Goal: Task Accomplishment & Management: Complete application form

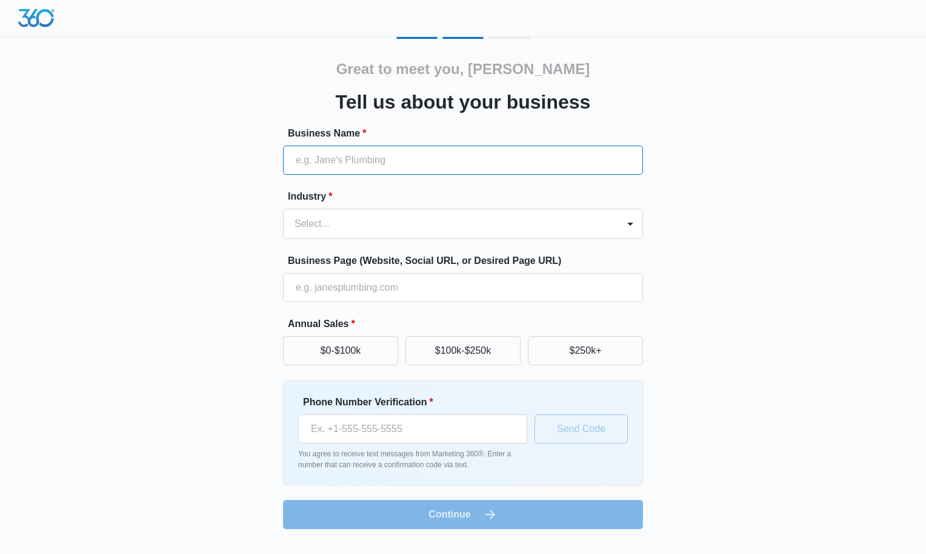
click at [395, 151] on input "Business Name *" at bounding box center [463, 160] width 360 height 29
type input "OKC Roofers"
type input "(405) 796-8858"
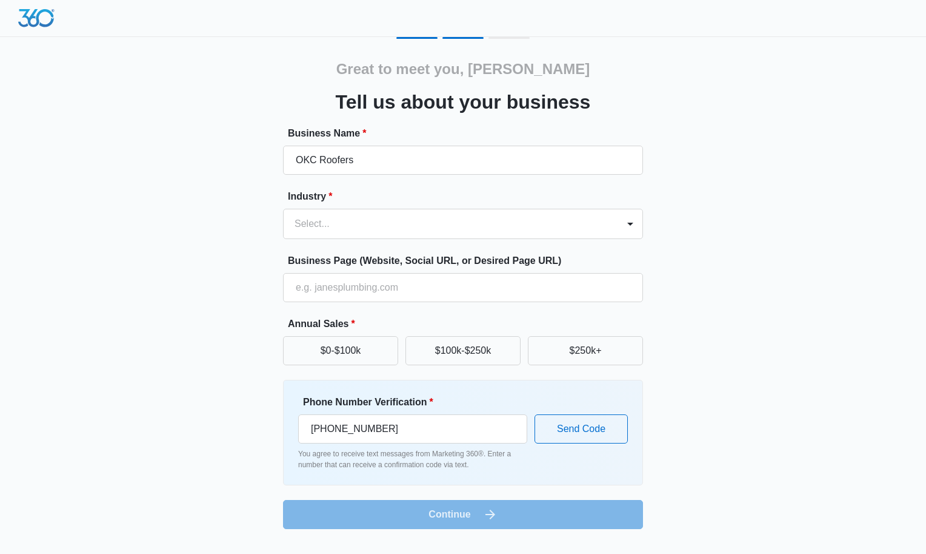
click at [381, 240] on form "Business Name * OKC Roofers Industry * Select... Business Page (Website, Social…" at bounding box center [463, 327] width 360 height 403
click at [380, 230] on div at bounding box center [449, 223] width 308 height 17
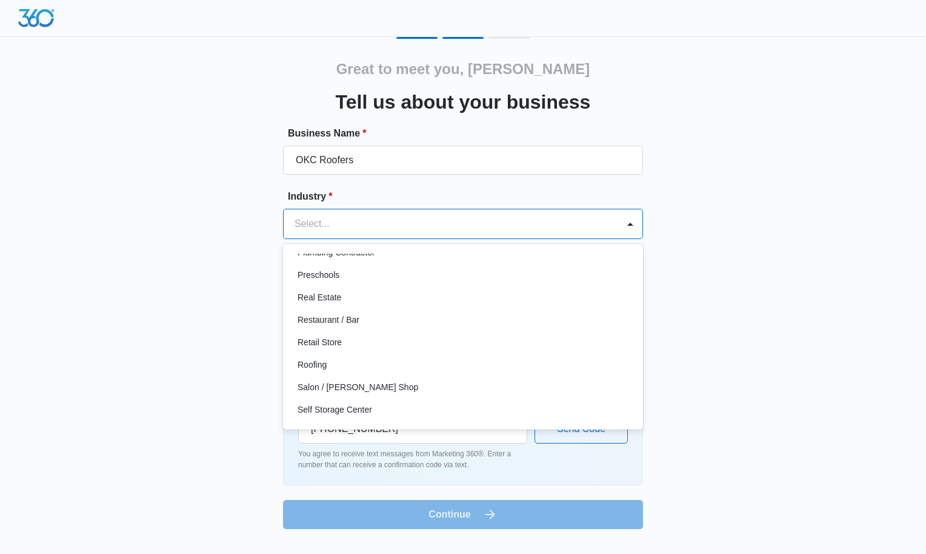
scroll to position [826, 0]
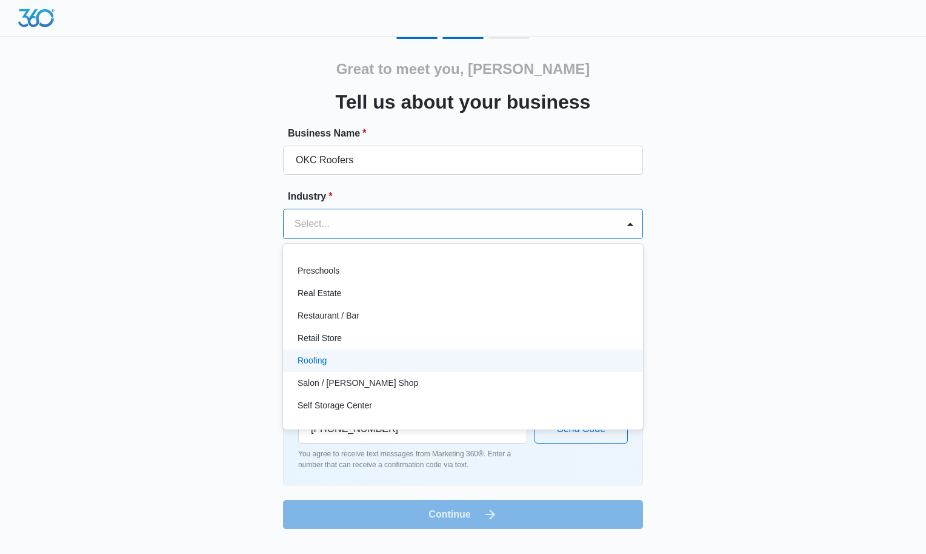
click at [404, 358] on div "Roofing" at bounding box center [462, 360] width 329 height 13
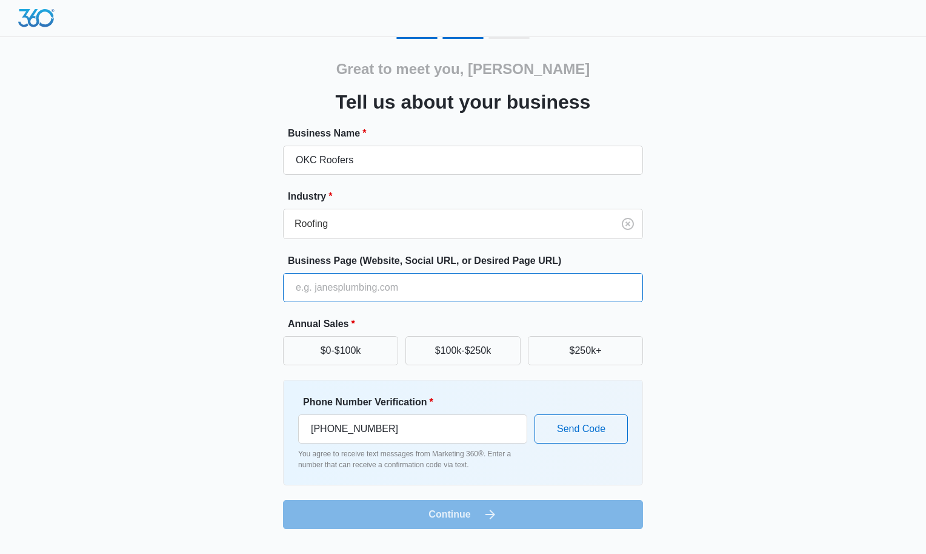
click at [397, 294] on input "Business Page (Website, Social URL, or Desired Page URL)" at bounding box center [463, 287] width 360 height 29
type input "www.okcroofers.com"
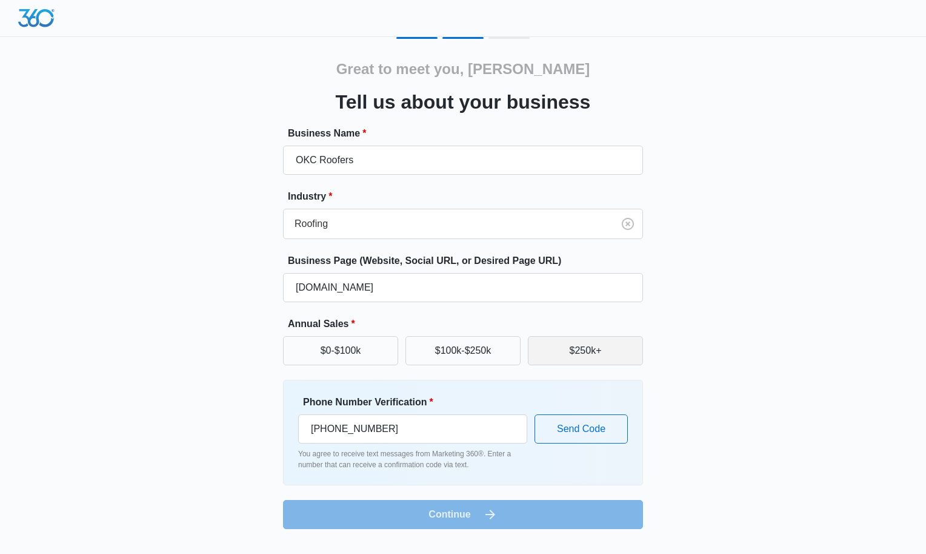
click at [583, 354] on button "$250k+" at bounding box center [585, 350] width 115 height 29
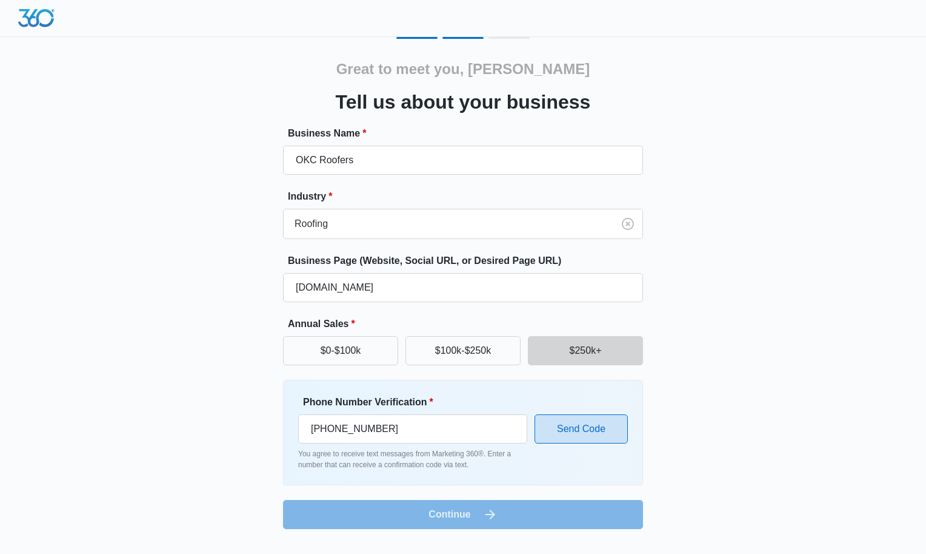
click at [578, 426] on button "Send Code" at bounding box center [581, 428] width 93 height 29
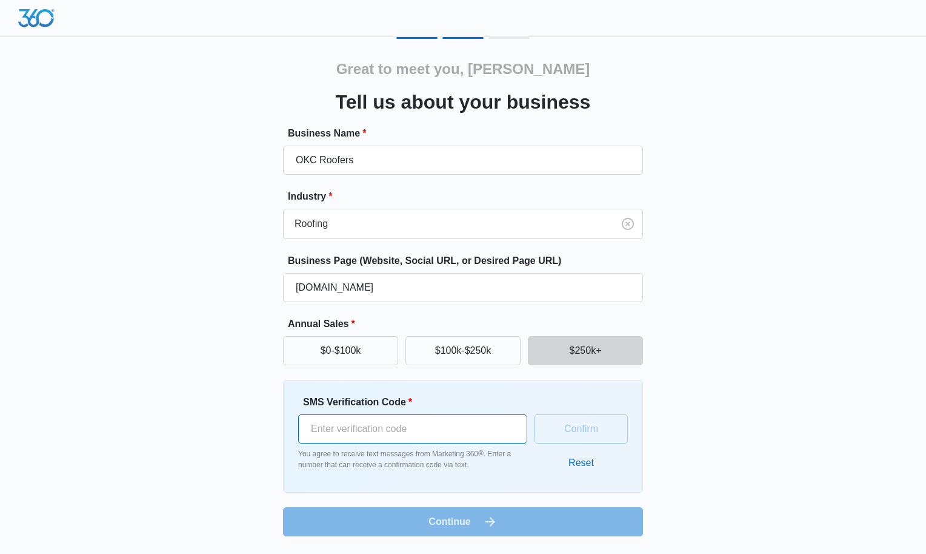
click at [439, 437] on input "SMS Verification Code *" at bounding box center [412, 428] width 229 height 29
type input "995921"
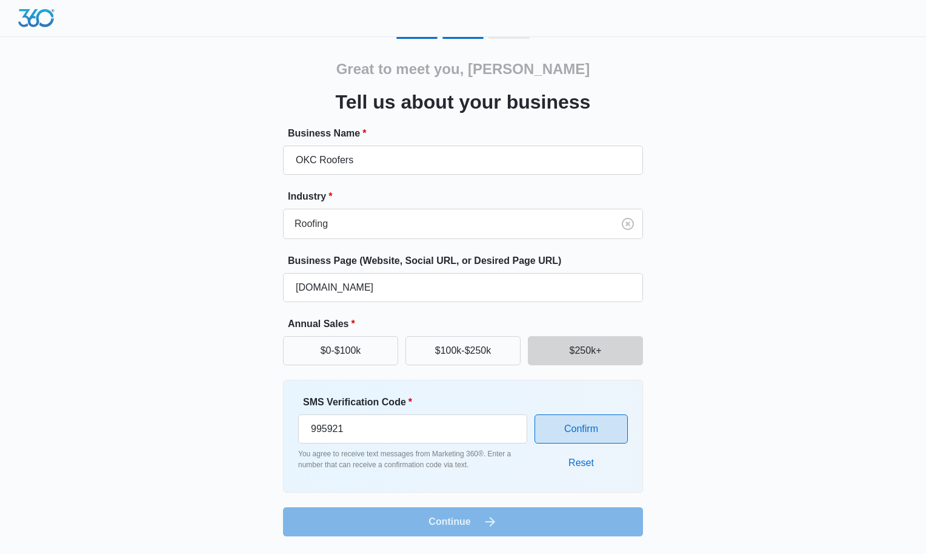
click at [598, 430] on button "Confirm" at bounding box center [581, 428] width 93 height 29
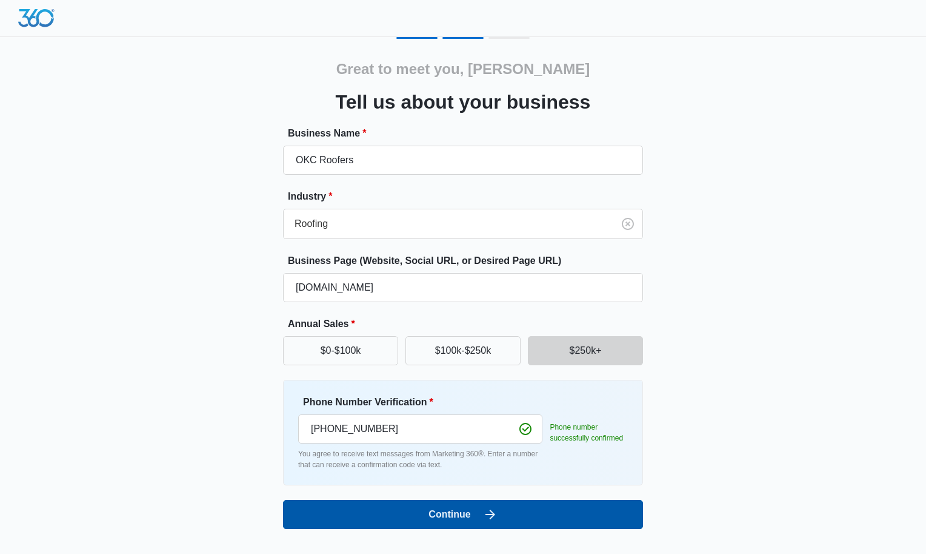
click at [585, 515] on button "Continue" at bounding box center [463, 514] width 360 height 29
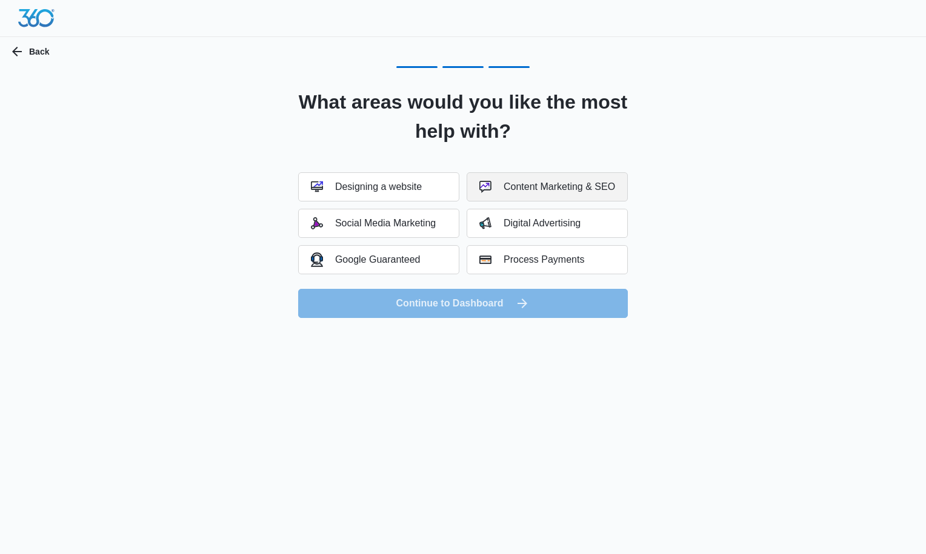
click at [585, 190] on div "Content Marketing & SEO" at bounding box center [548, 187] width 136 height 12
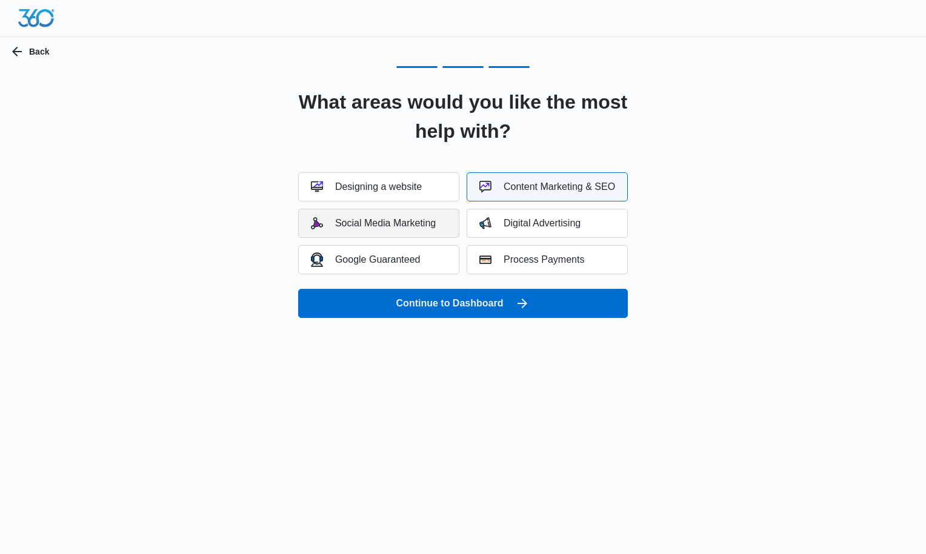
click at [410, 231] on button "Social Media Marketing" at bounding box center [378, 223] width 161 height 29
click at [404, 265] on div "Google Guaranteed" at bounding box center [366, 259] width 110 height 14
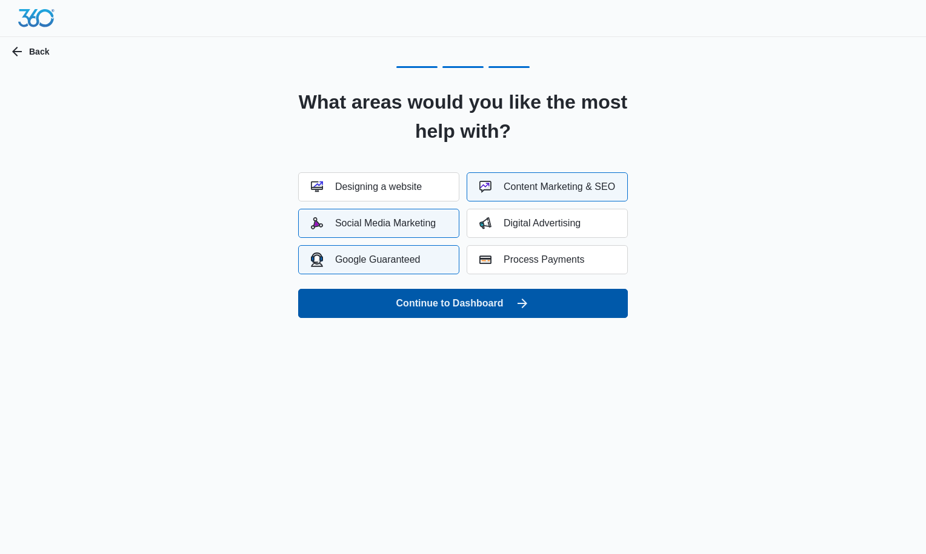
click at [477, 308] on button "Continue to Dashboard" at bounding box center [463, 303] width 330 height 29
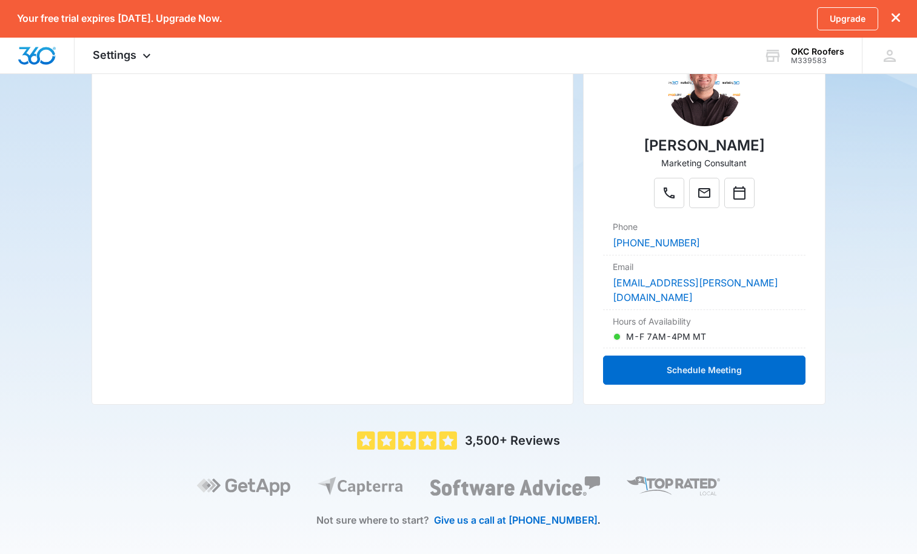
scroll to position [46, 0]
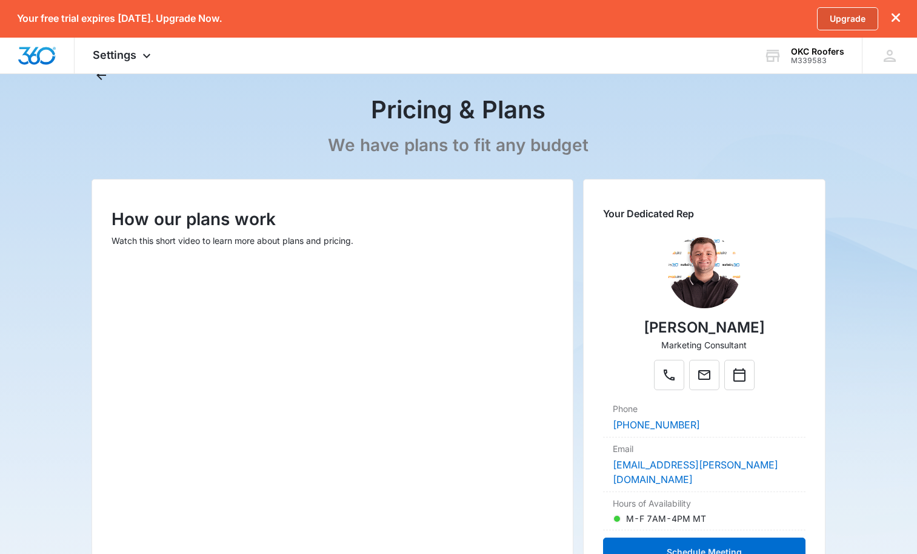
click at [857, 24] on link "Upgrade" at bounding box center [847, 18] width 61 height 23
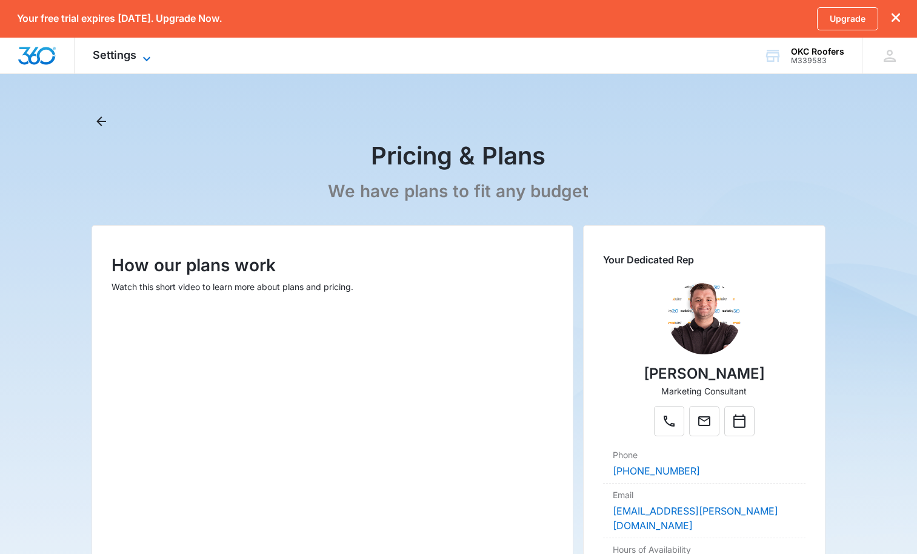
click at [148, 59] on icon at bounding box center [146, 59] width 15 height 15
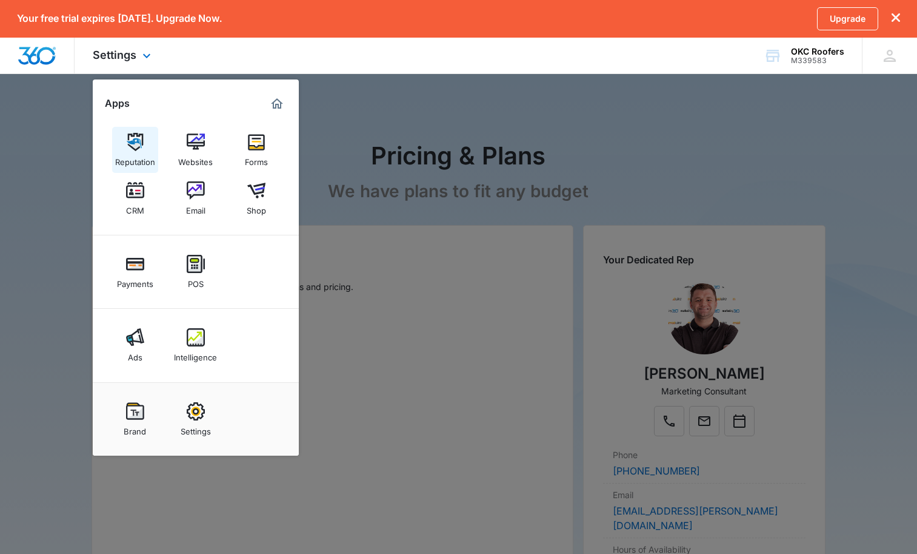
click at [132, 147] on img at bounding box center [135, 142] width 18 height 18
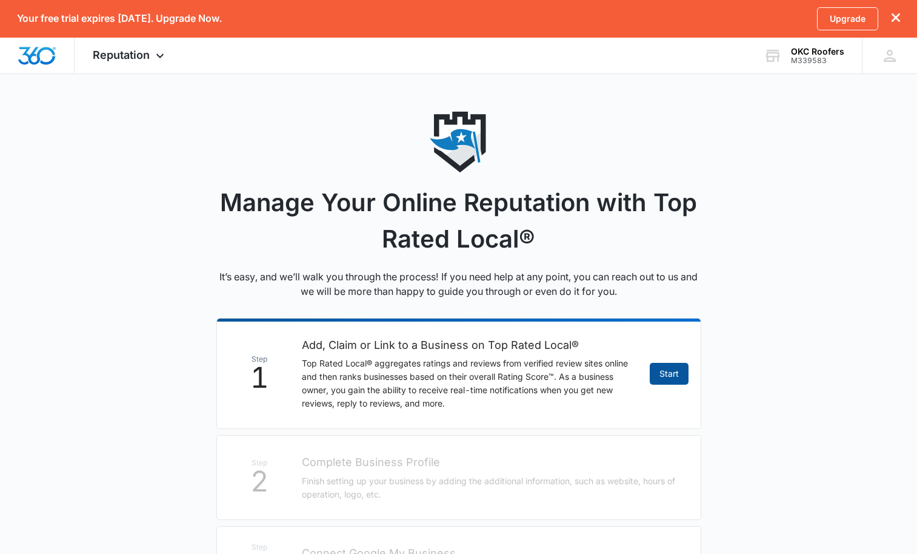
click at [665, 373] on link "Start" at bounding box center [669, 374] width 39 height 22
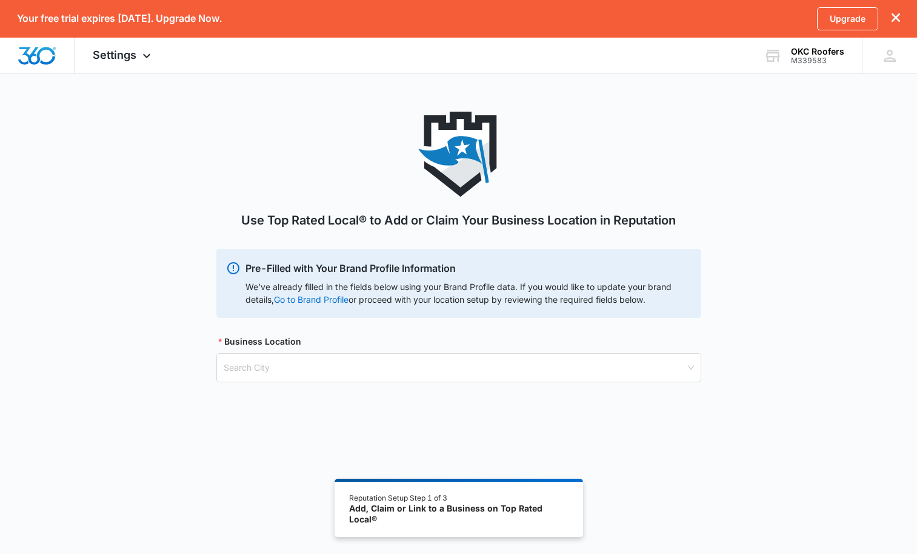
click at [561, 383] on div "Use Top Rated Local® to Add or Claim Your Business Location in Reputation Pre-F…" at bounding box center [458, 262] width 485 height 300
click at [561, 377] on input "search" at bounding box center [455, 367] width 462 height 28
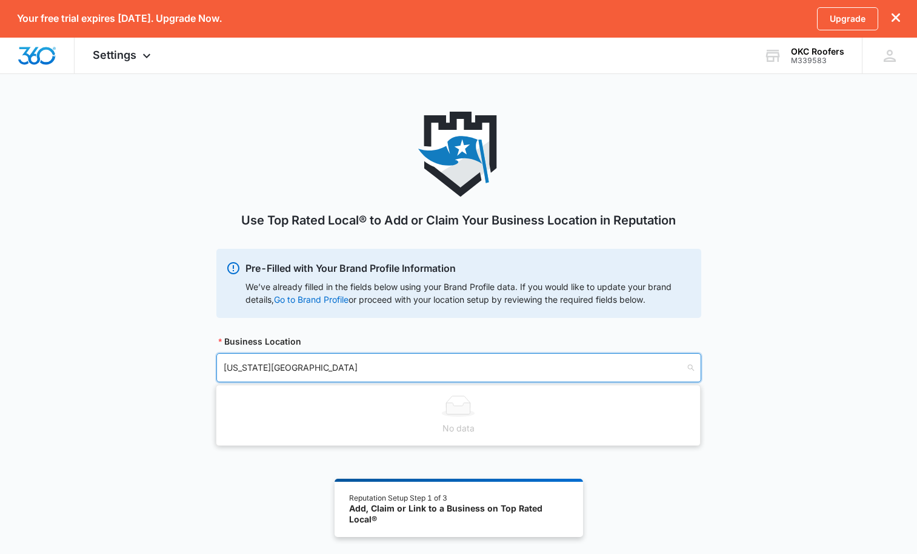
type input "oklahoma city"
click at [570, 379] on input "search" at bounding box center [455, 367] width 462 height 28
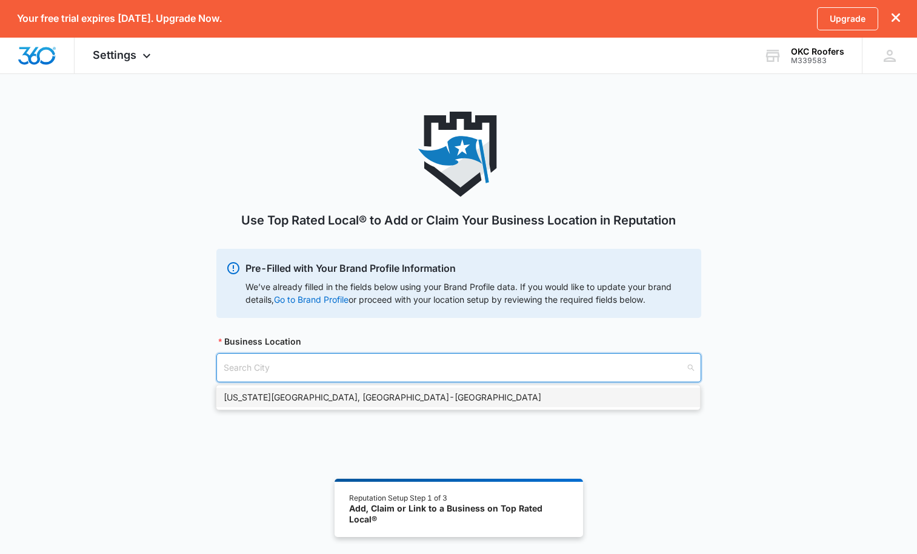
click at [305, 397] on div "Oklahoma City, OK - USA" at bounding box center [458, 396] width 469 height 13
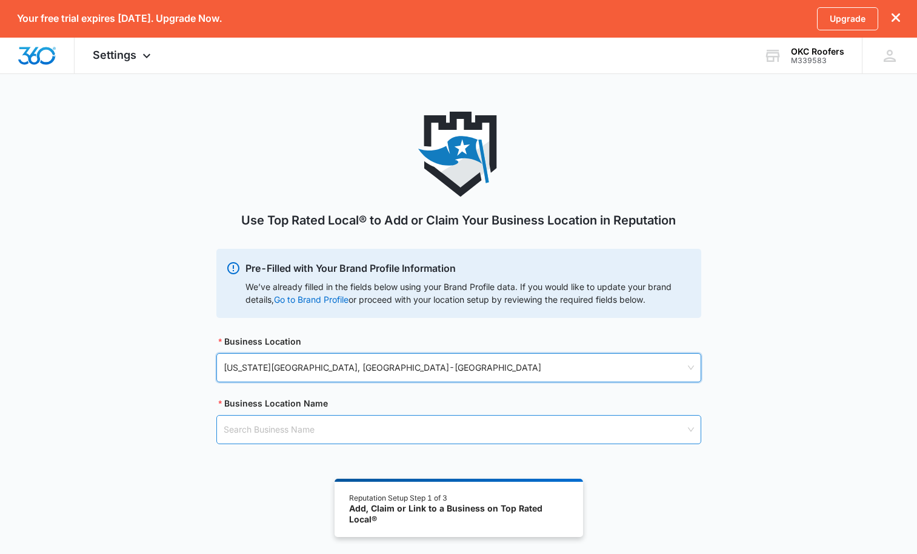
click at [373, 428] on input "search" at bounding box center [455, 429] width 462 height 28
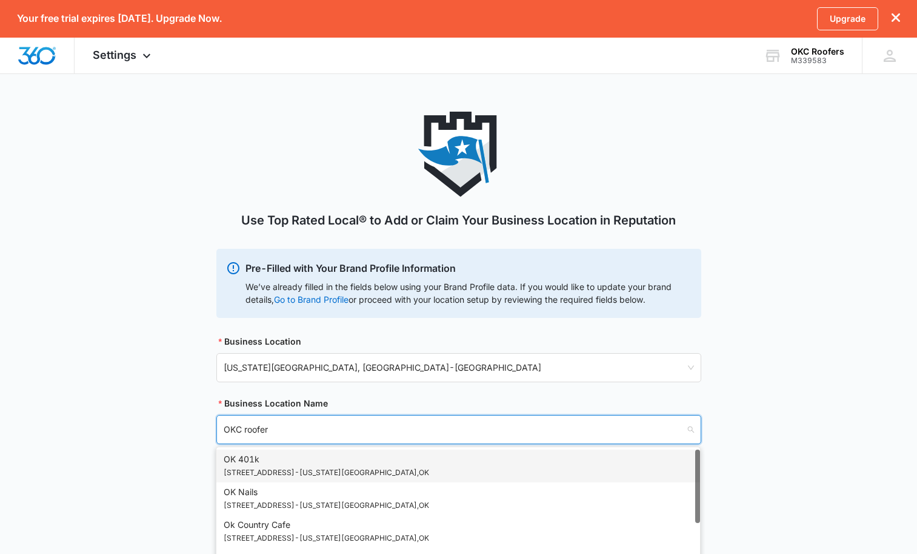
type input "OKC roofers"
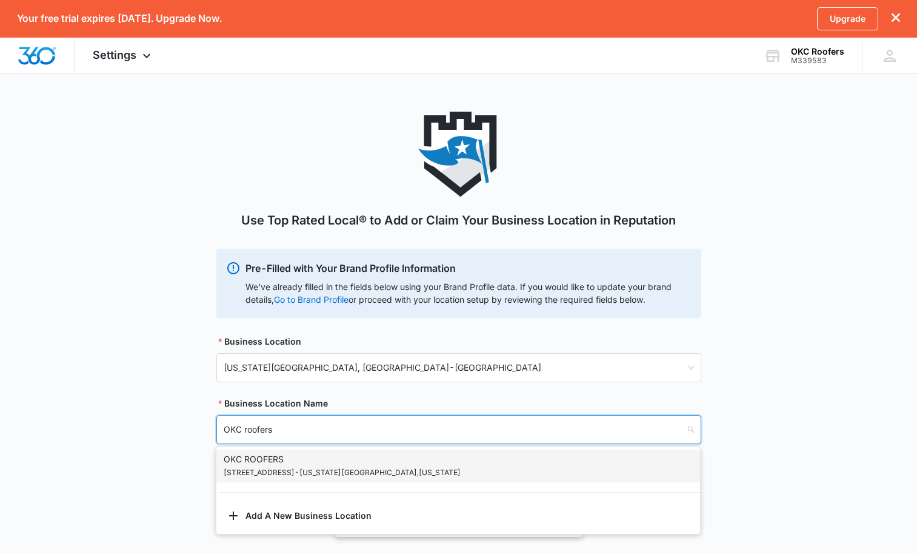
click at [363, 460] on div "OKC ROOFERS 10416 Greenbriar Pkwy #5 - Oklahoma City , Oklahoma" at bounding box center [342, 465] width 237 height 27
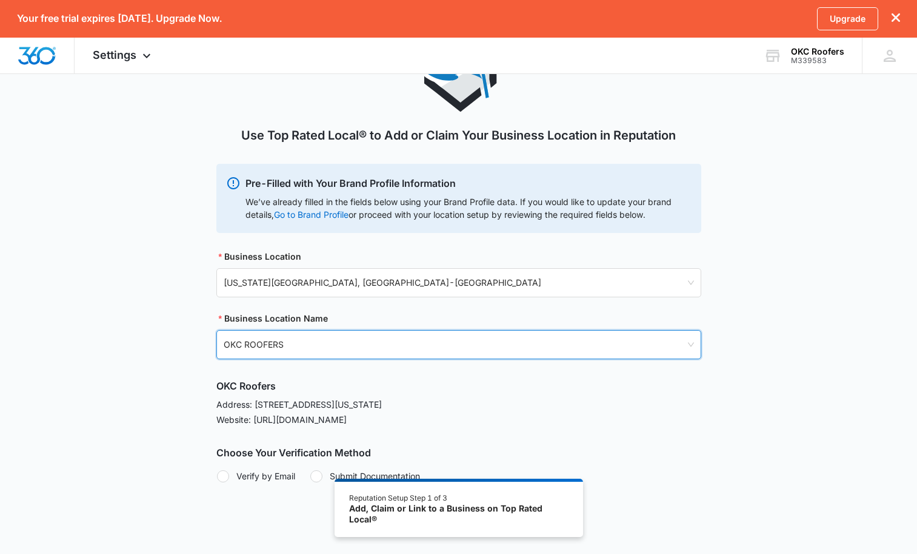
scroll to position [110, 0]
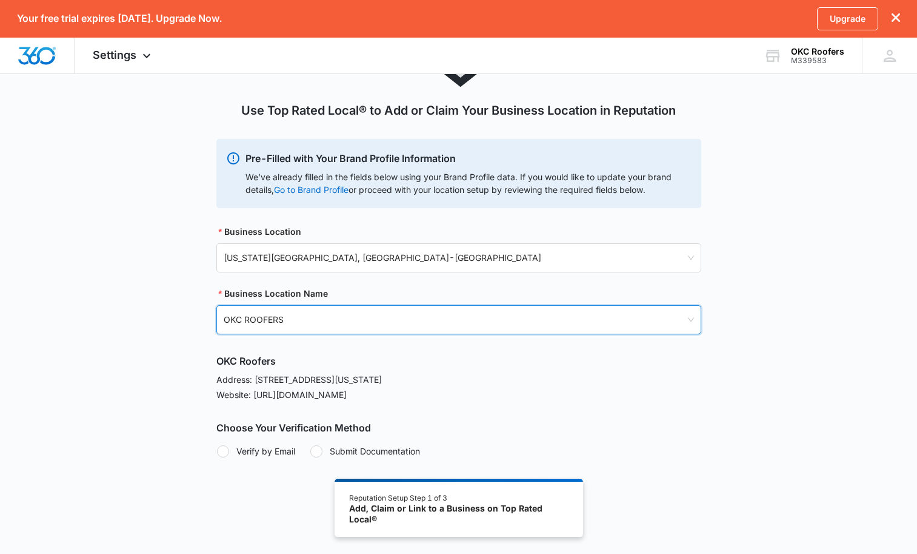
click at [224, 447] on div at bounding box center [223, 451] width 12 height 12
click at [217, 451] on input "Verify by Email" at bounding box center [216, 451] width 1 height 1
radio input "true"
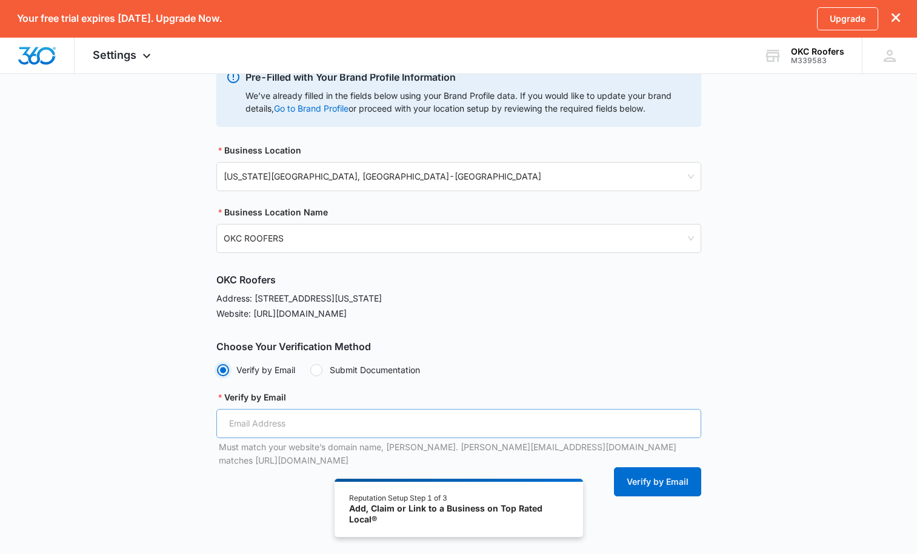
scroll to position [216, 0]
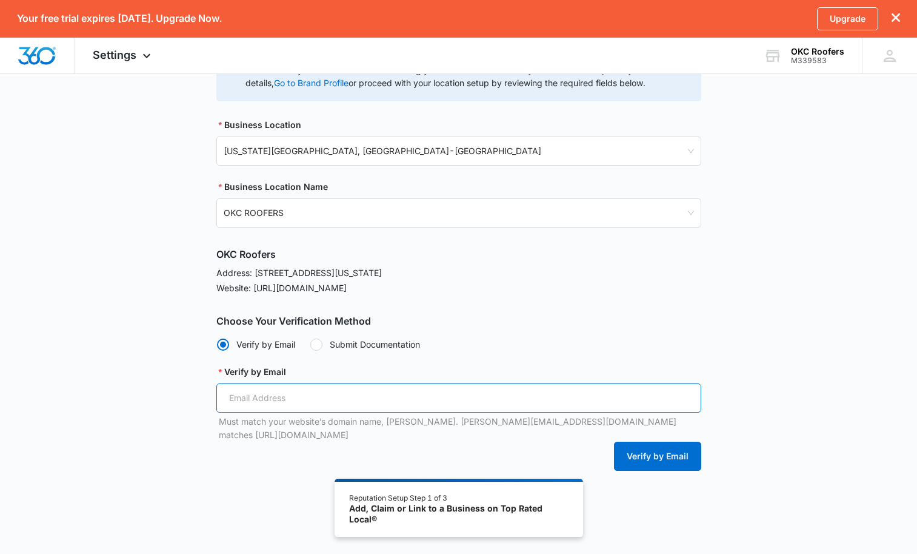
click at [406, 407] on input "Verify by Email" at bounding box center [458, 397] width 485 height 29
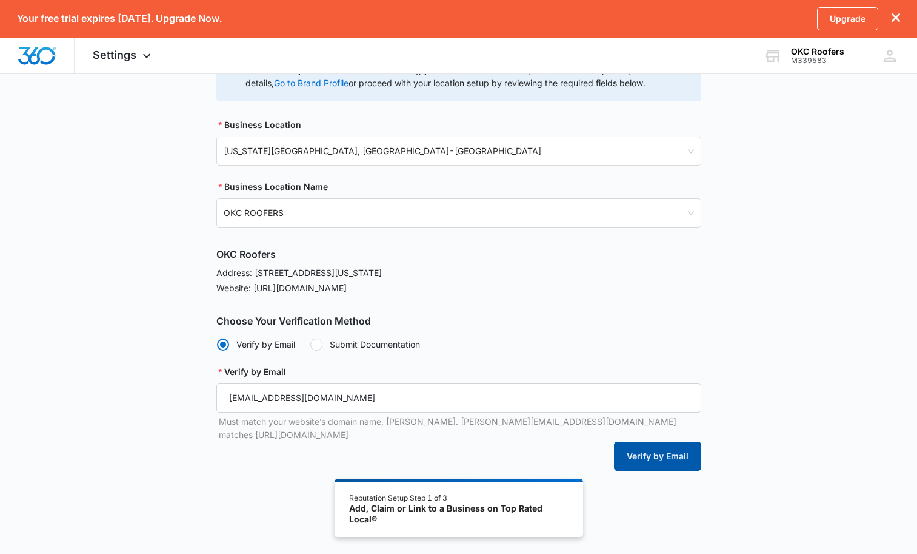
click at [661, 453] on button "Verify by Email" at bounding box center [657, 455] width 87 height 29
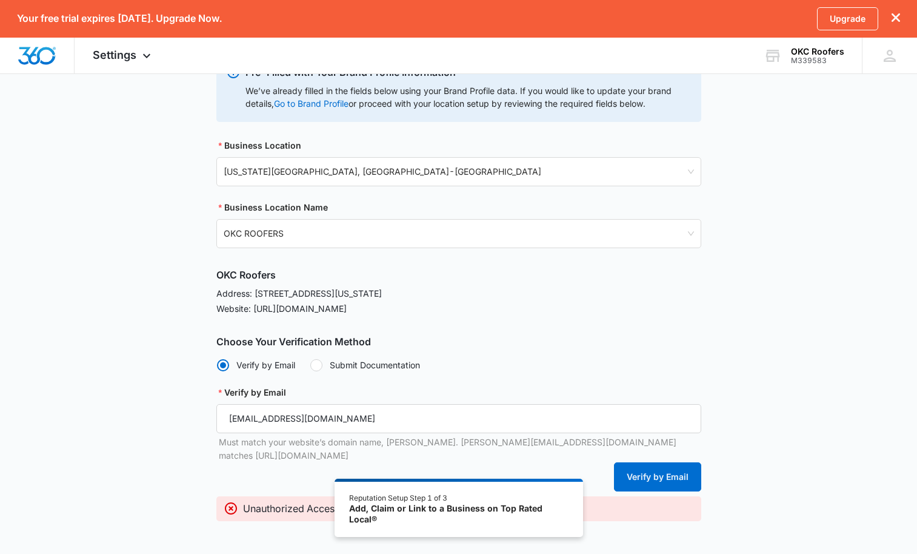
scroll to position [246, 0]
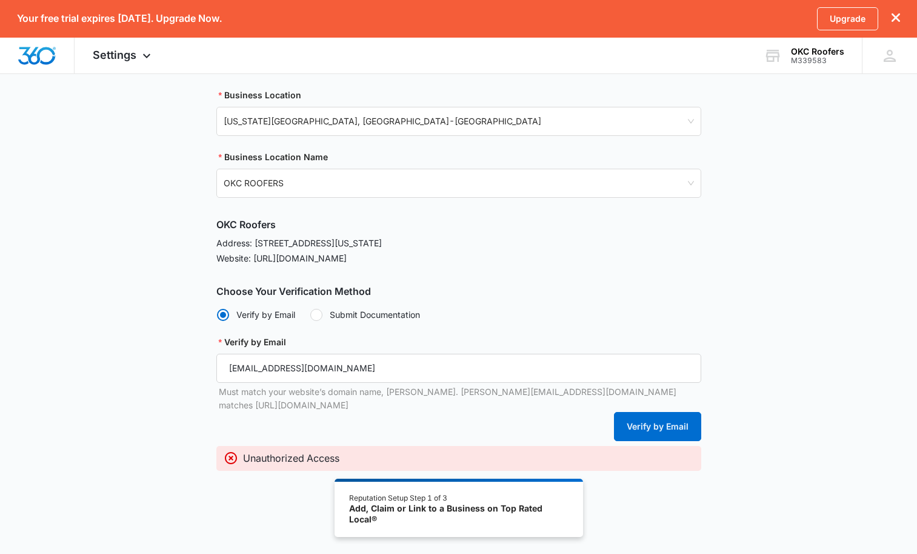
click at [674, 397] on div "Must match your website’s domain name, e.g. andy@topratedlocal.com matches http…" at bounding box center [460, 398] width 483 height 27
click at [675, 412] on button "Verify by Email" at bounding box center [657, 426] width 87 height 29
drag, startPoint x: 241, startPoint y: 367, endPoint x: 201, endPoint y: 370, distance: 40.1
click at [201, 370] on div "Use Top Rated Local® to Add or Claim Your Business Location in Reputation Pre-F…" at bounding box center [458, 184] width 917 height 639
type input "ericaultz@okcroofers.com"
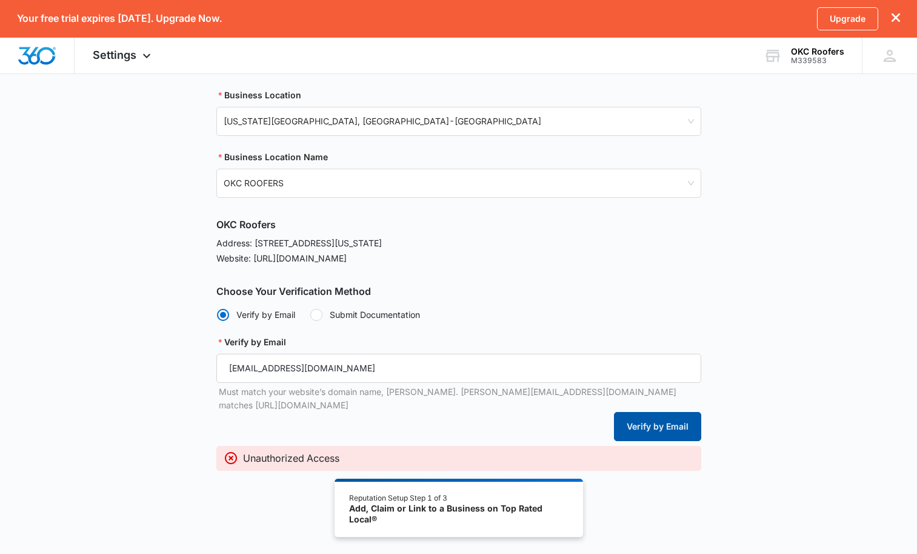
click at [645, 414] on button "Verify by Email" at bounding box center [657, 426] width 87 height 29
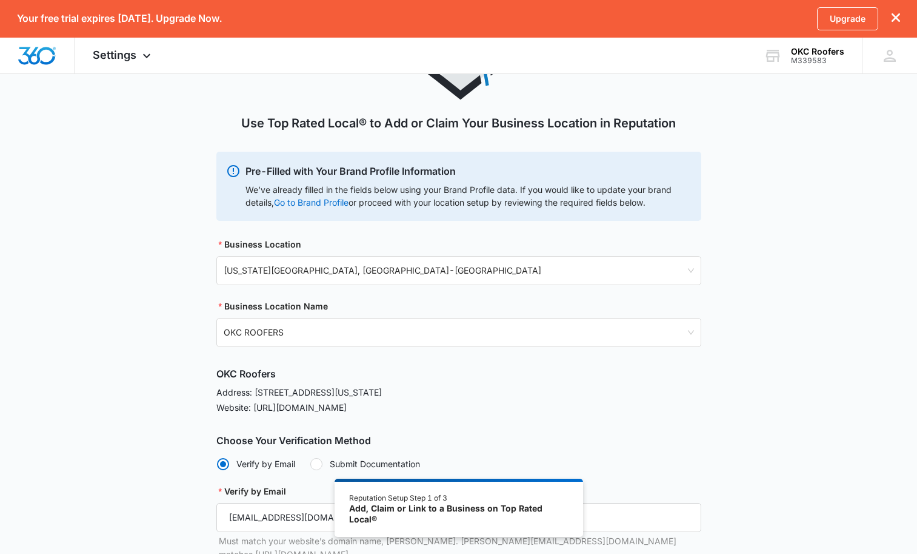
scroll to position [0, 0]
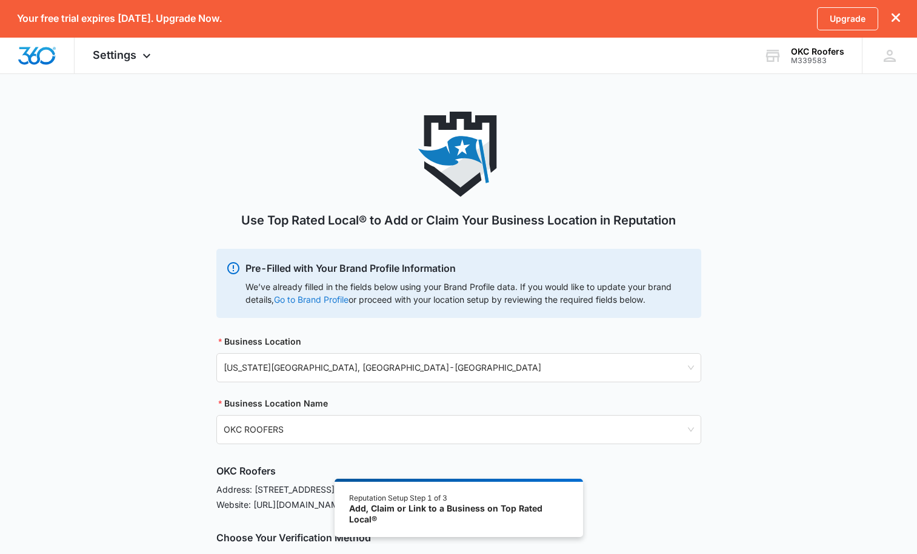
click at [0, 0] on link "Go to Brand Profile" at bounding box center [0, 0] width 0 height 0
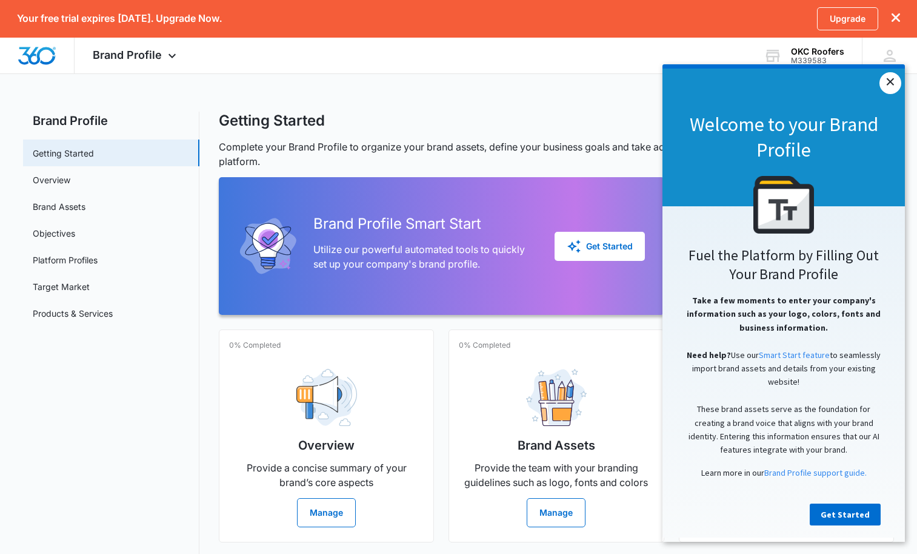
click at [890, 85] on link "×" at bounding box center [891, 83] width 22 height 22
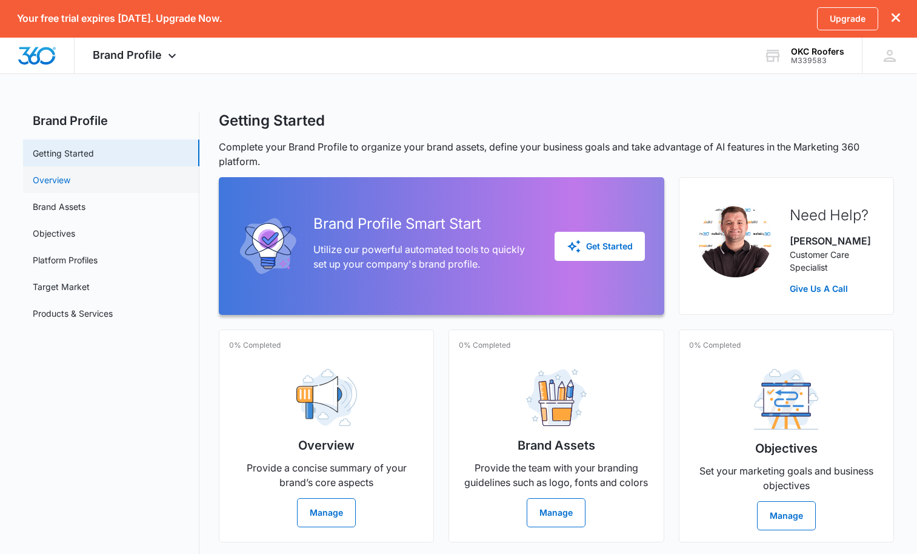
click at [39, 183] on link "Overview" at bounding box center [52, 179] width 38 height 13
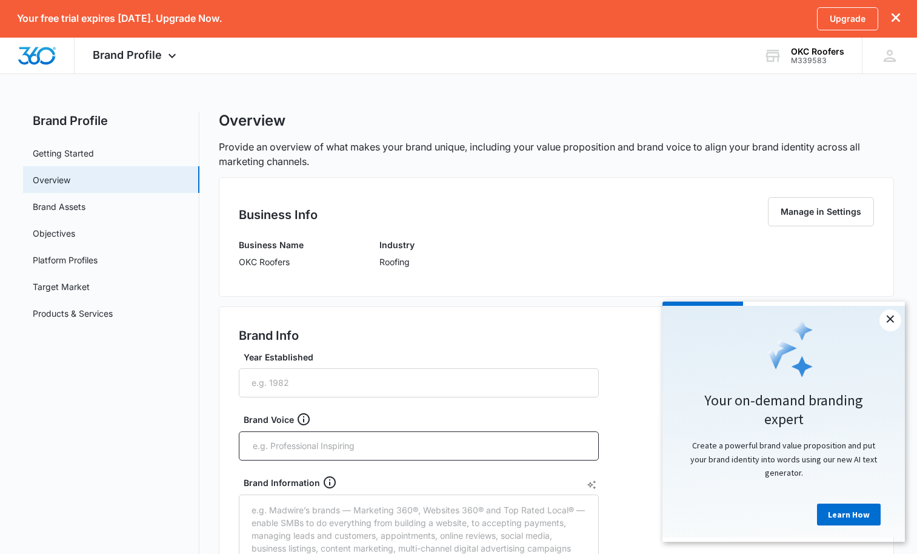
click at [893, 324] on link "×" at bounding box center [891, 320] width 22 height 22
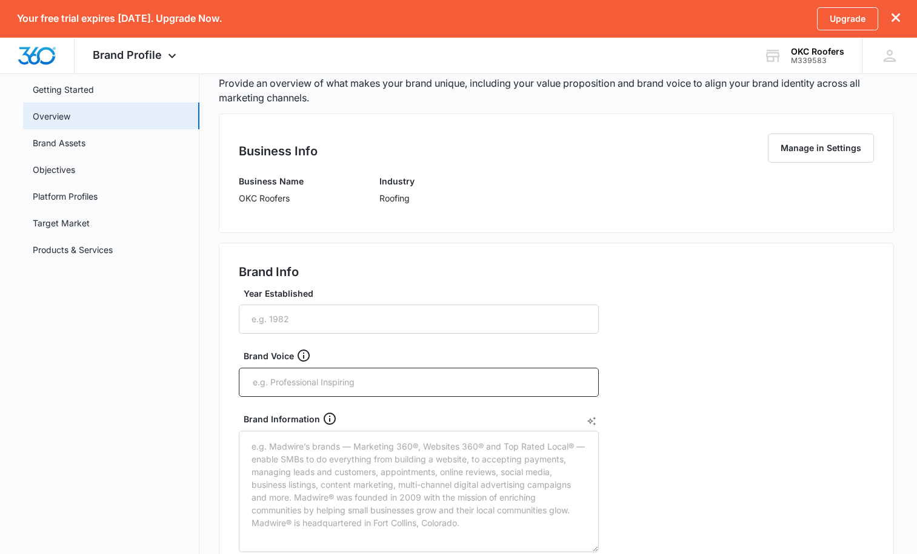
scroll to position [108, 0]
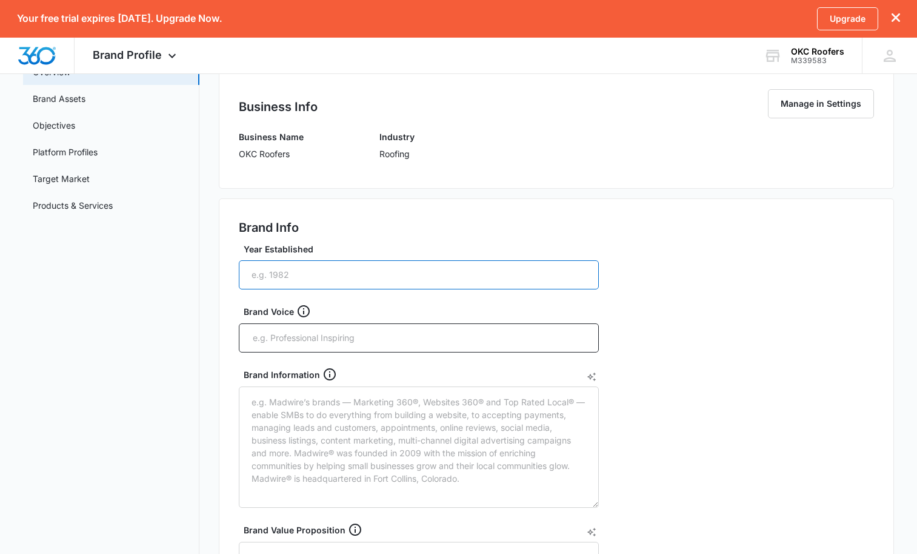
click at [389, 275] on input "Year Established" at bounding box center [419, 274] width 360 height 29
type input "2019"
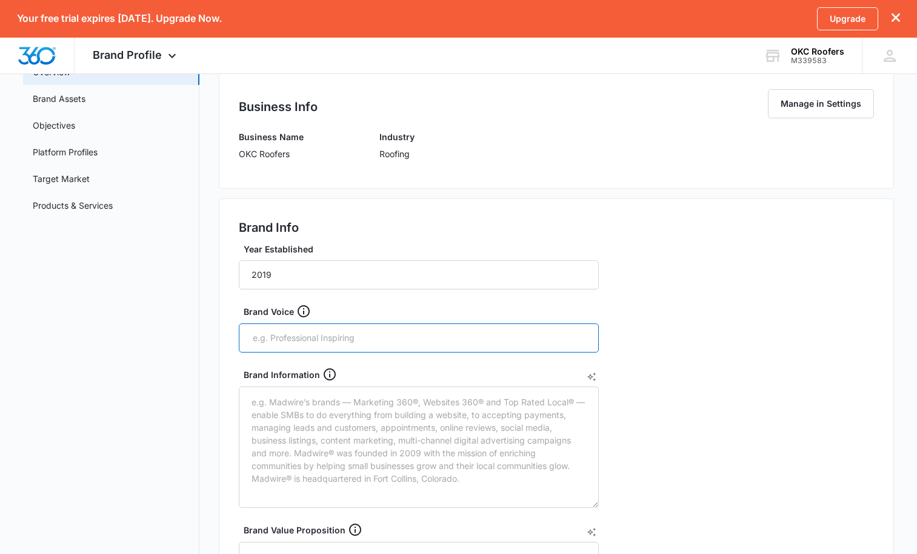
click at [306, 333] on input "text" at bounding box center [420, 338] width 337 height 18
type input "We Provide Heroic Service"
click at [380, 334] on input "text" at bounding box center [483, 338] width 210 height 18
click at [368, 338] on icon "Remove" at bounding box center [368, 337] width 9 height 9
paste input "Your Trusted Partner for Heroic Roofing Excellence in Oklahoma City"
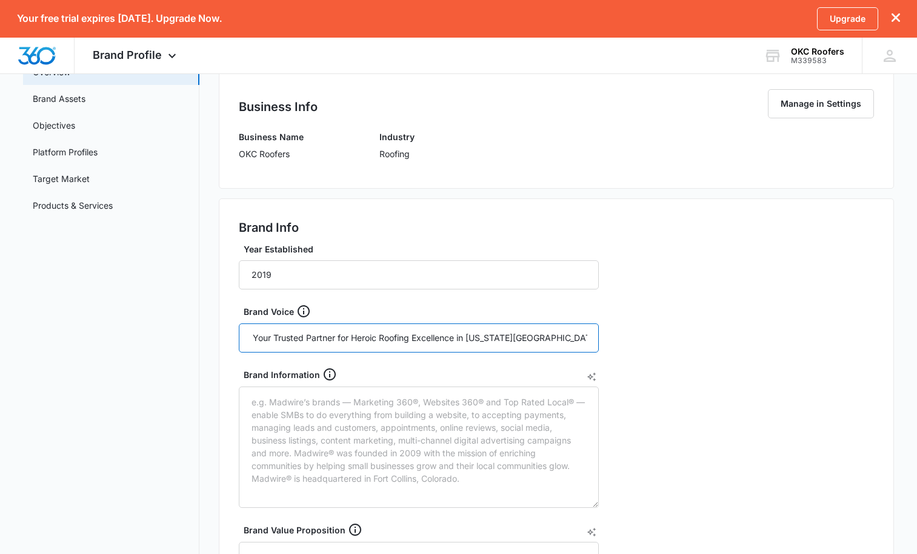
type input "Your Trusted Partner for Heroic Roofing Excellence in Oklahoma City"
click at [757, 290] on div "Brand Info Year Established 2019 Brand Voice Your Trusted Partner for Heroic Ro…" at bounding box center [556, 488] width 675 height 580
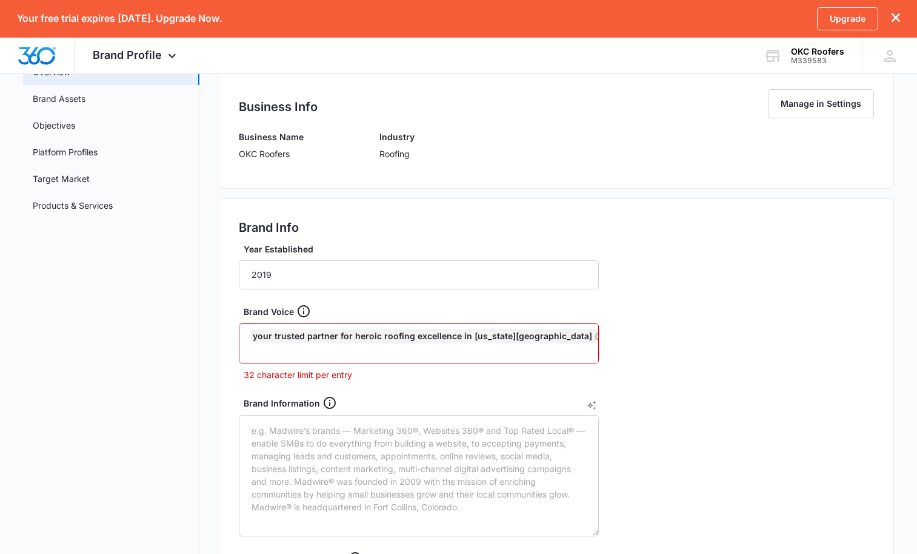
click at [273, 335] on div "Your Trusted Partner for Heroic Roofing Excellence in Oklahoma City" at bounding box center [428, 336] width 358 height 15
click at [595, 337] on icon "Remove" at bounding box center [599, 336] width 8 height 8
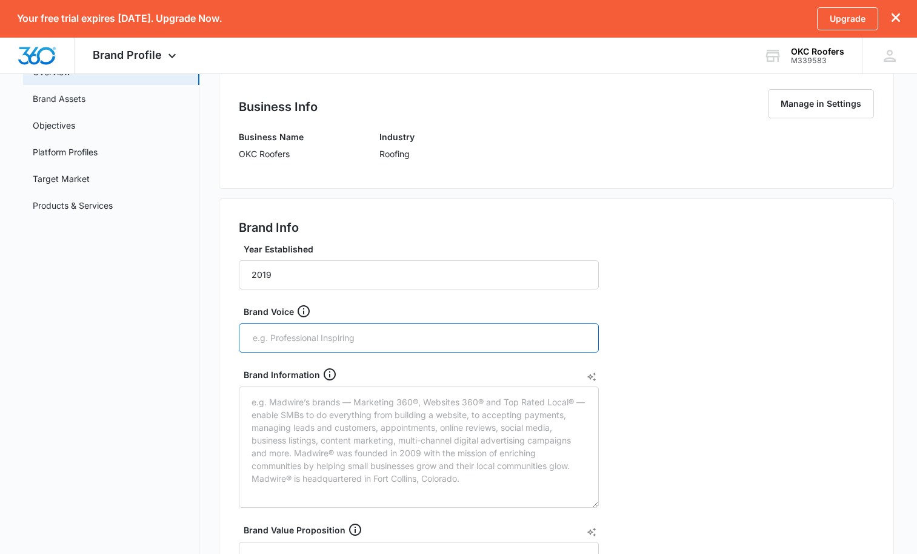
paste input "Your Trusted Partner for Heroic Roofing Excellence in Oklahoma City"
drag, startPoint x: 274, startPoint y: 335, endPoint x: 244, endPoint y: 338, distance: 29.9
click at [244, 338] on div "Your Trusted Partner for Heroic Roofing Excellence in Oklahoma City" at bounding box center [419, 337] width 360 height 29
type input "Trusted Partner for Heroic Roofing Excellence in Oklahoma City"
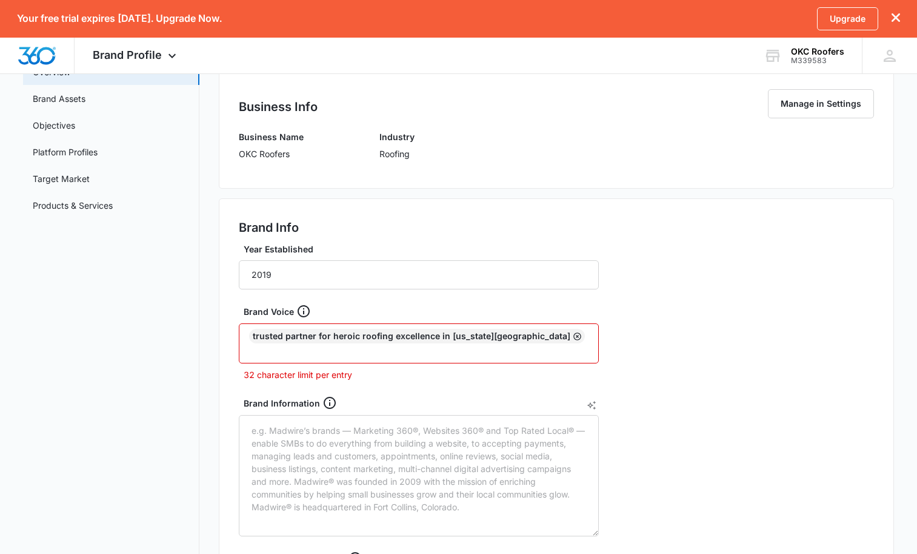
click at [574, 335] on icon "Remove" at bounding box center [578, 336] width 8 height 8
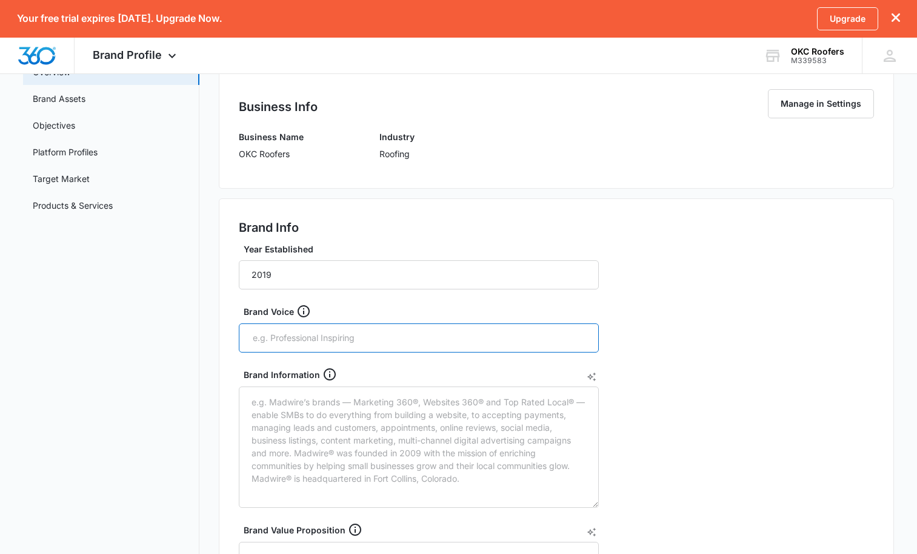
paste input "Your Trusted Partner for Heroic Roofing Excellence in Oklahoma City"
drag, startPoint x: 458, startPoint y: 338, endPoint x: 554, endPoint y: 340, distance: 95.8
click at [554, 340] on input "Your Trusted Partner for Heroic Roofing Excellence in Oklahoma City" at bounding box center [420, 338] width 337 height 18
type input "Your Trusted Partner for Heroic Roofing Excellence"
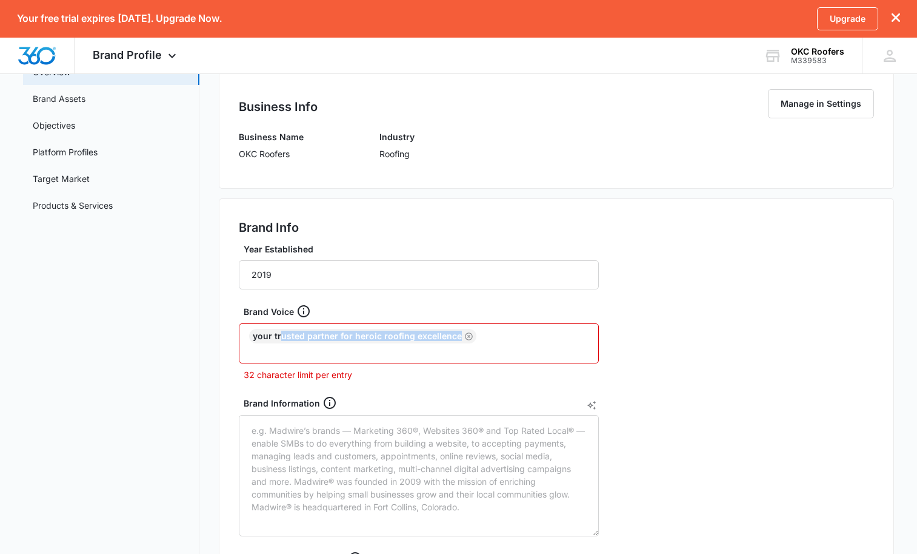
drag, startPoint x: 478, startPoint y: 335, endPoint x: 267, endPoint y: 339, distance: 210.4
click at [269, 339] on div "Your Trusted Partner for Heroic Roofing Excellence" at bounding box center [419, 343] width 360 height 40
click at [464, 338] on icon "Remove" at bounding box center [468, 336] width 9 height 9
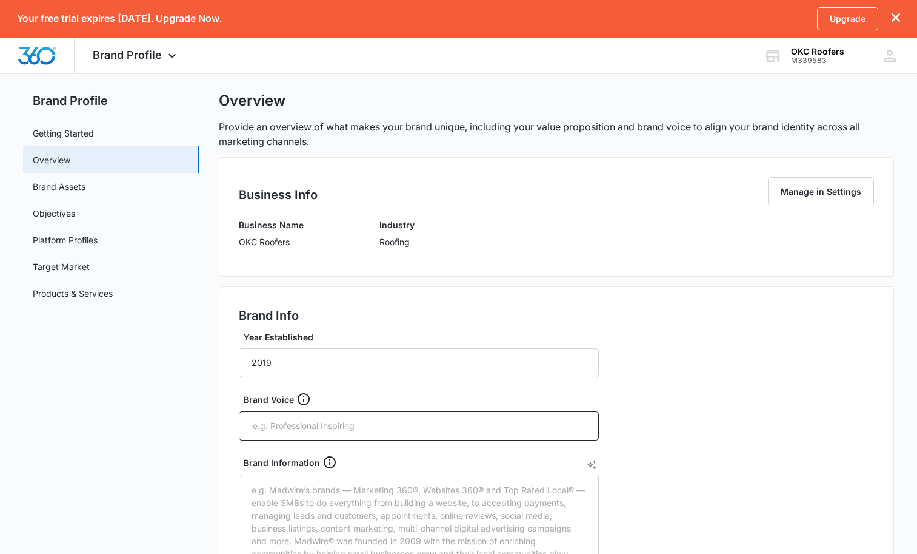
scroll to position [182, 0]
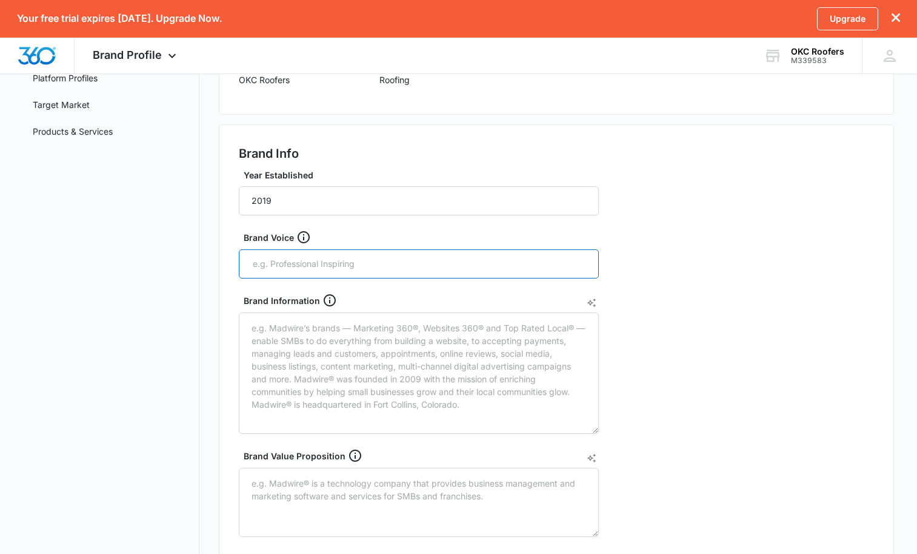
click at [377, 265] on input "text" at bounding box center [420, 264] width 337 height 18
type input "We Provide Heroic Service"
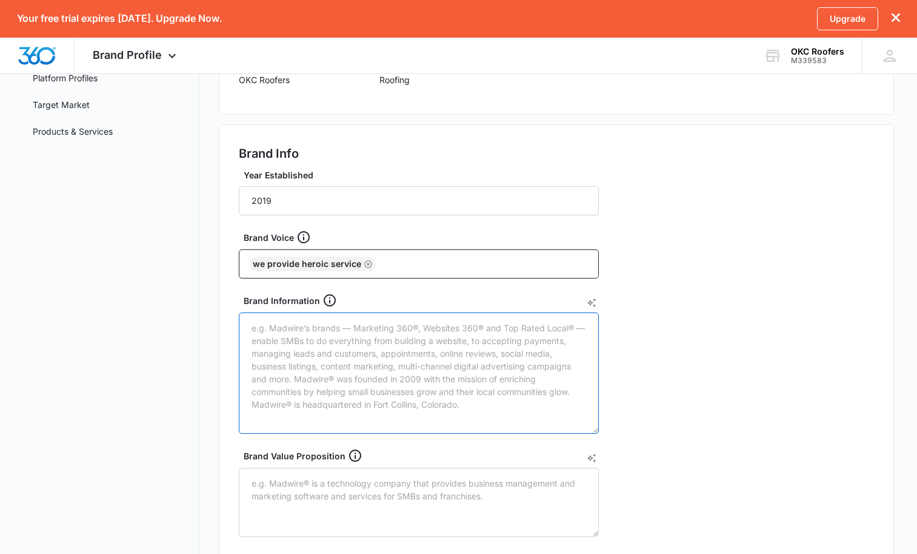
click at [309, 346] on textarea "Brand Information" at bounding box center [419, 372] width 360 height 121
paste textarea "When it comes to roofing services in Oklahoma City (OKC), OKC Roofers stands ta…"
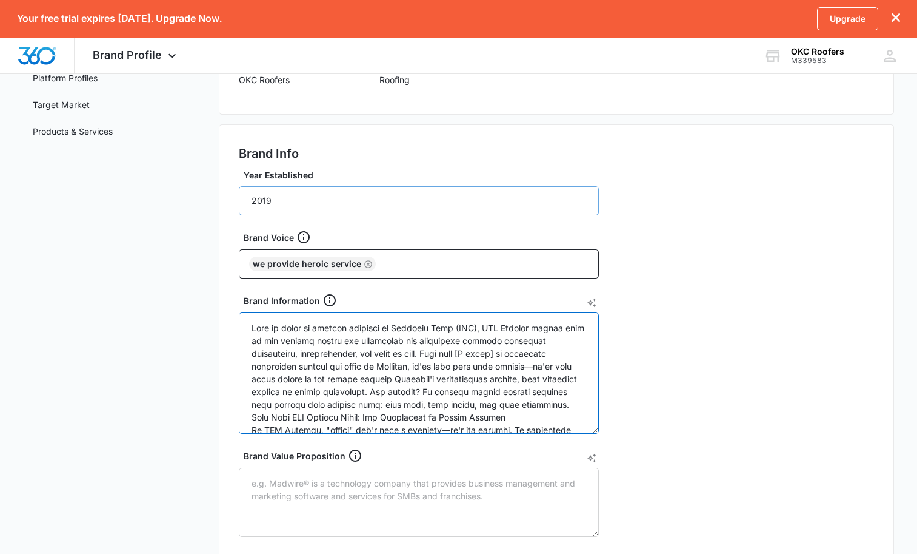
scroll to position [677, 0]
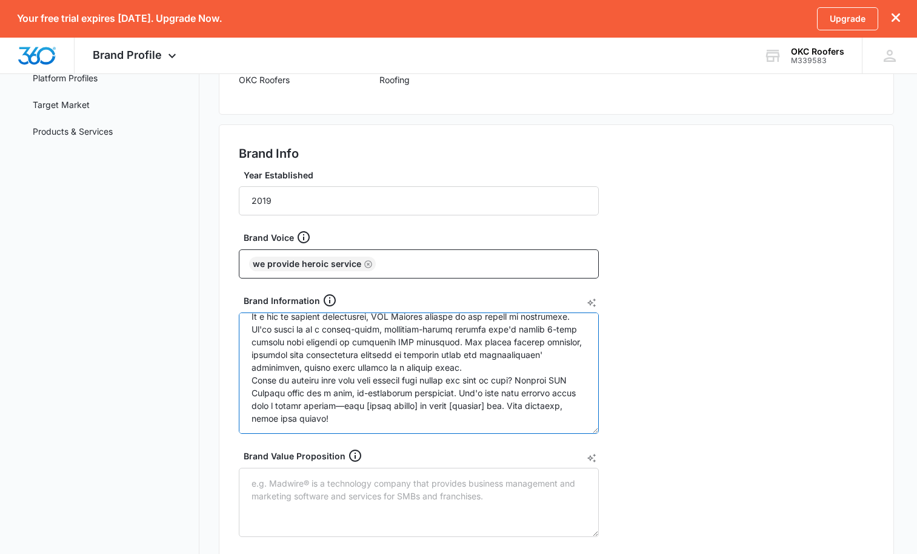
type textarea "When it comes to roofing services in Oklahoma City (OKC), OKC Roofers stands ta…"
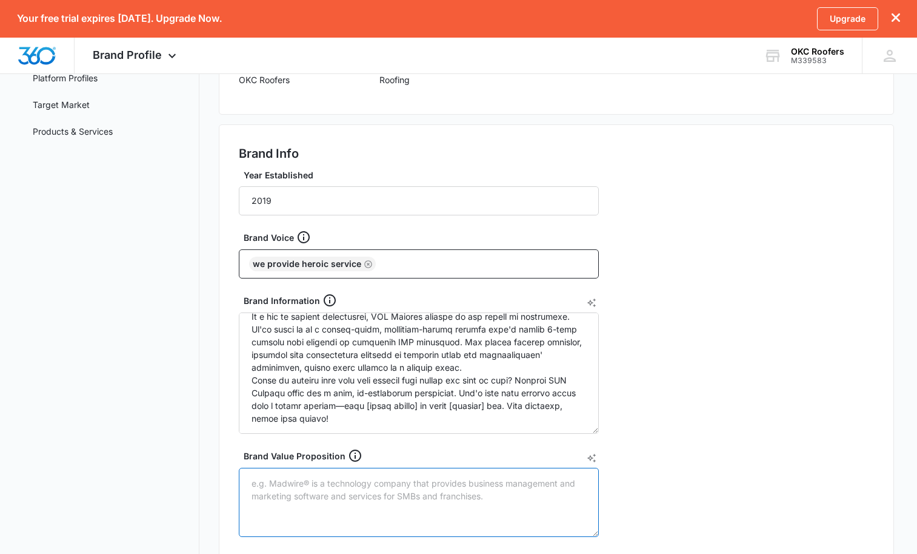
click at [370, 484] on textarea "Brand Value Proposition" at bounding box center [419, 501] width 360 height 69
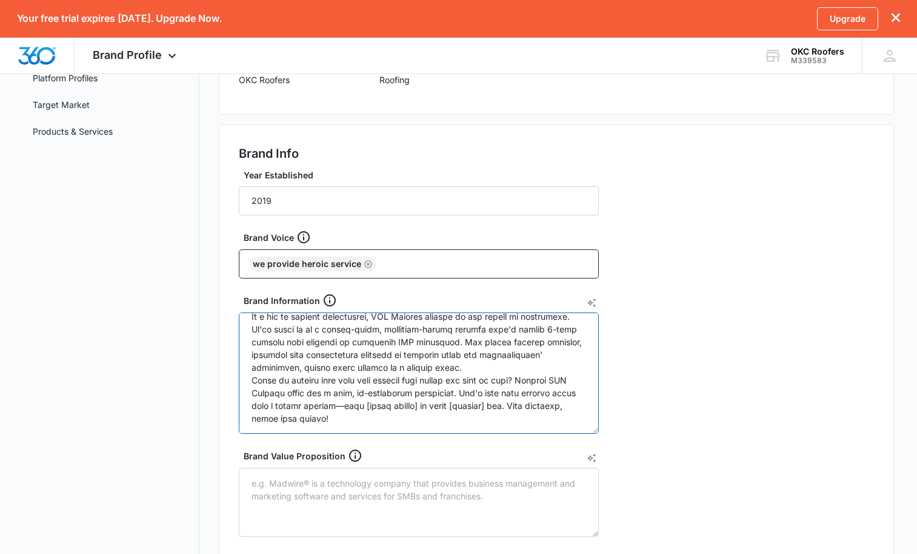
scroll to position [686, 0]
drag, startPoint x: 525, startPoint y: 380, endPoint x: 576, endPoint y: 414, distance: 61.2
click at [576, 414] on textarea "Brand Information" at bounding box center [419, 372] width 360 height 121
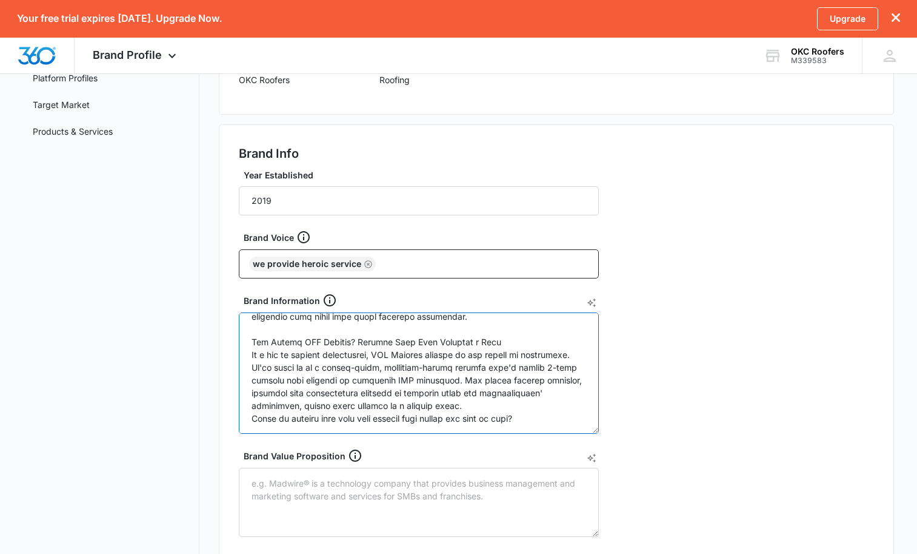
scroll to position [648, 0]
click at [456, 355] on textarea "Brand Information" at bounding box center [419, 372] width 360 height 121
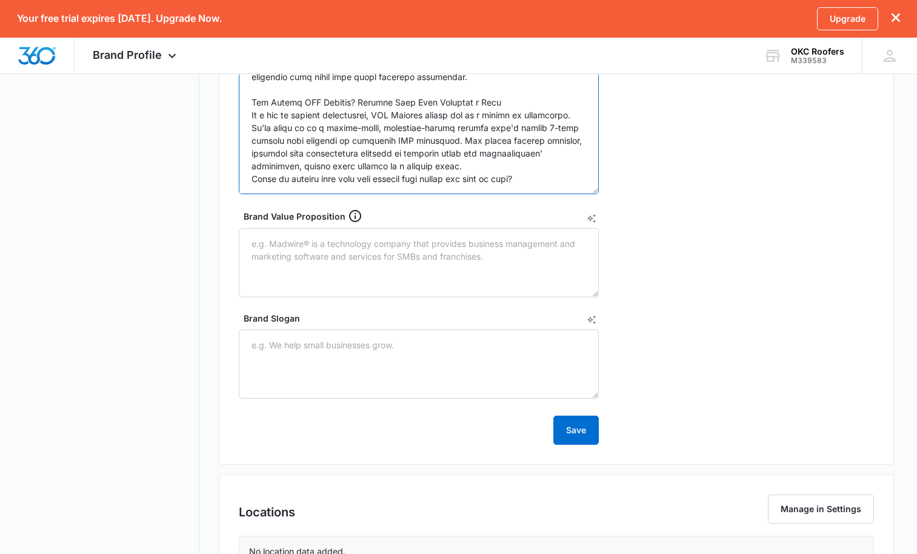
scroll to position [425, 0]
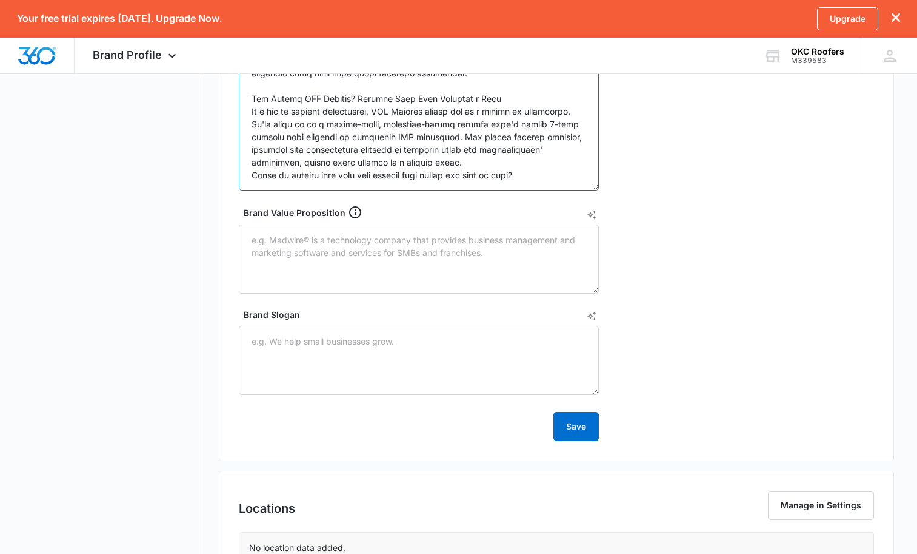
type textarea "When it comes to roofing services in Oklahoma City (OKC), OKC Roofers stands ta…"
click at [280, 232] on textarea "Brand Value Proposition" at bounding box center [419, 258] width 360 height 69
paste textarea "At OKC Roofers, we deliver unmatched peace of mind through our expert roofing s…"
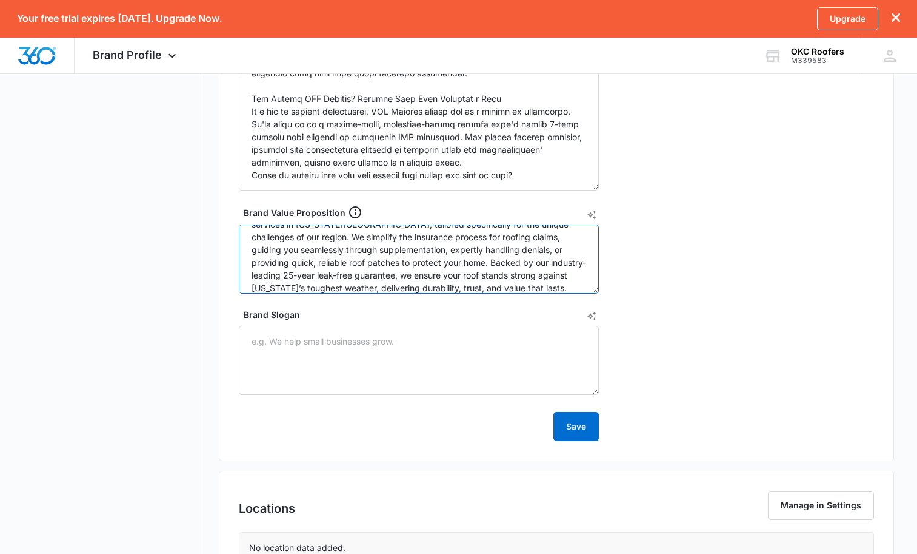
scroll to position [38, 0]
type textarea "At OKC Roofers, we deliver unmatched peace of mind through our expert roofing s…"
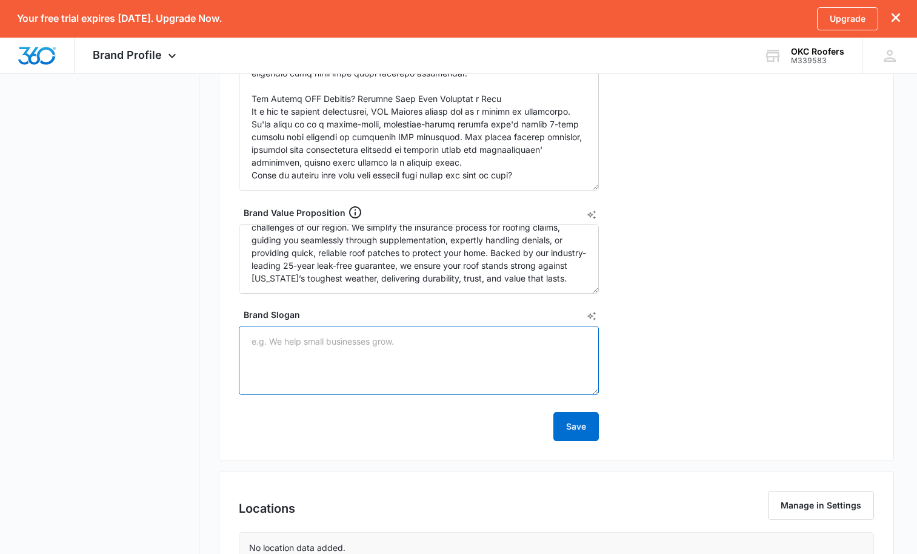
click at [446, 340] on textarea "Brand Slogan" at bounding box center [419, 360] width 360 height 69
type textarea "We Provide Heroic Service"
click at [568, 423] on button "Save" at bounding box center [576, 426] width 45 height 29
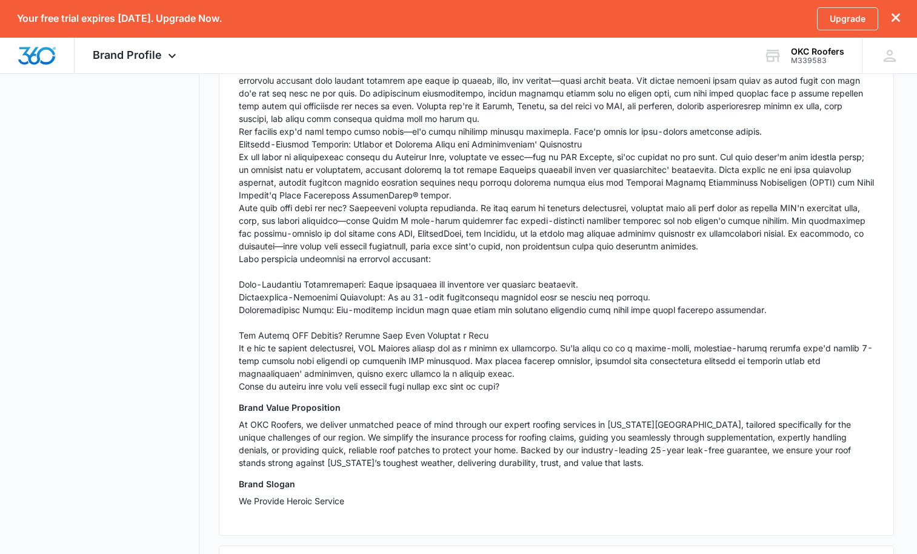
scroll to position [635, 0]
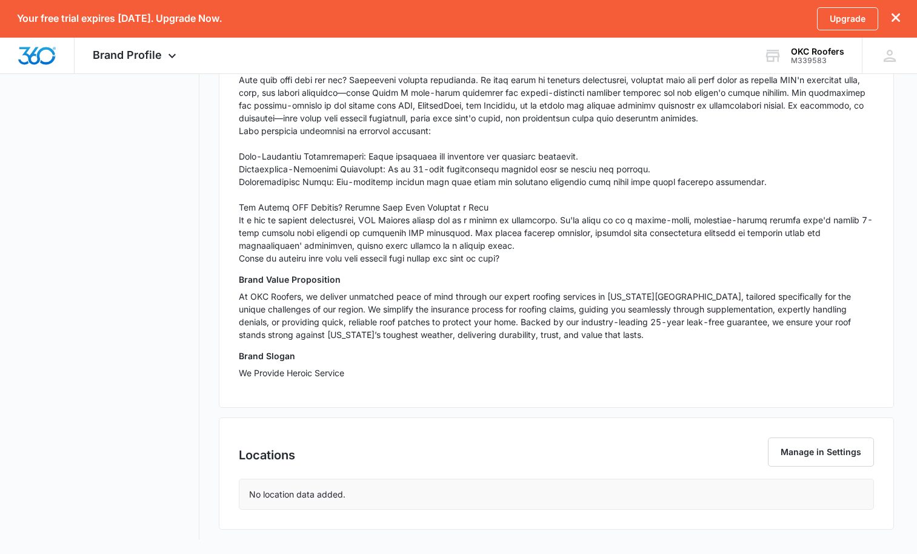
click at [404, 495] on div "No location data added." at bounding box center [556, 494] width 634 height 30
click at [779, 454] on button "Manage in Settings" at bounding box center [821, 451] width 106 height 29
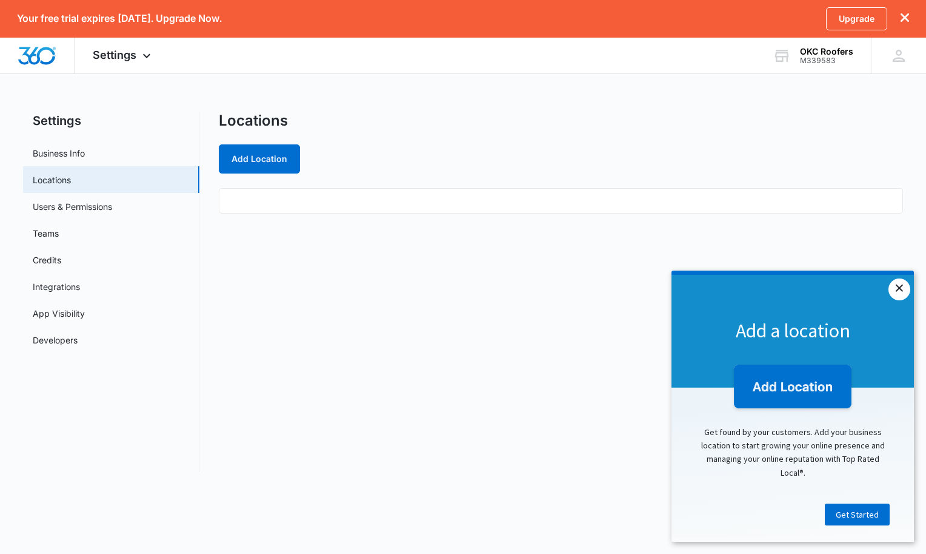
click at [898, 289] on link "×" at bounding box center [900, 289] width 22 height 22
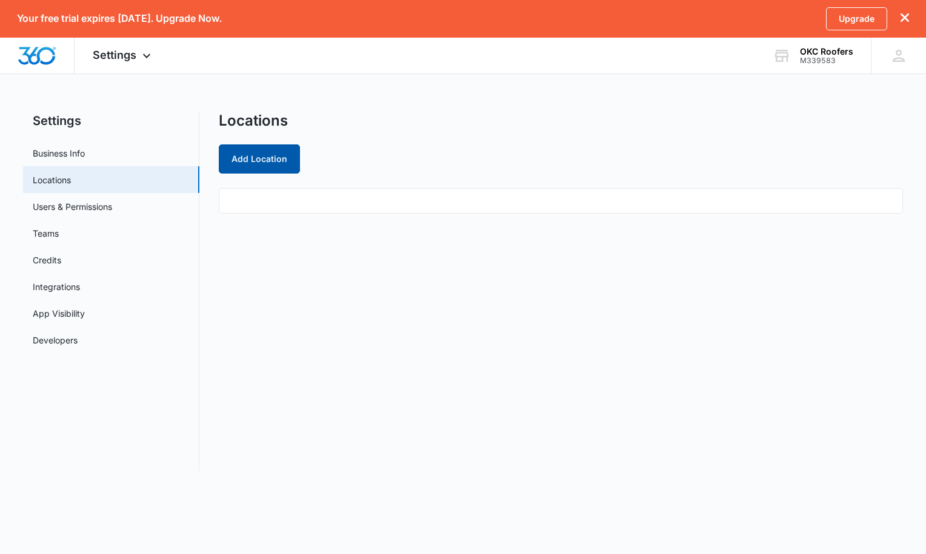
click at [271, 160] on button "Add Location" at bounding box center [259, 158] width 81 height 29
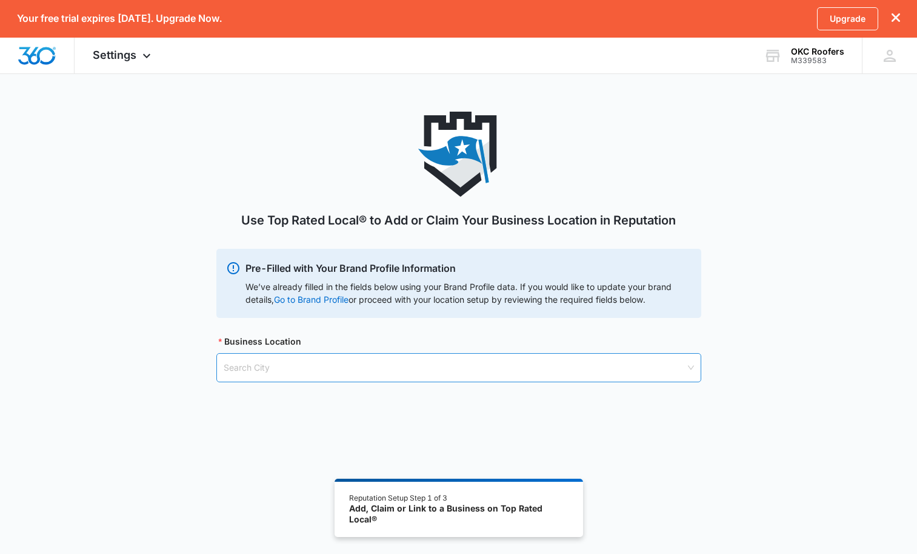
click at [283, 364] on input "search" at bounding box center [455, 367] width 462 height 28
type input "okc roofers"
click at [299, 369] on input "search" at bounding box center [455, 367] width 462 height 28
type input "o"
type input "8901 S santa fe"
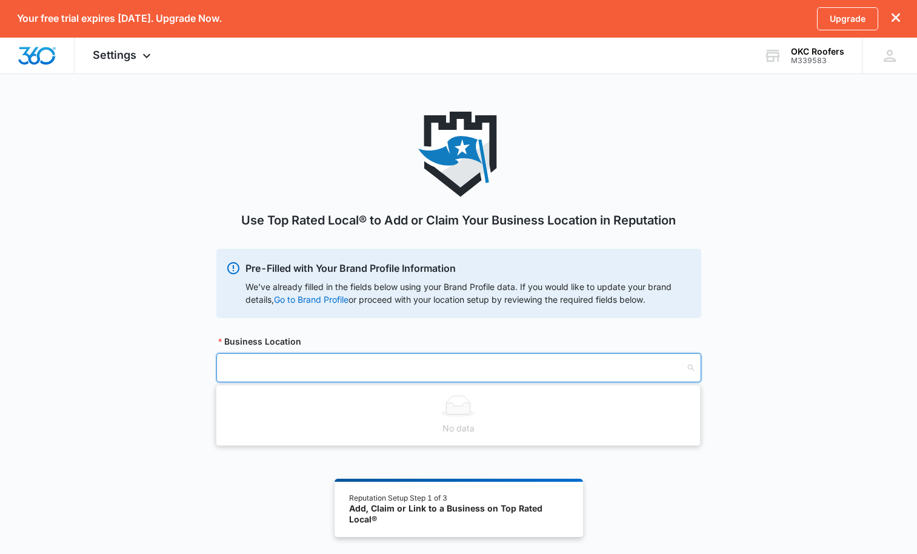
click at [133, 323] on div "Use Top Rated Local® to Add or Claim Your Business Location in Reputation Pre-F…" at bounding box center [458, 262] width 917 height 300
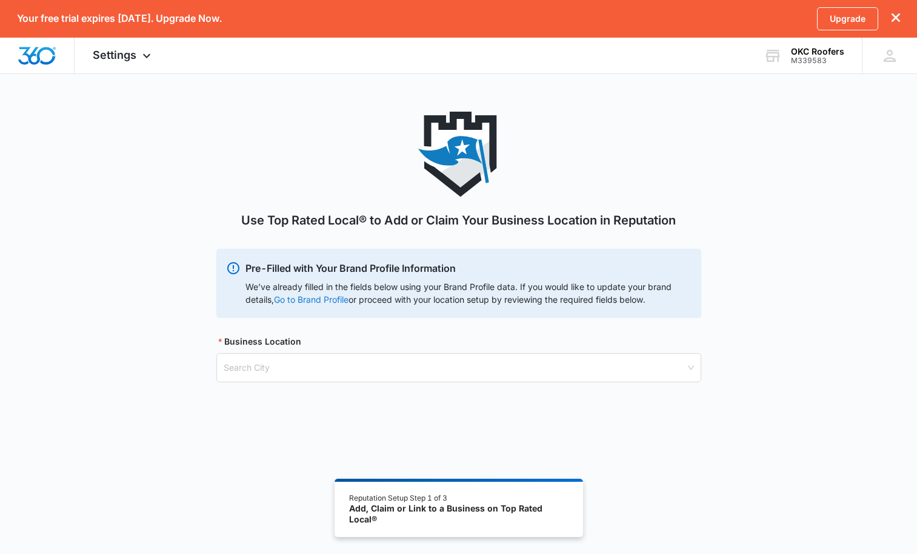
click at [0, 0] on link "Go to Brand Profile" at bounding box center [0, 0] width 0 height 0
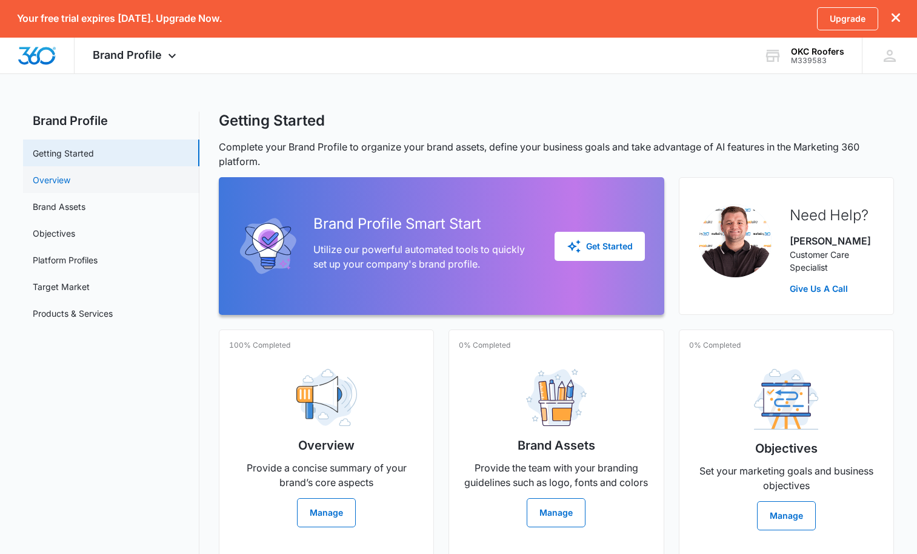
click at [59, 181] on link "Overview" at bounding box center [52, 179] width 38 height 13
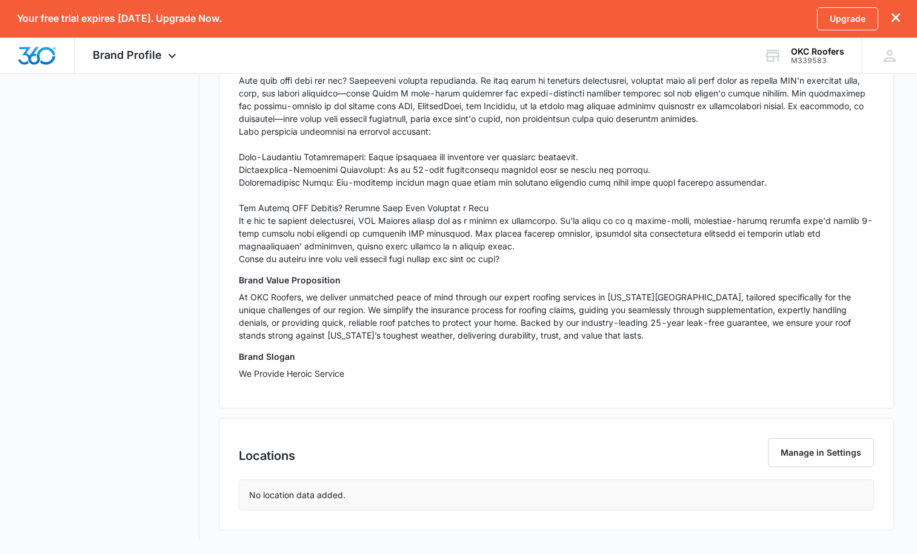
scroll to position [635, 0]
click at [568, 493] on div "No location data added." at bounding box center [556, 494] width 634 height 30
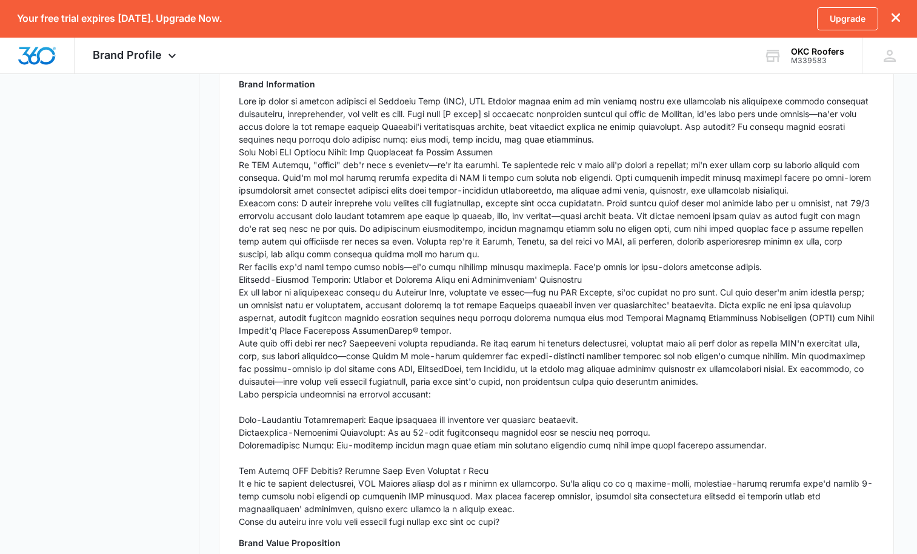
scroll to position [0, 0]
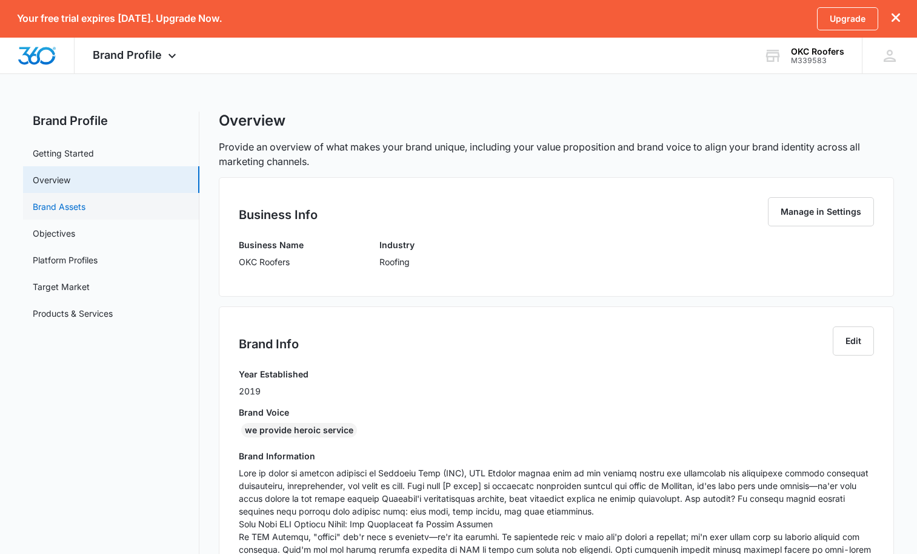
click at [76, 207] on link "Brand Assets" at bounding box center [59, 206] width 53 height 13
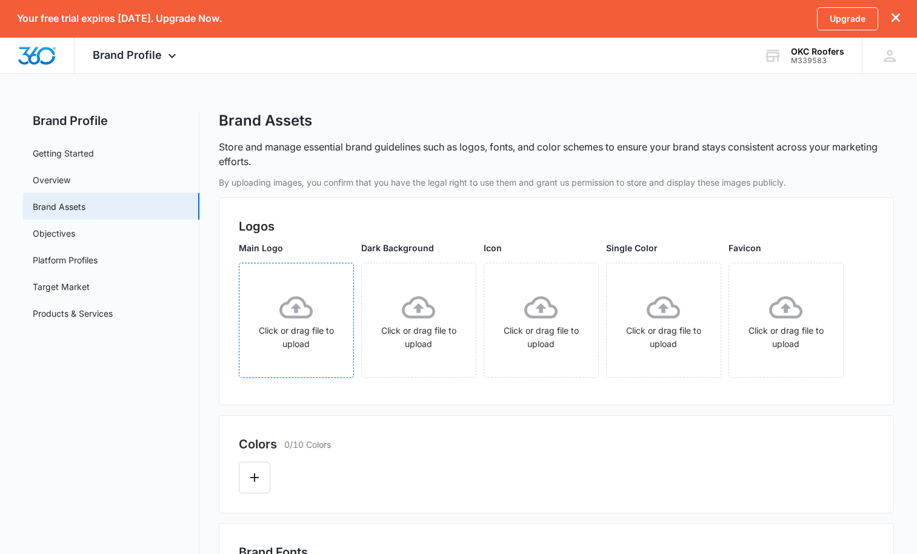
click at [310, 307] on icon at bounding box center [296, 307] width 33 height 22
click at [46, 232] on link "Objectives" at bounding box center [54, 233] width 42 height 13
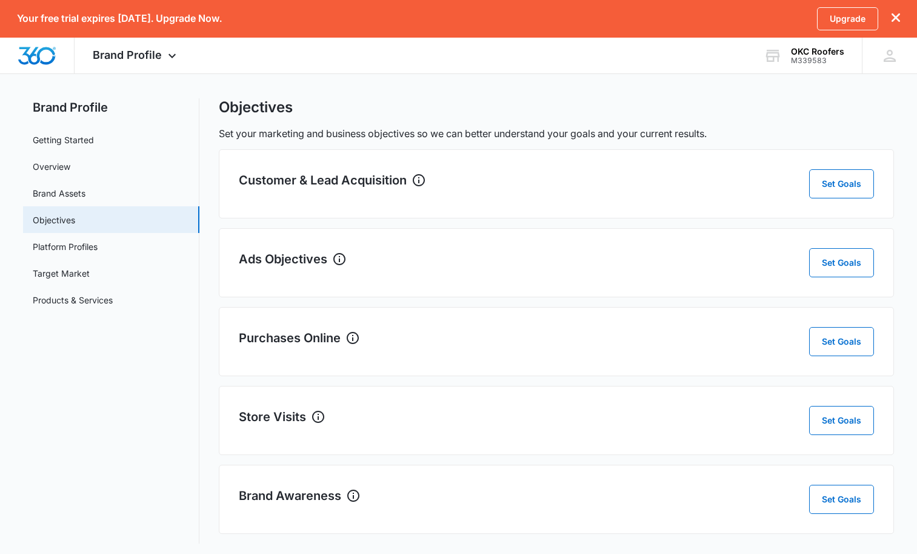
scroll to position [18, 0]
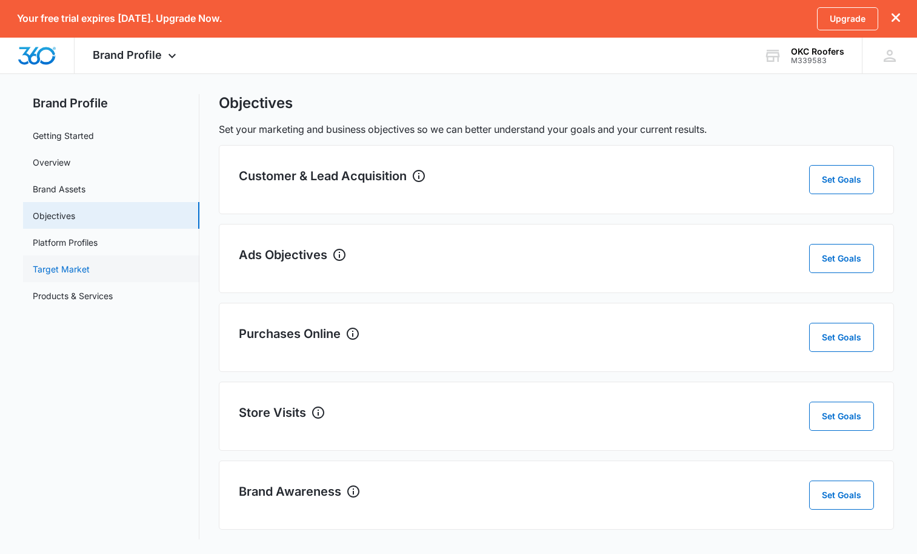
click at [63, 269] on link "Target Market" at bounding box center [61, 269] width 57 height 13
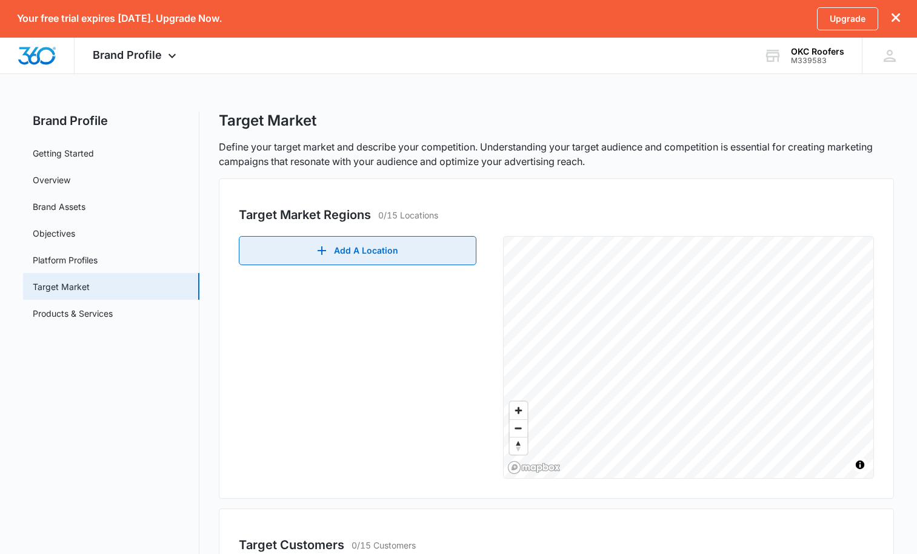
click at [352, 254] on button "Add A Location" at bounding box center [358, 250] width 238 height 29
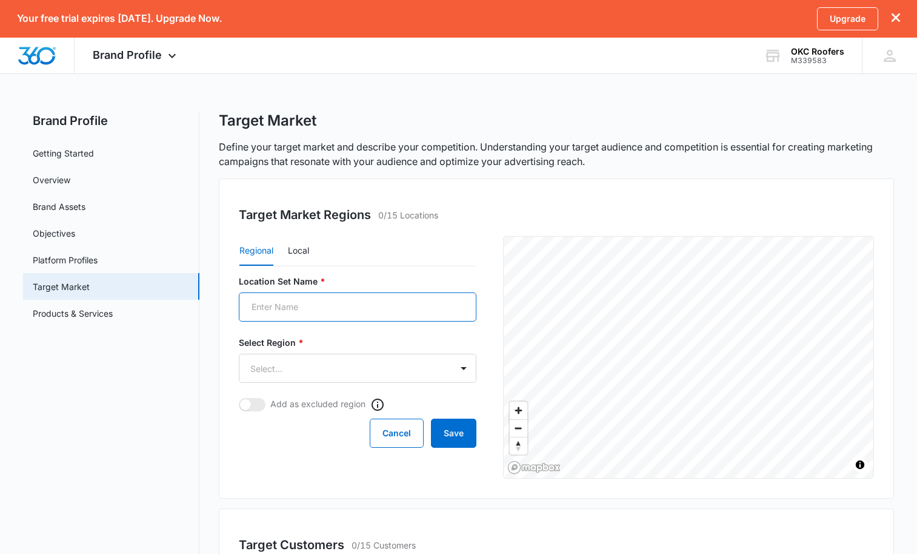
click at [325, 310] on input "Location Set Name *" at bounding box center [358, 306] width 238 height 29
type input "Oklahoma"
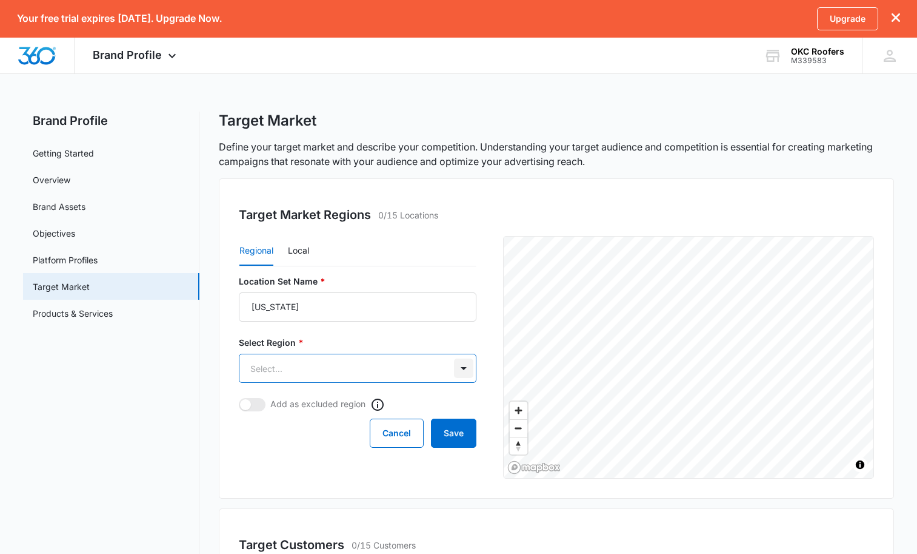
click at [470, 370] on body "Your free trial expires in 14 days. Upgrade Now. Upgrade Brand Profile Apps Rep…" at bounding box center [458, 390] width 917 height 781
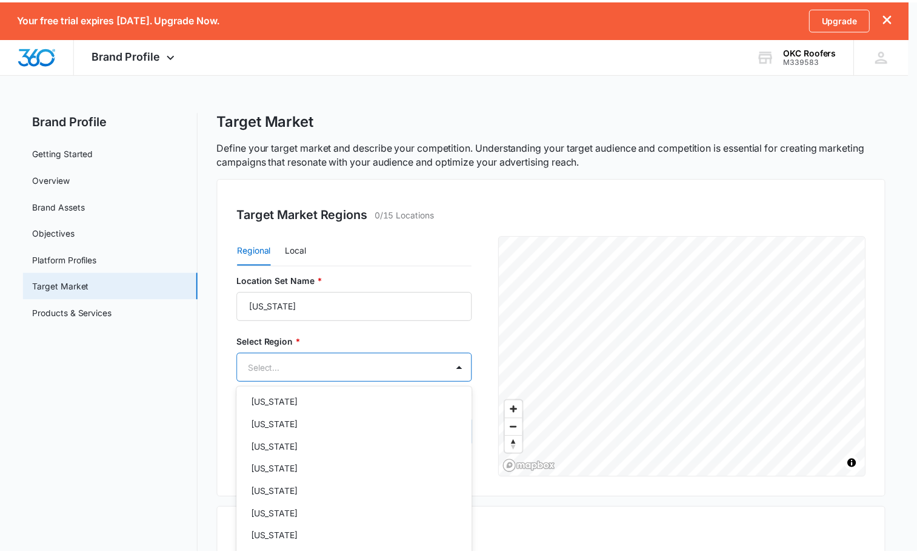
scroll to position [814, 0]
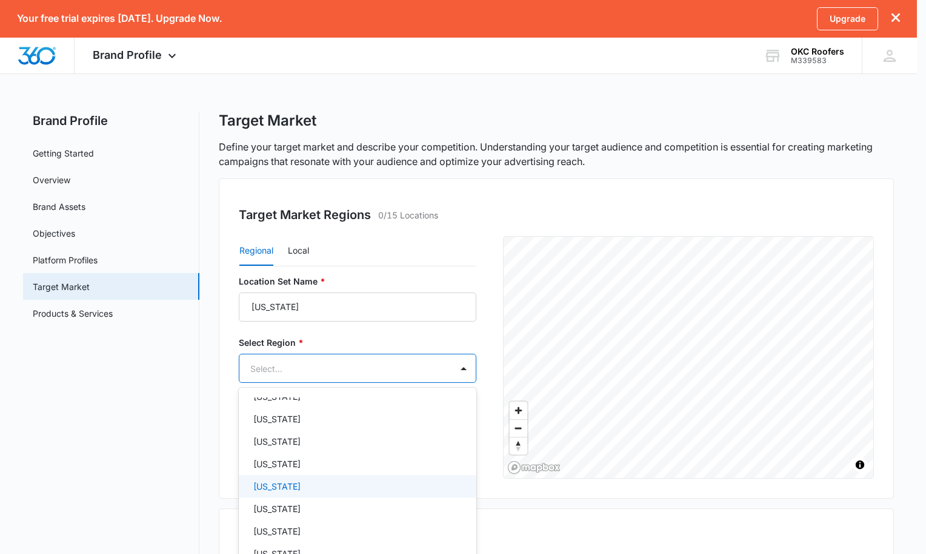
click at [344, 491] on div "Oklahoma" at bounding box center [356, 486] width 206 height 13
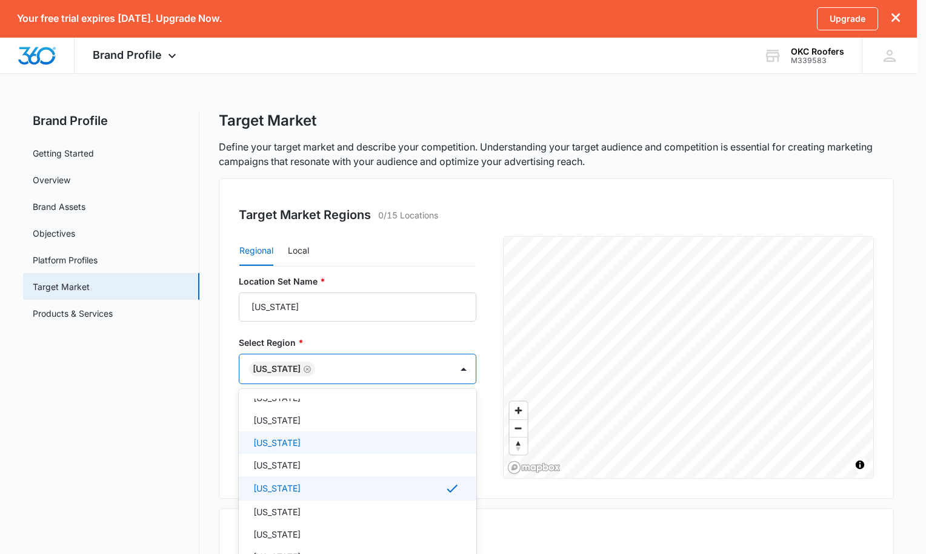
click at [221, 436] on div at bounding box center [463, 277] width 926 height 554
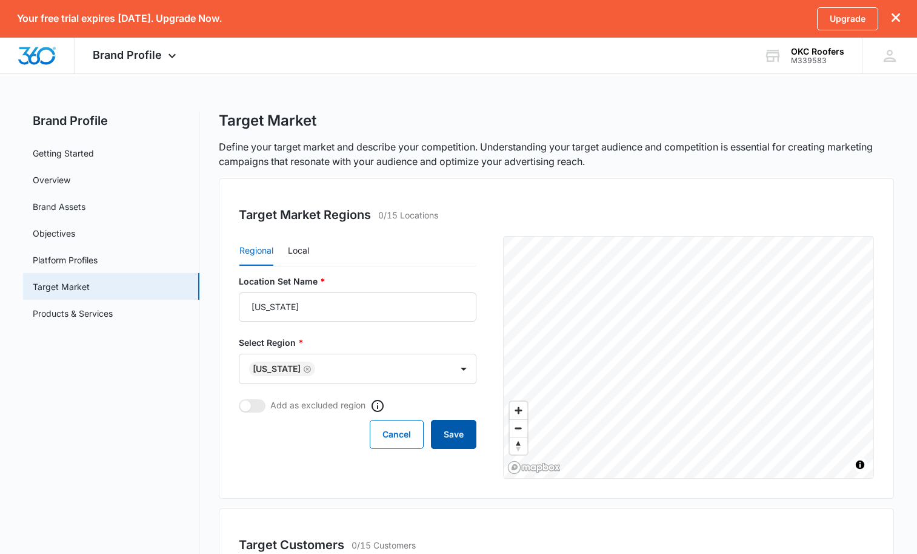
click at [442, 436] on button "Save" at bounding box center [453, 434] width 45 height 29
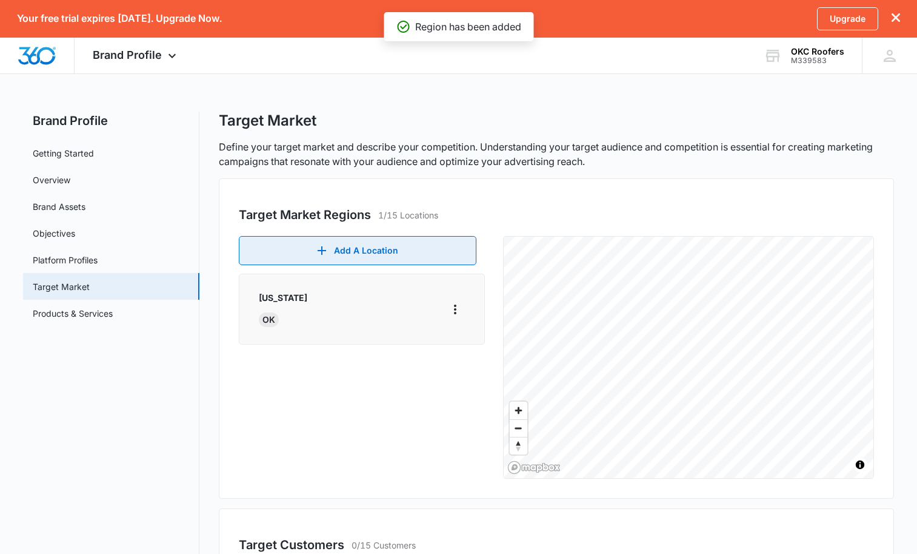
click at [381, 252] on button "Add A Location" at bounding box center [358, 250] width 238 height 29
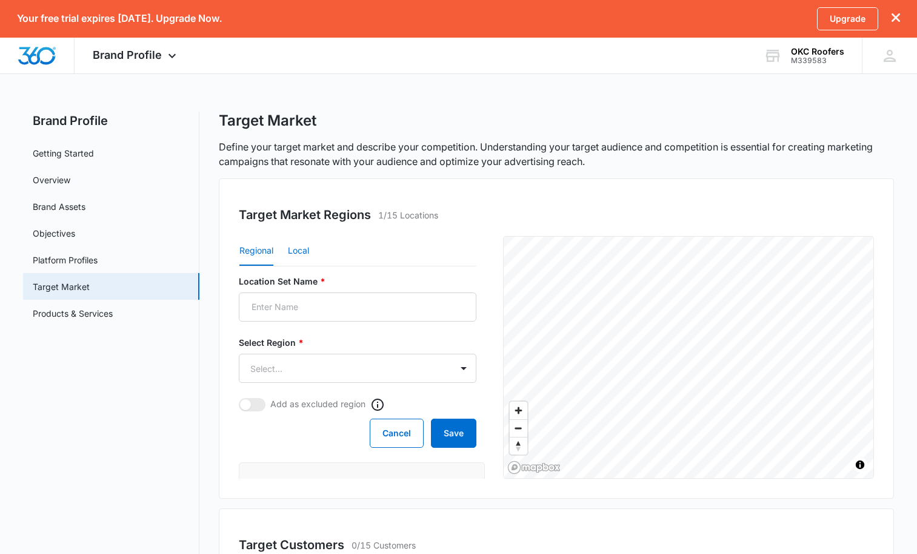
click at [301, 253] on button "Local" at bounding box center [298, 250] width 21 height 29
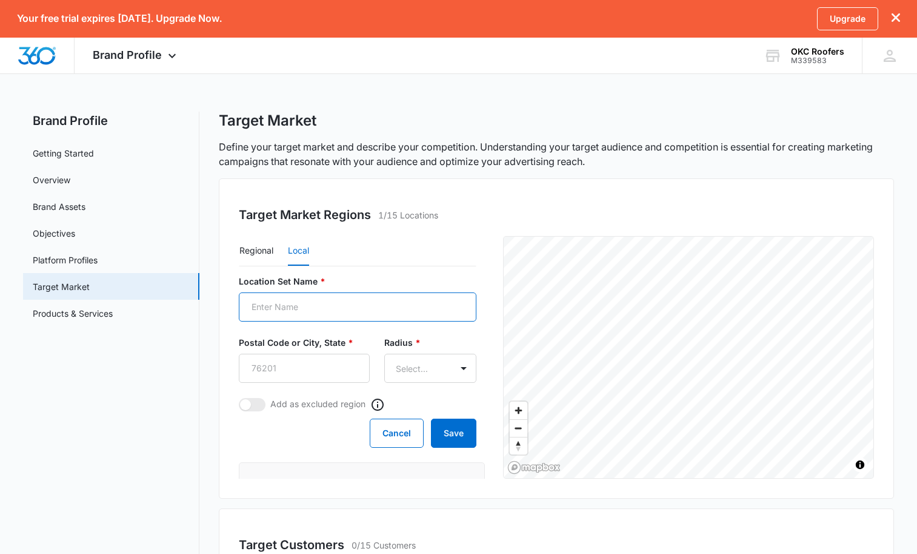
click at [328, 304] on input "Location Set Name *" at bounding box center [358, 306] width 238 height 29
type input "Local Locations"
click at [317, 374] on input "Postal Code or City, State *" at bounding box center [304, 367] width 131 height 29
type input "73170"
click at [414, 374] on body "Your free trial expires in 14 days. Upgrade Now. Upgrade Brand Profile Apps Rep…" at bounding box center [458, 401] width 917 height 802
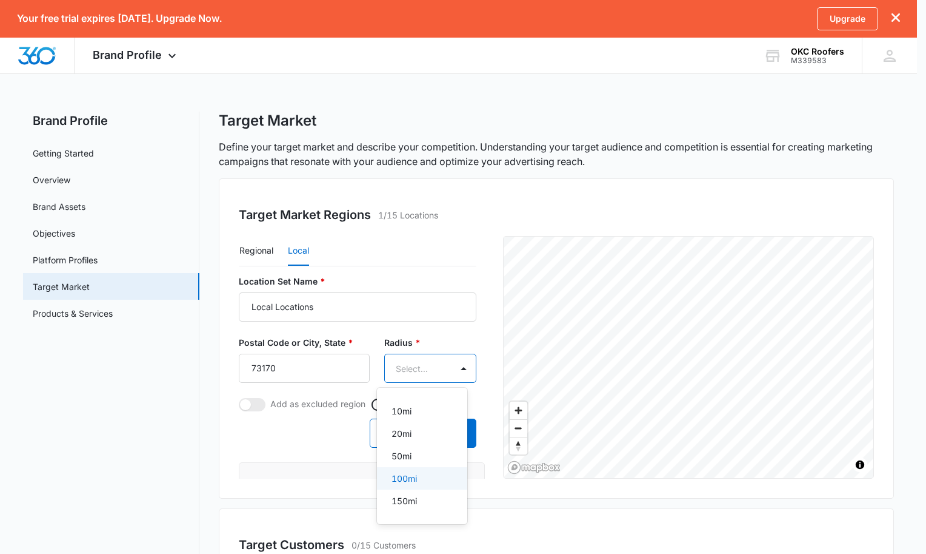
click at [417, 471] on div "100mi" at bounding box center [422, 478] width 90 height 22
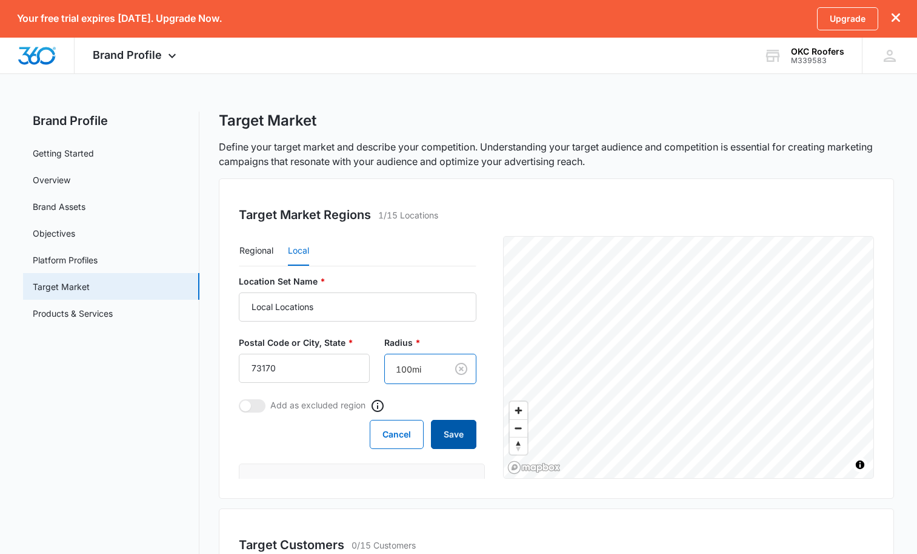
click at [447, 439] on button "Save" at bounding box center [453, 434] width 45 height 29
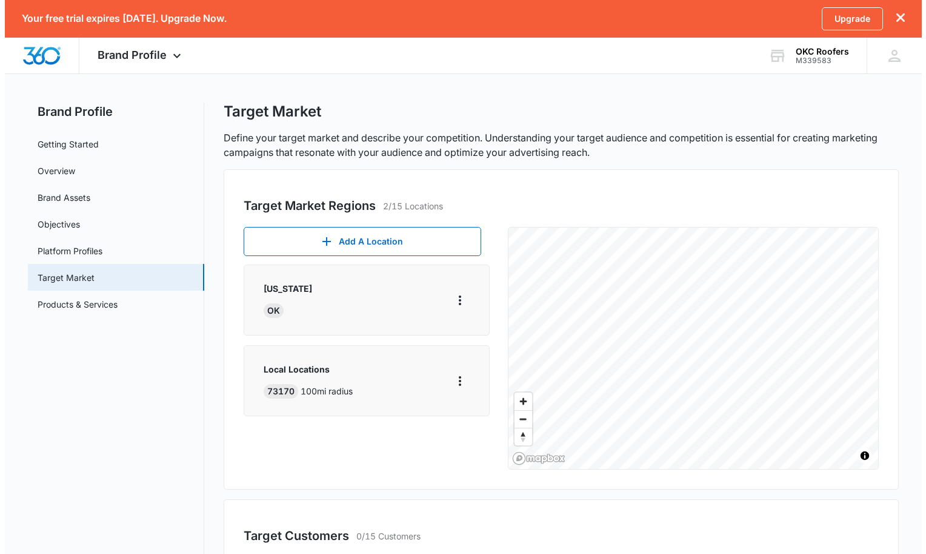
scroll to position [0, 0]
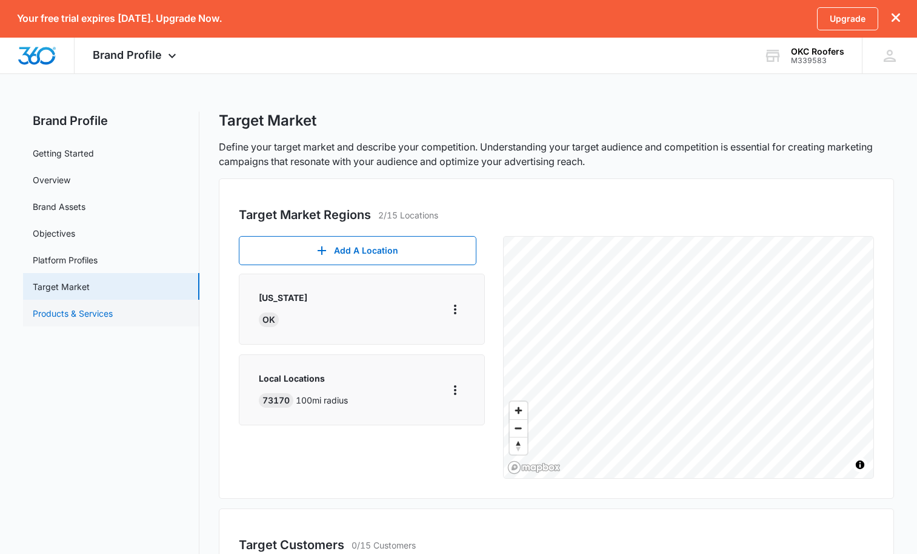
click at [80, 314] on link "Products & Services" at bounding box center [73, 313] width 80 height 13
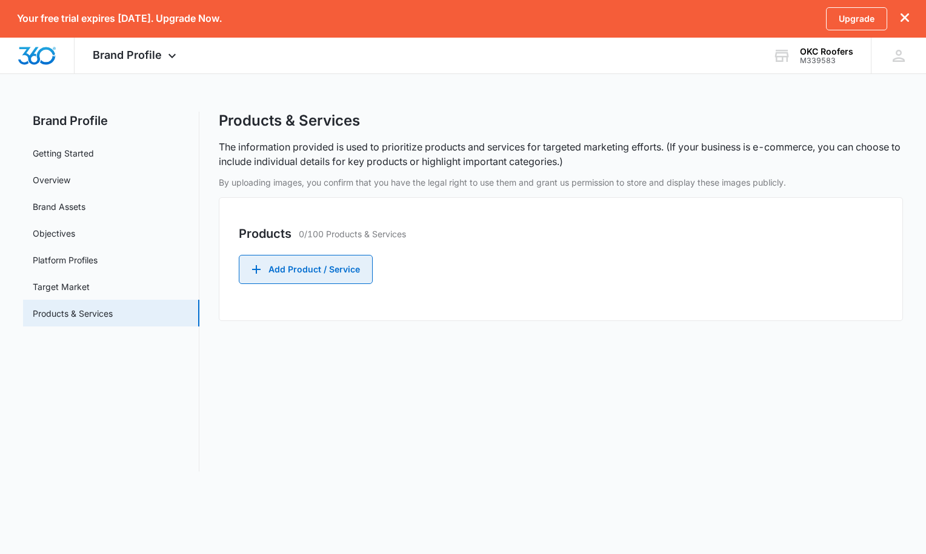
click at [334, 260] on button "Add Product / Service" at bounding box center [306, 269] width 134 height 29
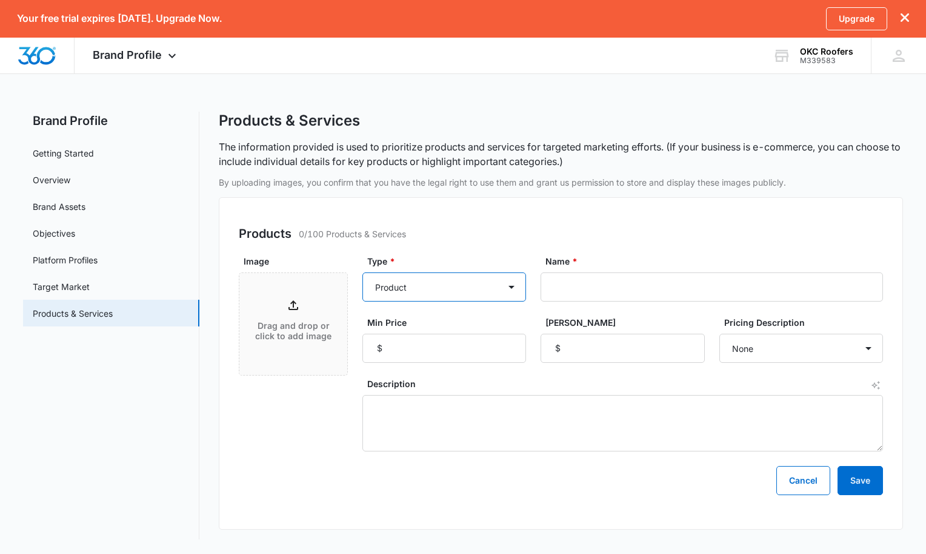
click at [438, 282] on select "Product Product category Service Service category" at bounding box center [445, 286] width 164 height 29
click at [363, 272] on select "Product Product category Service Service category" at bounding box center [445, 286] width 164 height 29
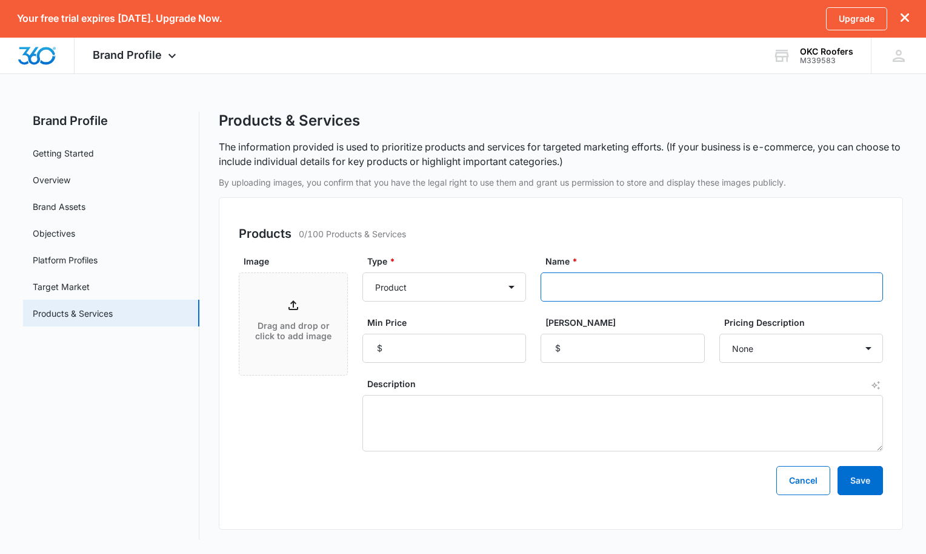
click at [564, 290] on input "Name *" at bounding box center [712, 286] width 342 height 29
type input "R"
type input "Roof Installs"
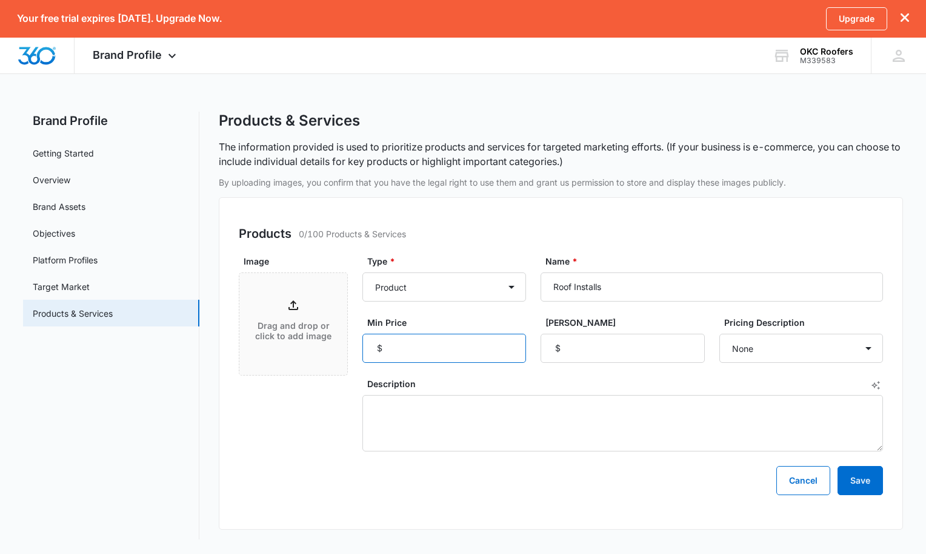
click at [405, 347] on input "Min Price" at bounding box center [445, 347] width 164 height 29
type input "1500"
type input "100000"
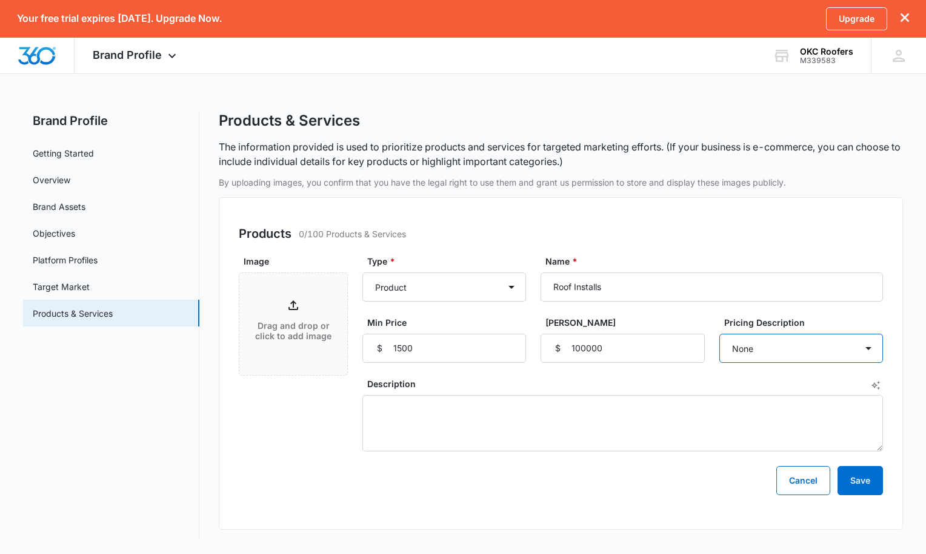
click at [763, 348] on select "None Each Per month Per year Per hour Per day" at bounding box center [802, 347] width 164 height 29
select select "each"
click at [720, 333] on select "None Each Per month Per year Per hour Per day" at bounding box center [802, 347] width 164 height 29
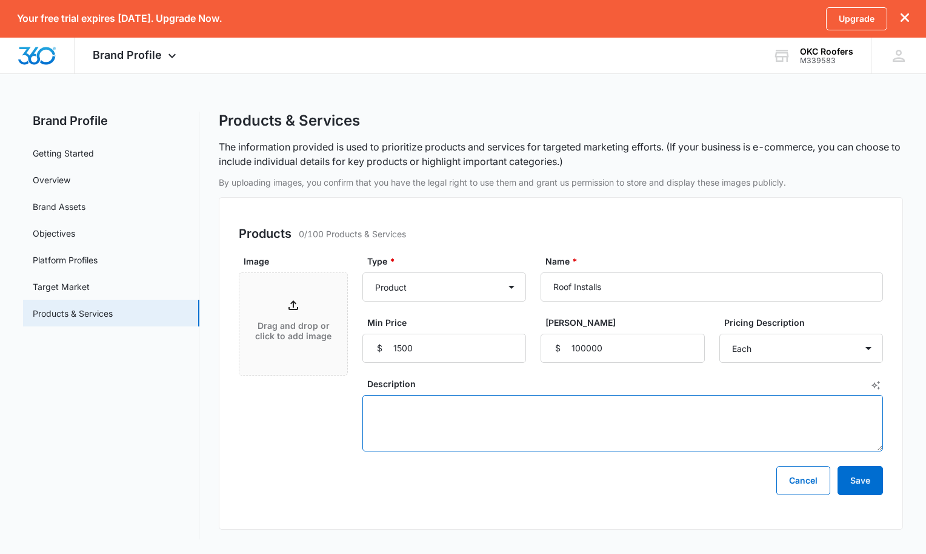
click at [651, 436] on textarea "Description" at bounding box center [623, 423] width 521 height 56
click at [429, 424] on textarea "Description" at bounding box center [623, 423] width 521 height 56
paste textarea "Transform your home with OKC Roofers, the trusted leader for roof installations…"
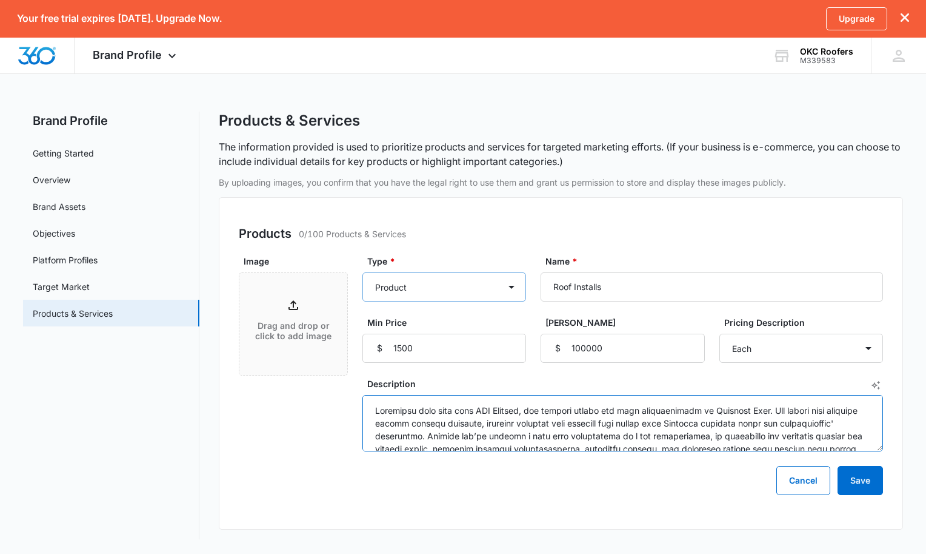
scroll to position [92, 0]
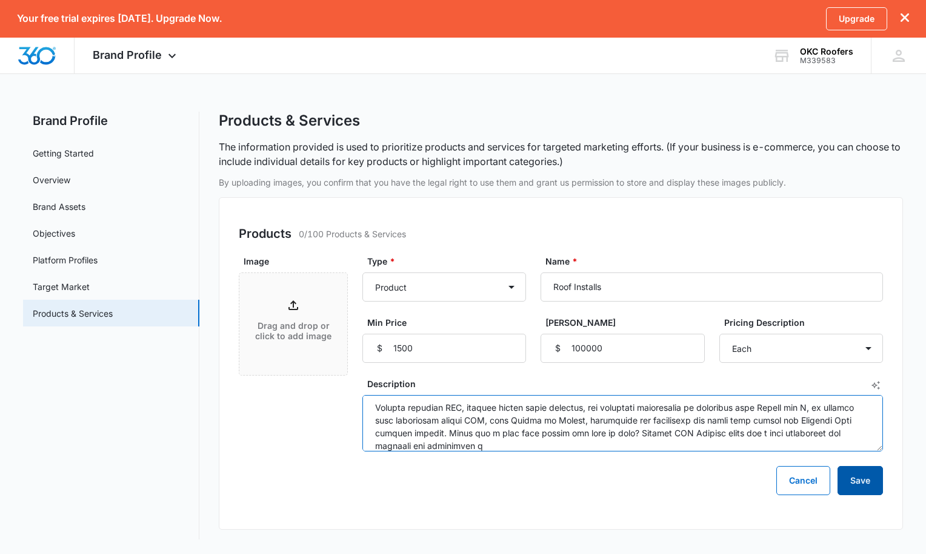
type textarea "Transform your home with OKC Roofers, the trusted leader for roof installations…"
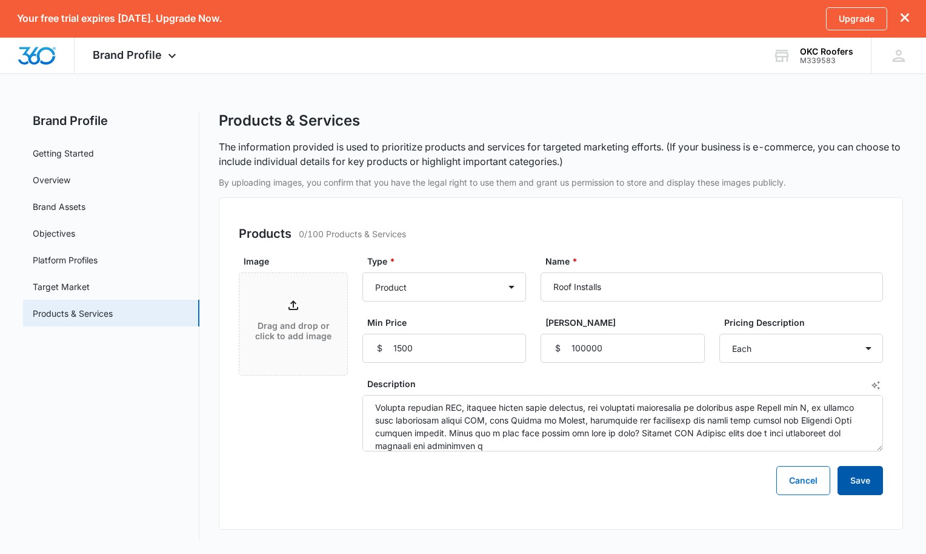
click at [873, 473] on button "Save" at bounding box center [860, 480] width 45 height 29
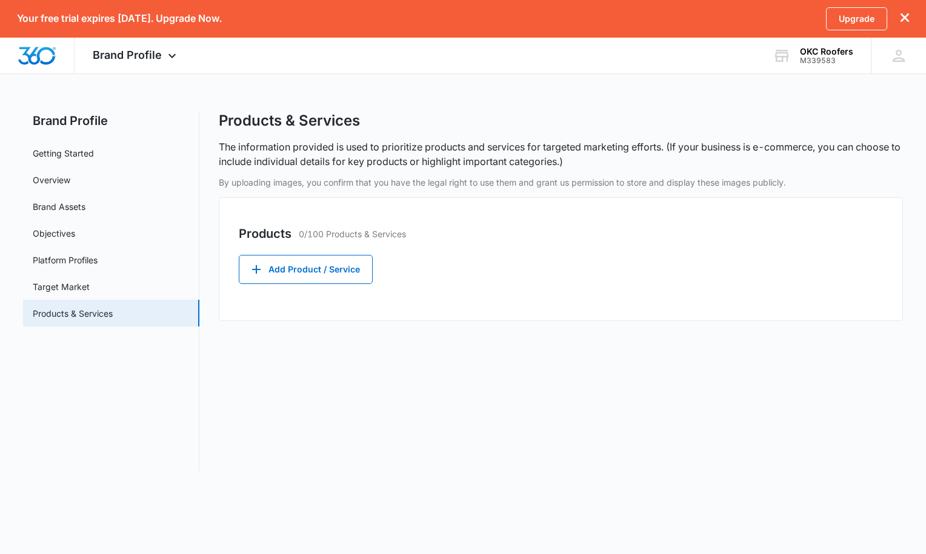
click at [318, 299] on div "Products 0/100 Products & Services Add Product / Service" at bounding box center [561, 259] width 685 height 124
click at [315, 277] on button "Add Product / Service" at bounding box center [306, 269] width 134 height 29
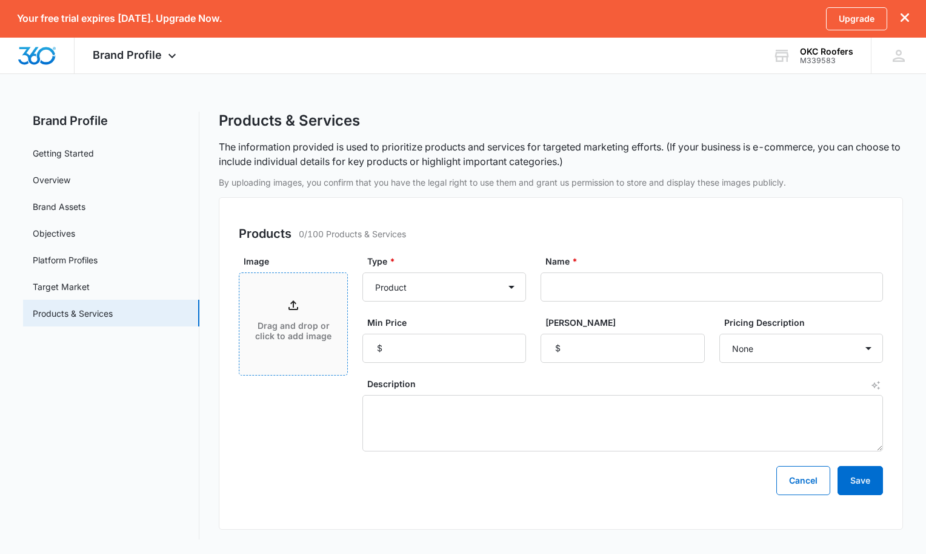
click at [278, 324] on p "Drag and drop or click to add image" at bounding box center [294, 331] width 84 height 21
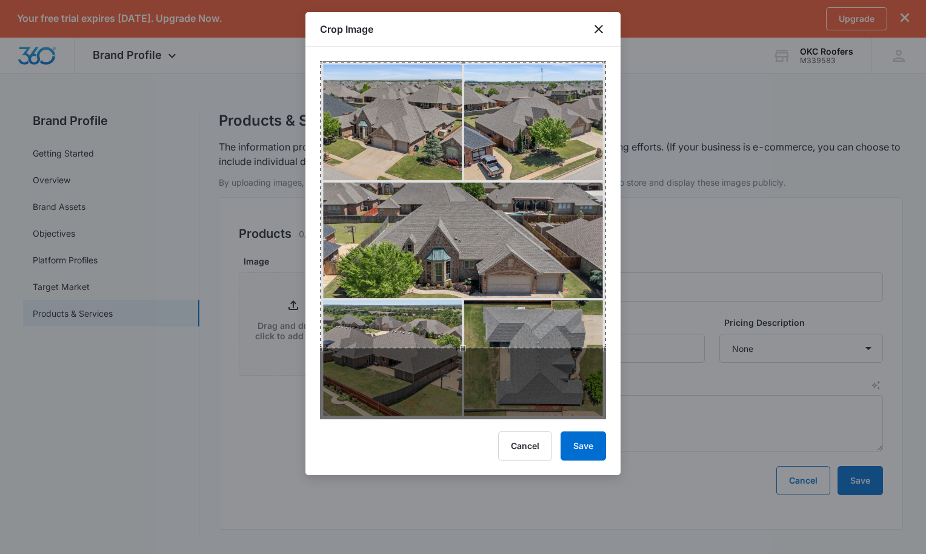
click at [464, 326] on div "Use the arrow keys to move the crop selection area" at bounding box center [463, 205] width 286 height 286
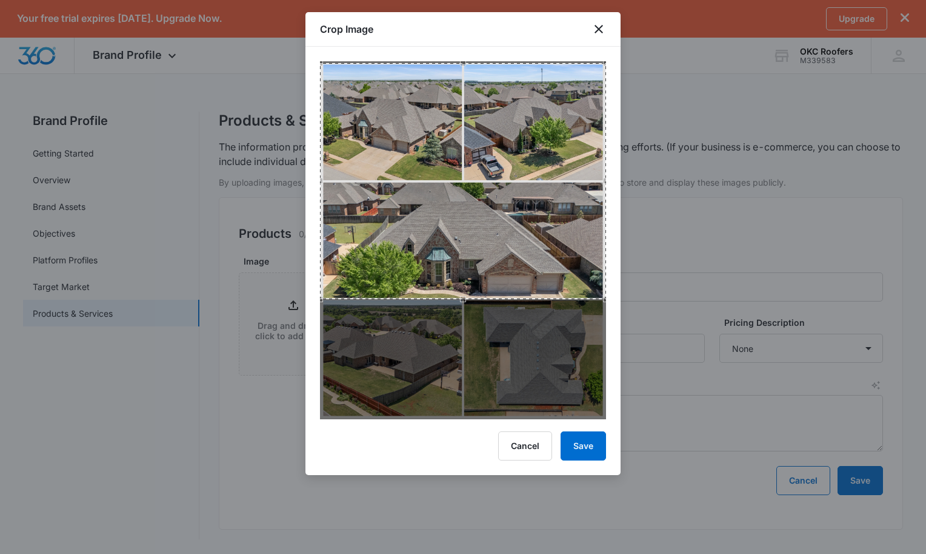
click at [470, 63] on div "Use the arrow keys to move the crop selection area" at bounding box center [463, 63] width 286 height 0
click at [588, 452] on button "Save" at bounding box center [583, 445] width 45 height 29
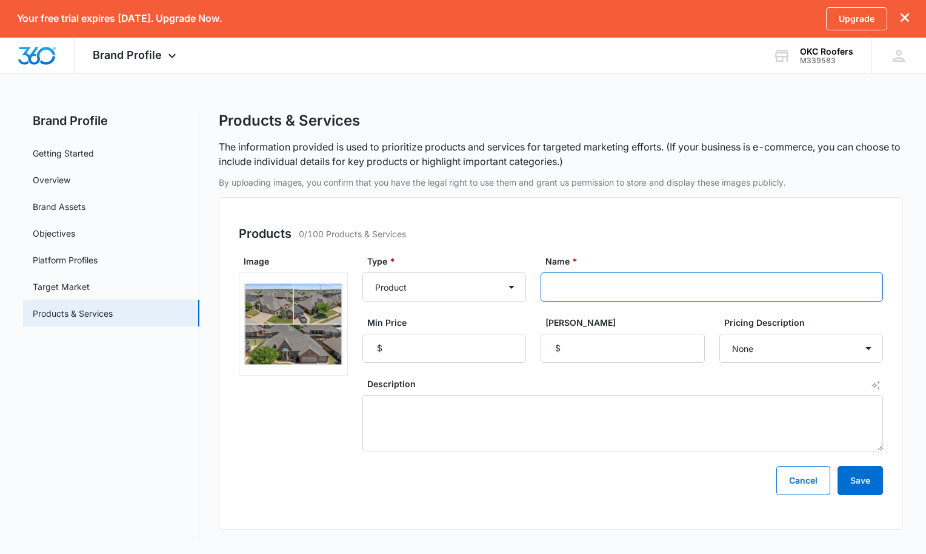
click at [591, 275] on input "Name *" at bounding box center [712, 286] width 342 height 29
type input "Roof Install"
type input "6000"
type input "90000"
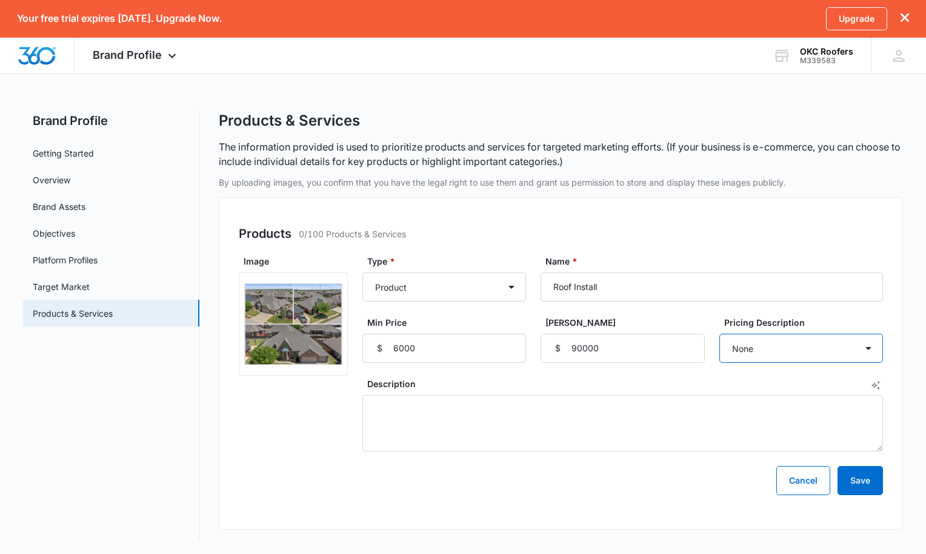
click at [780, 361] on select "None Each Per month Per year Per hour Per day" at bounding box center [802, 347] width 164 height 29
select select "each"
click at [720, 333] on select "None Each Per month Per year Per hour Per day" at bounding box center [802, 347] width 164 height 29
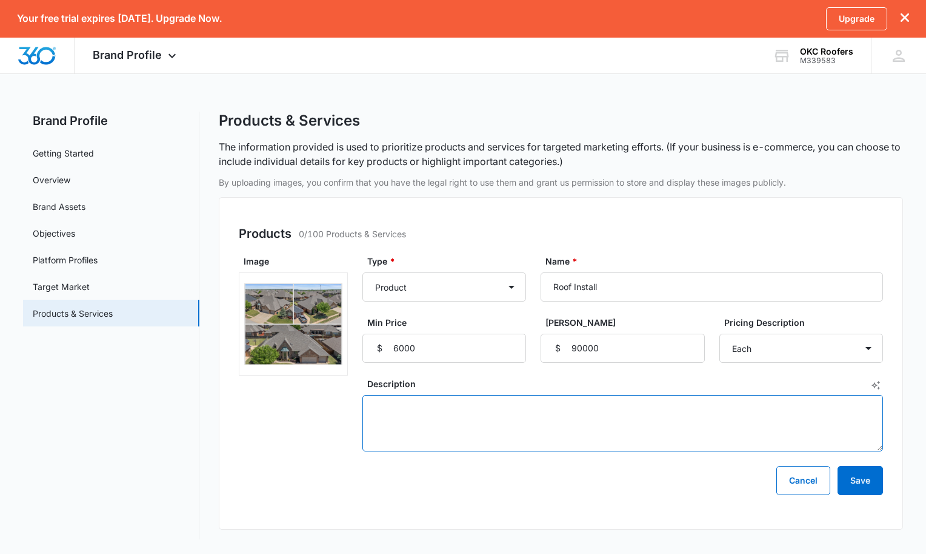
click at [654, 426] on textarea "Description" at bounding box center [623, 423] width 521 height 56
paste textarea "Transform your home with OKC Roofers, the trusted leader for roof installations…"
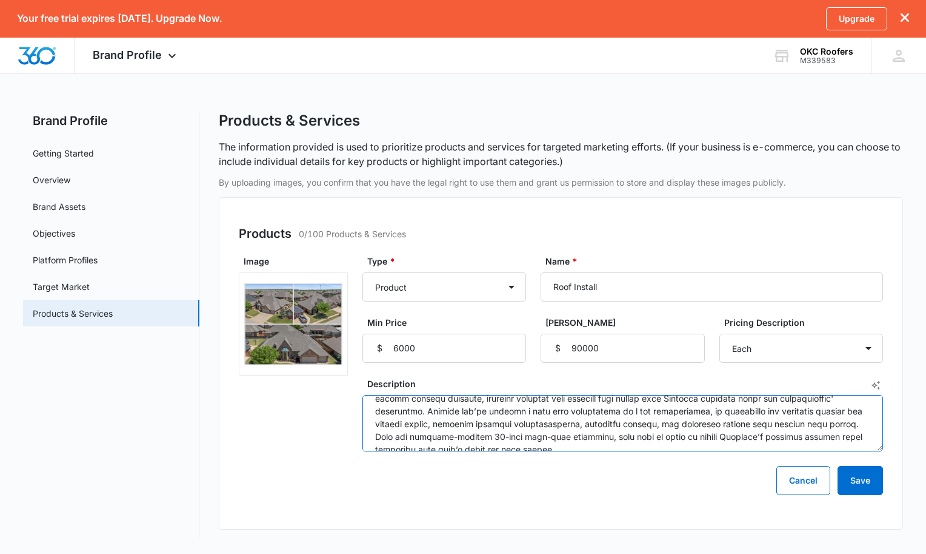
scroll to position [0, 0]
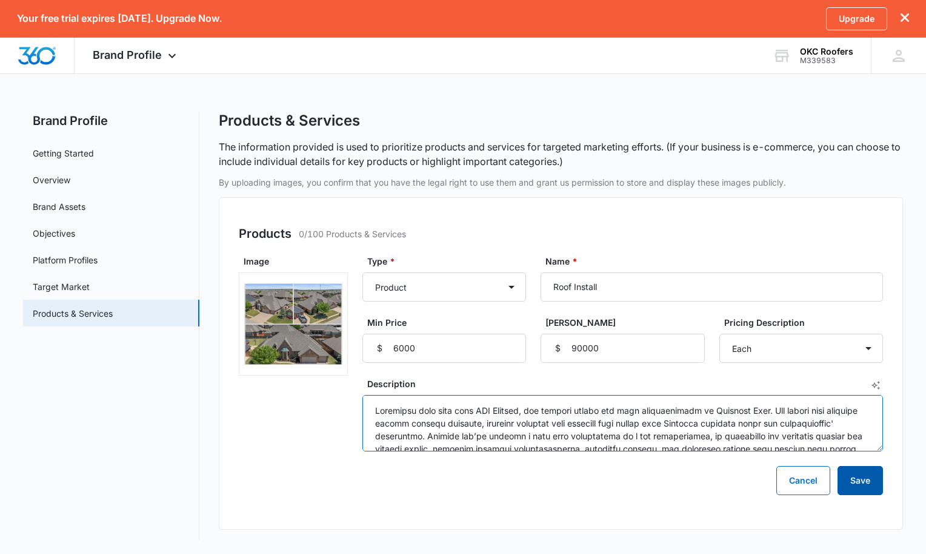
type textarea "Transform your home with OKC Roofers, the trusted leader for roof installations…"
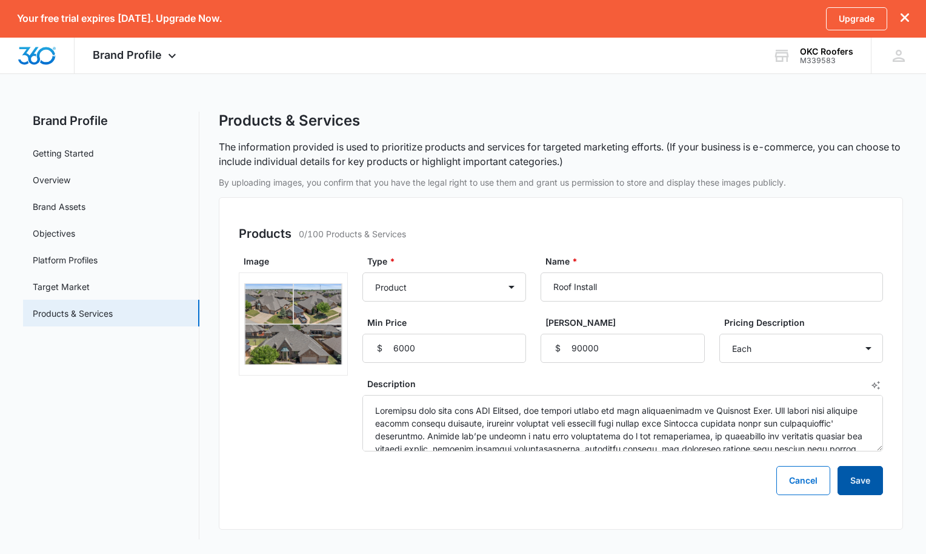
click at [863, 481] on button "Save" at bounding box center [860, 480] width 45 height 29
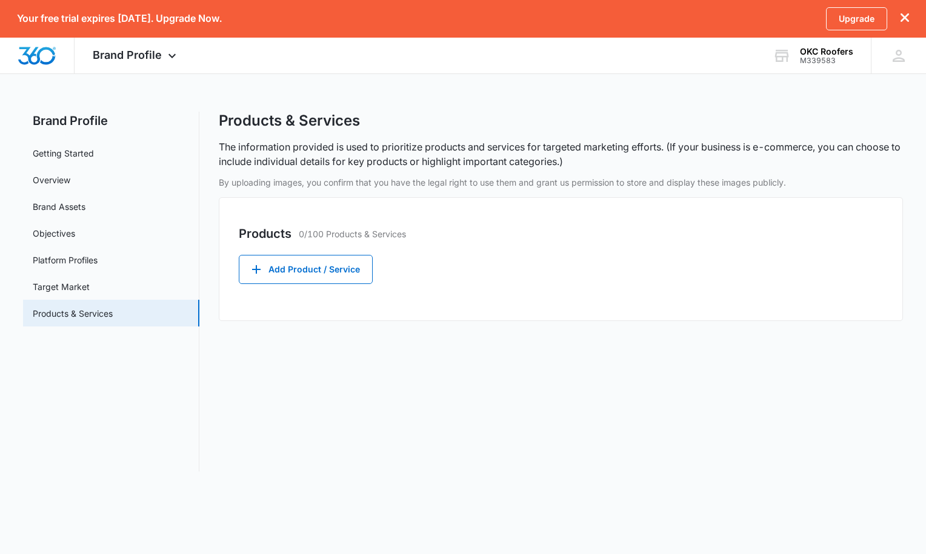
click at [331, 304] on div "Products 0/100 Products & Services Add Product / Service" at bounding box center [561, 259] width 685 height 124
click at [330, 274] on button "Add Product / Service" at bounding box center [306, 269] width 134 height 29
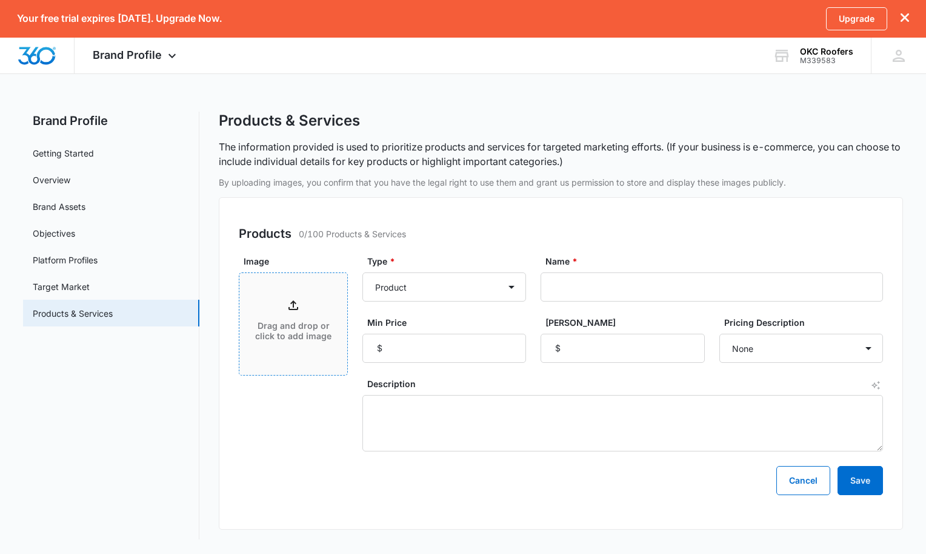
click at [293, 332] on p "Drag and drop or click to add image" at bounding box center [294, 331] width 84 height 21
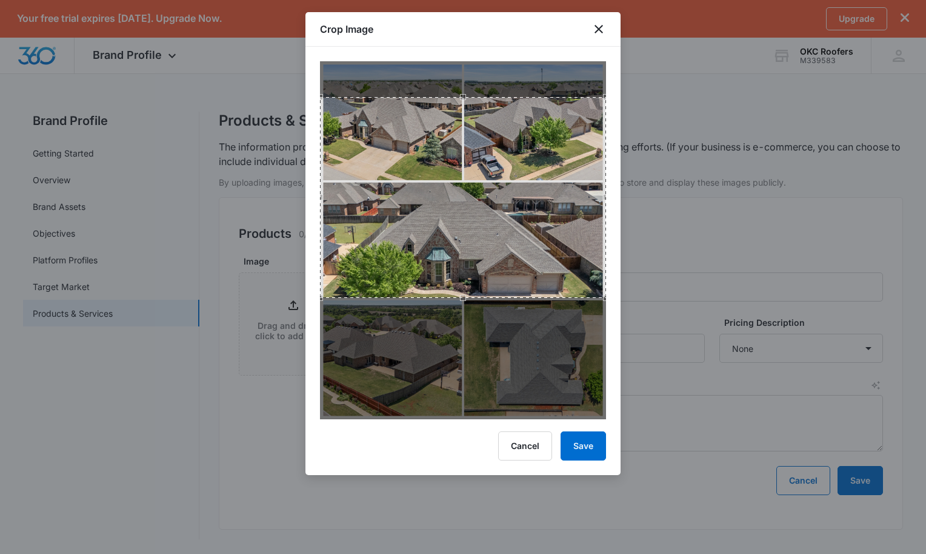
click at [473, 97] on div "Use the arrow keys to move the crop selection area" at bounding box center [463, 97] width 286 height 0
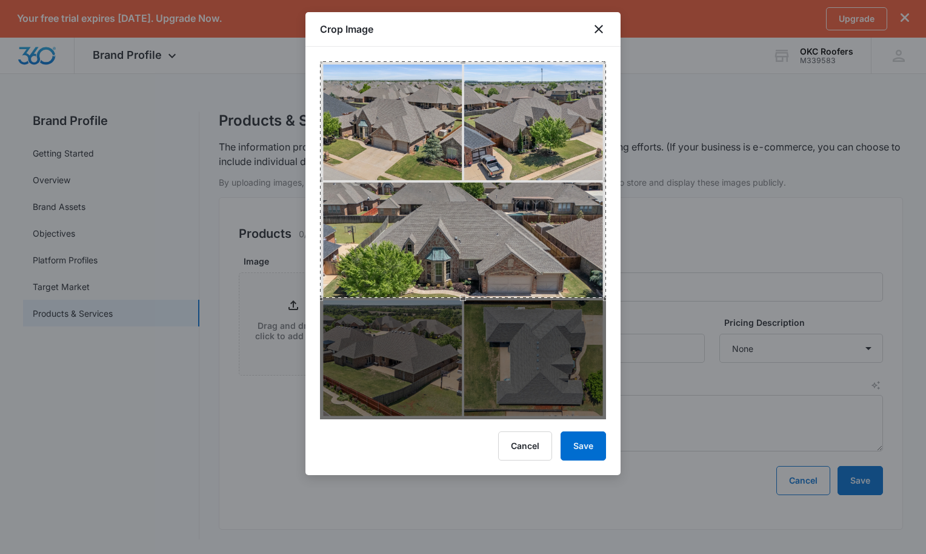
click at [466, 61] on div at bounding box center [463, 233] width 315 height 372
click at [600, 441] on button "Save" at bounding box center [583, 445] width 45 height 29
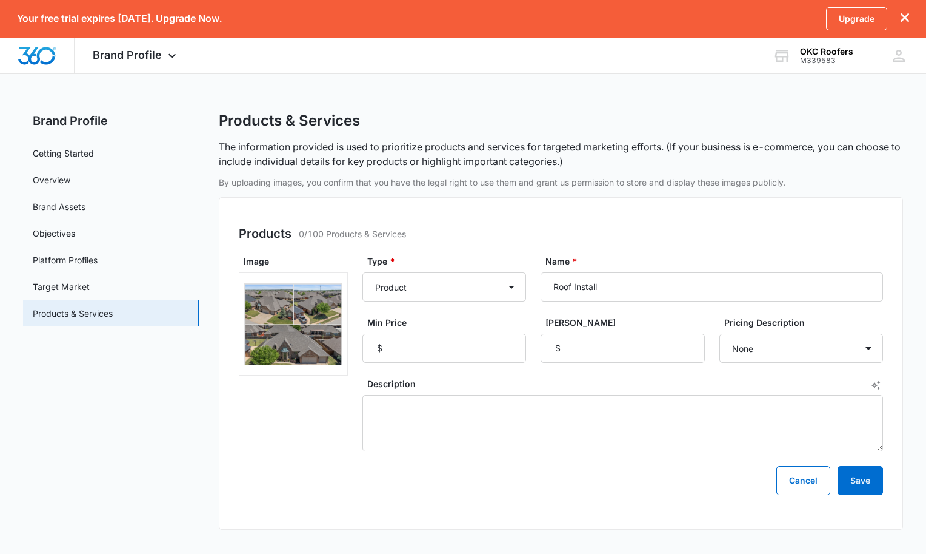
type input "Roof Install"
type input "1500"
type input "90000"
click at [769, 351] on select "None Each Per month Per year Per hour Per day" at bounding box center [802, 347] width 164 height 29
select select "each"
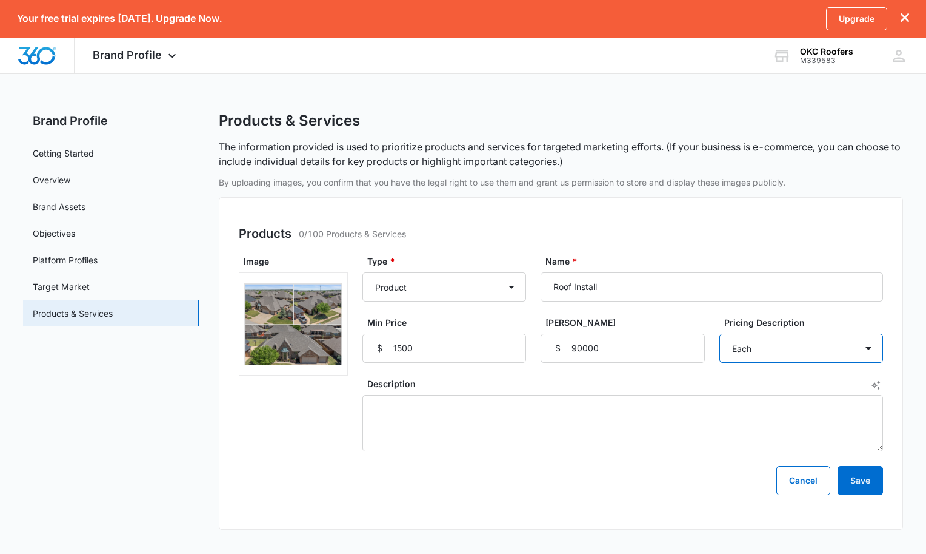
click at [720, 333] on select "None Each Per month Per year Per hour Per day" at bounding box center [802, 347] width 164 height 29
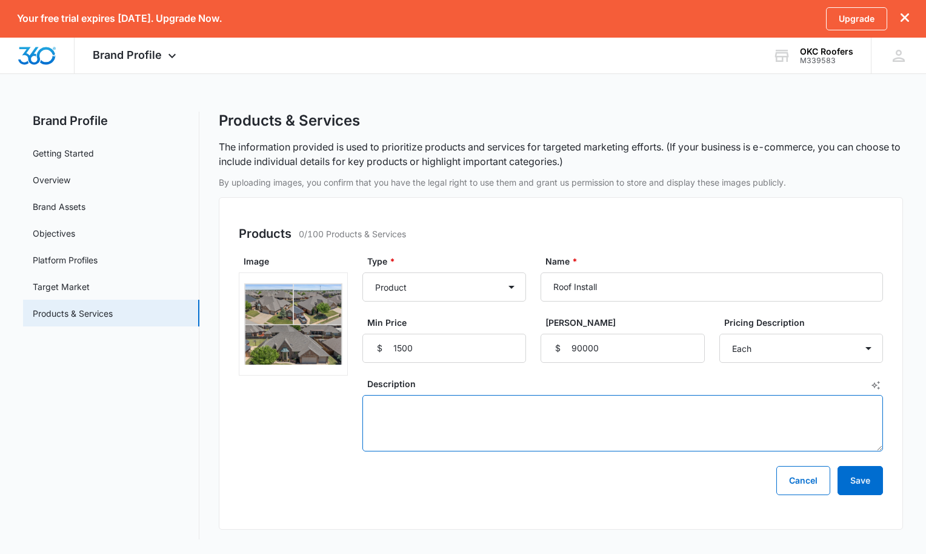
click at [390, 415] on textarea "Description" at bounding box center [623, 423] width 521 height 56
paste textarea "Transform your home with OKC Roofers, the trusted leader for roof installations…"
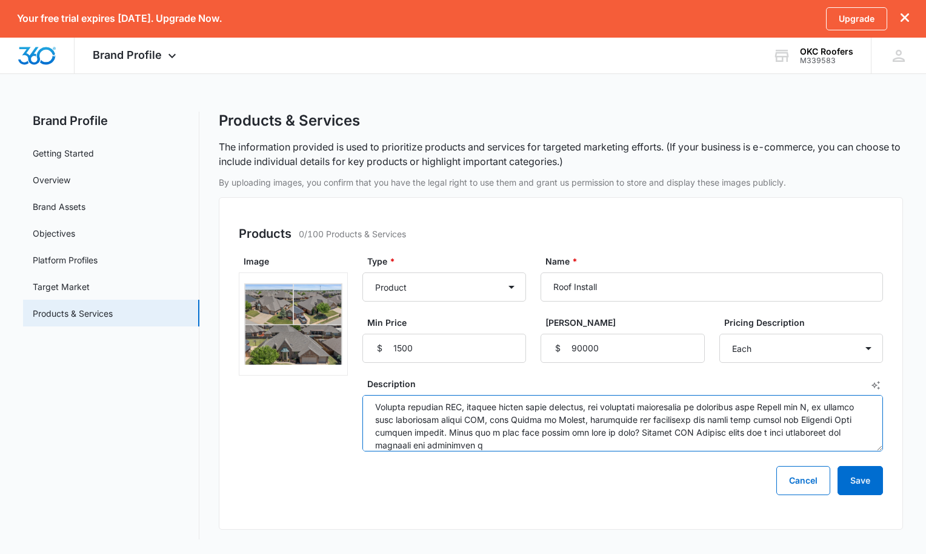
scroll to position [102, 0]
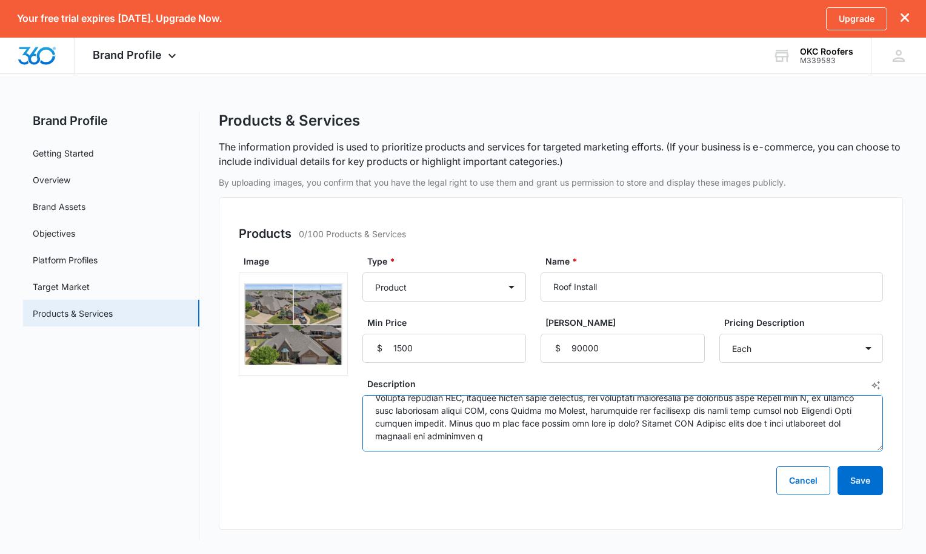
drag, startPoint x: 374, startPoint y: 408, endPoint x: 626, endPoint y: 449, distance: 254.9
click at [626, 449] on textarea "Description" at bounding box center [623, 423] width 521 height 56
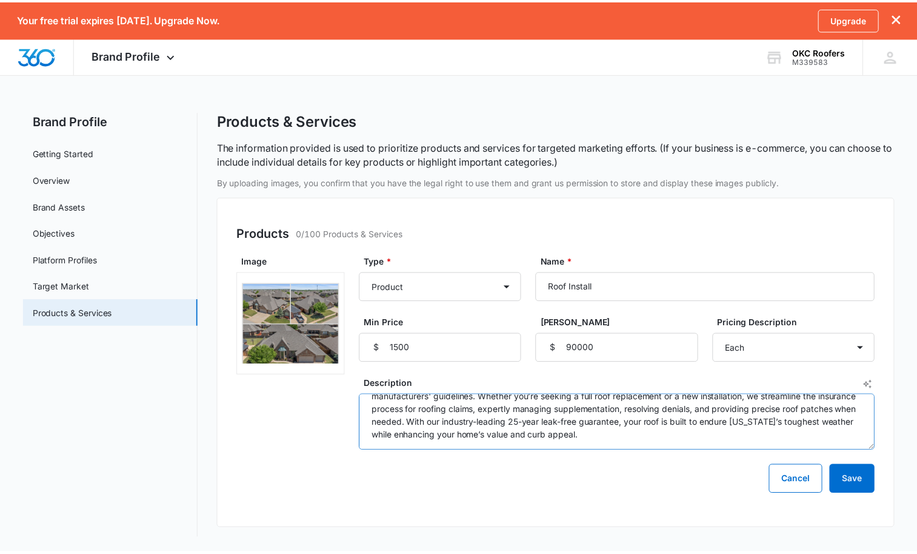
scroll to position [64, 0]
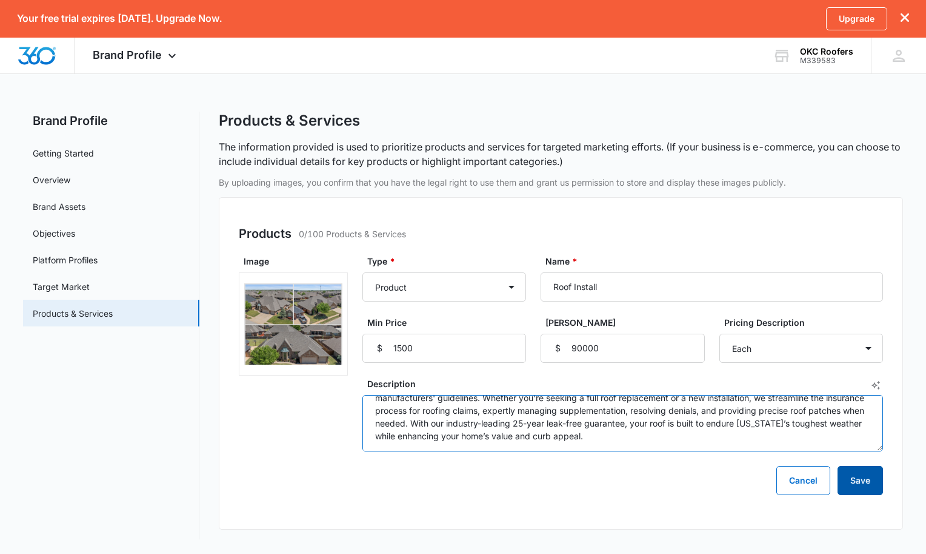
type textarea "Transform your home with OKC Roofers, the trusted leader for roof installations…"
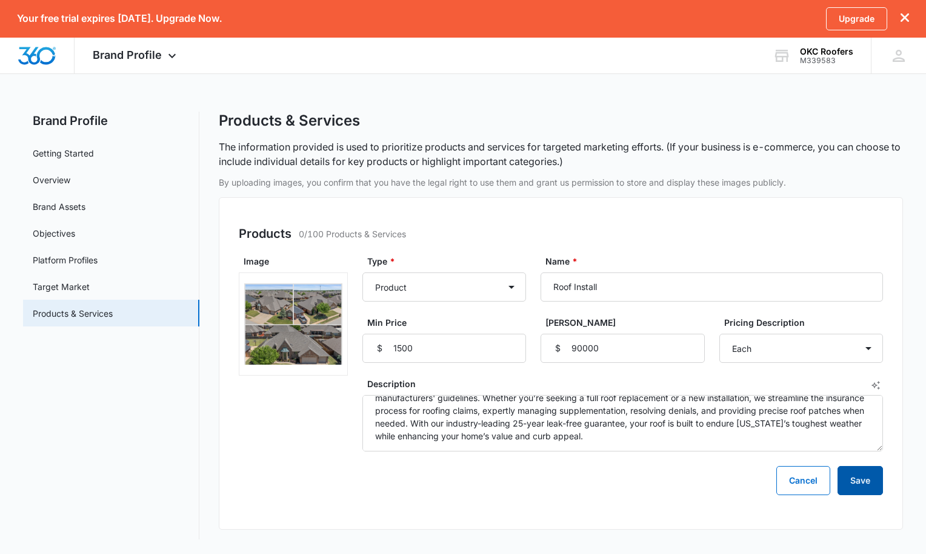
click at [856, 478] on button "Save" at bounding box center [860, 480] width 45 height 29
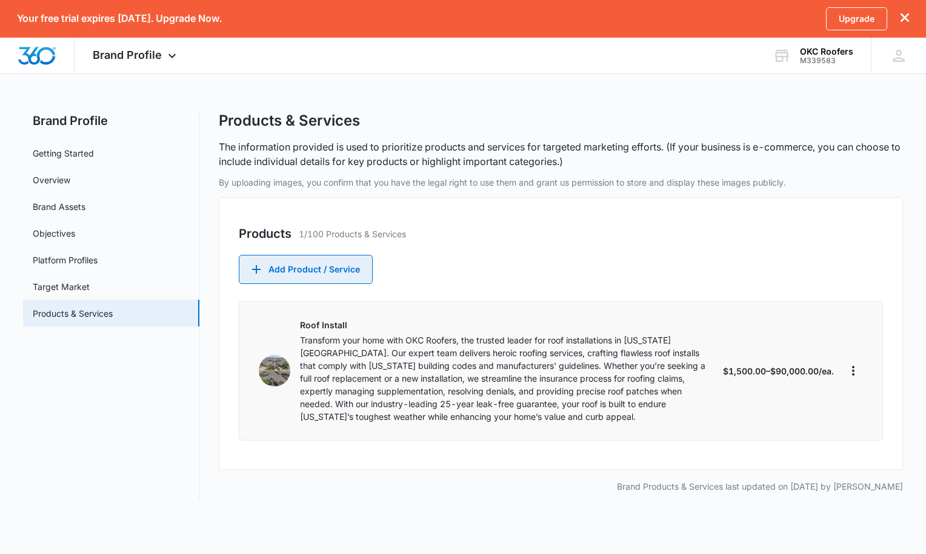
click at [345, 273] on button "Add Product / Service" at bounding box center [306, 269] width 134 height 29
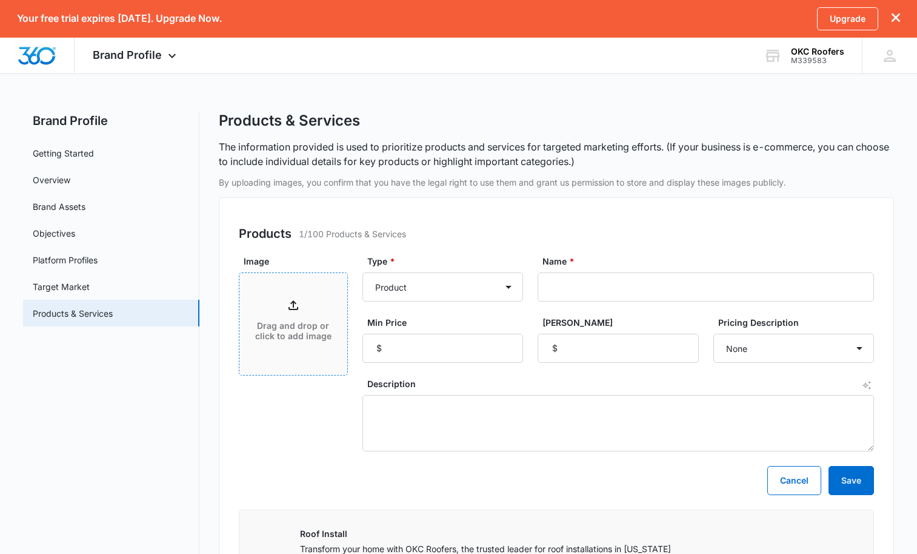
click at [312, 318] on div "Drag and drop or click to add image" at bounding box center [293, 324] width 108 height 52
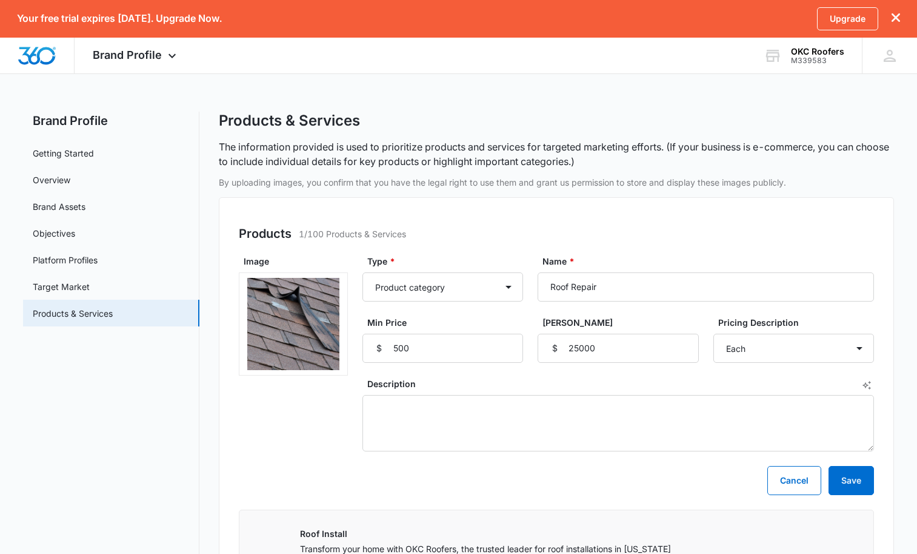
select select "product-category"
select select "each"
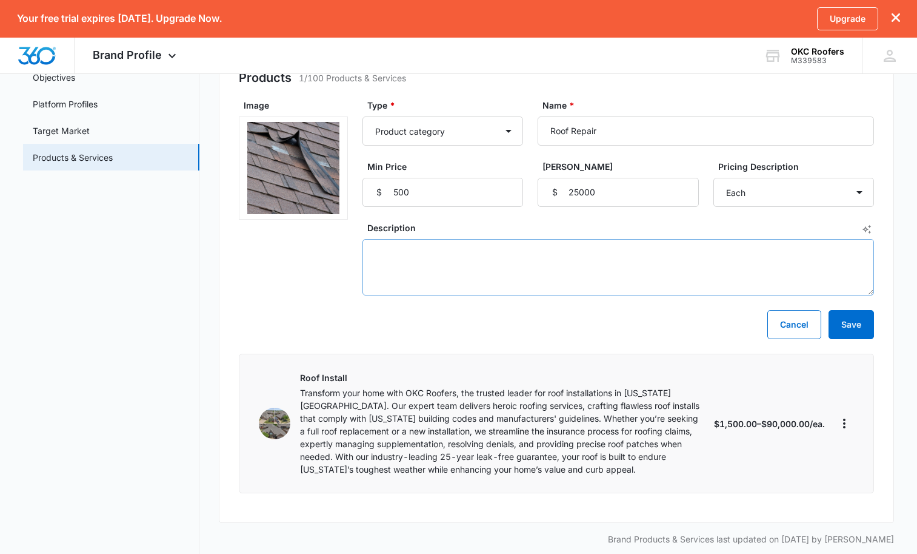
scroll to position [170, 0]
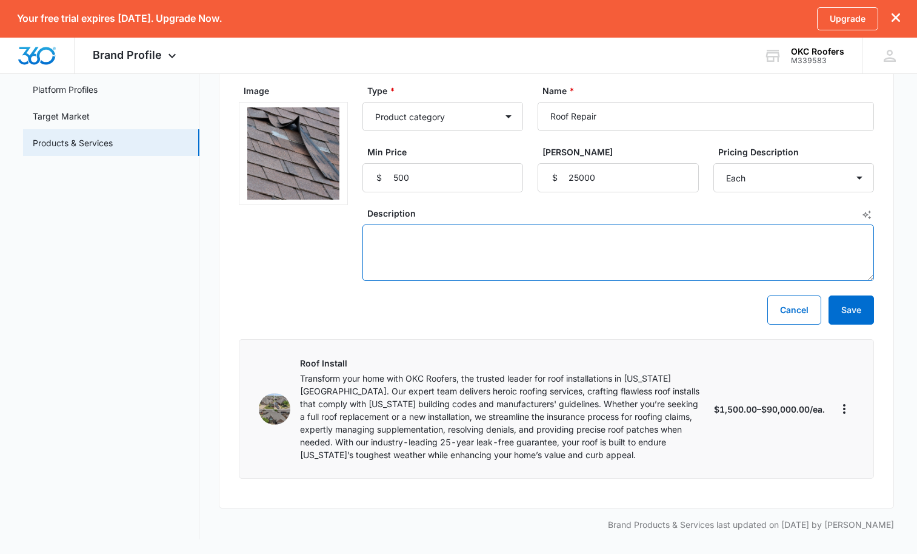
click at [395, 240] on textarea "Description" at bounding box center [619, 252] width 512 height 56
paste textarea "When your roof needs expert care, trust OKC Roofers, the leading roofing contra…"
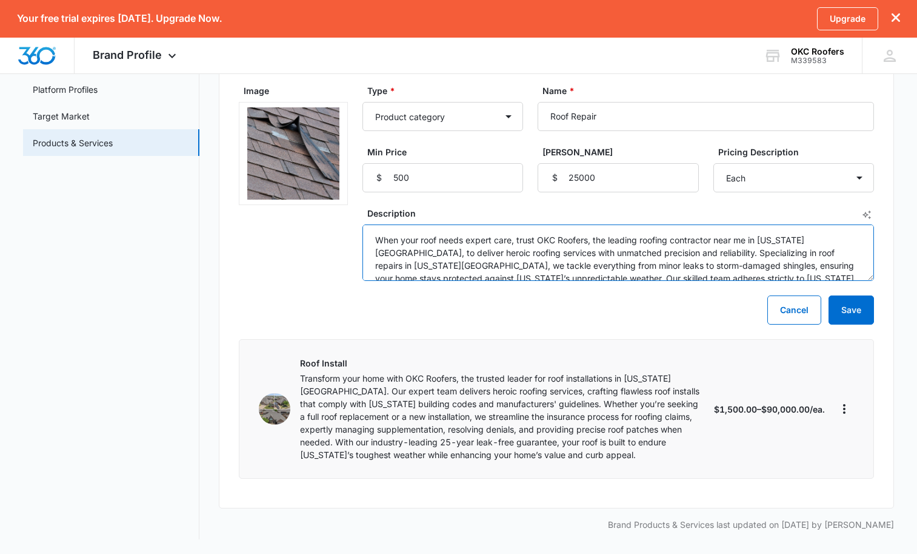
scroll to position [28, 0]
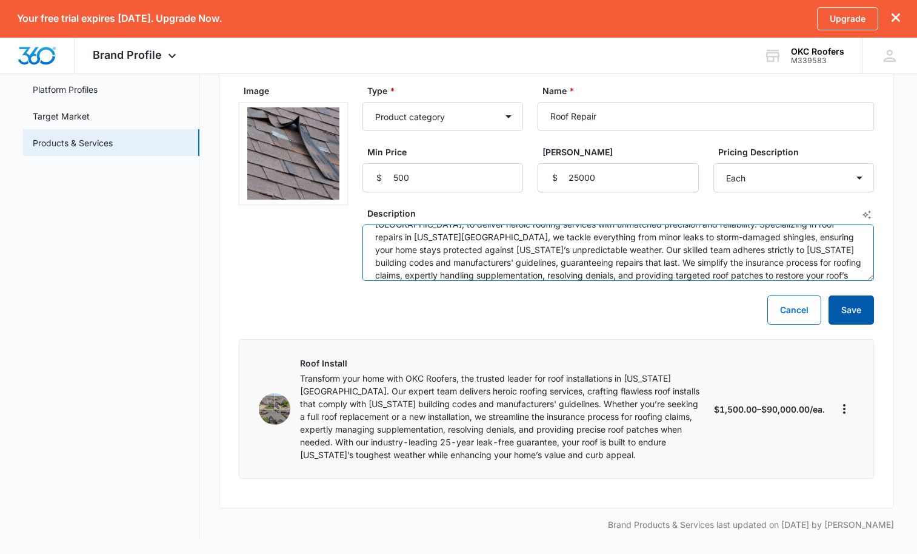
type textarea "When your roof needs expert care, trust OKC Roofers, the leading roofing contra…"
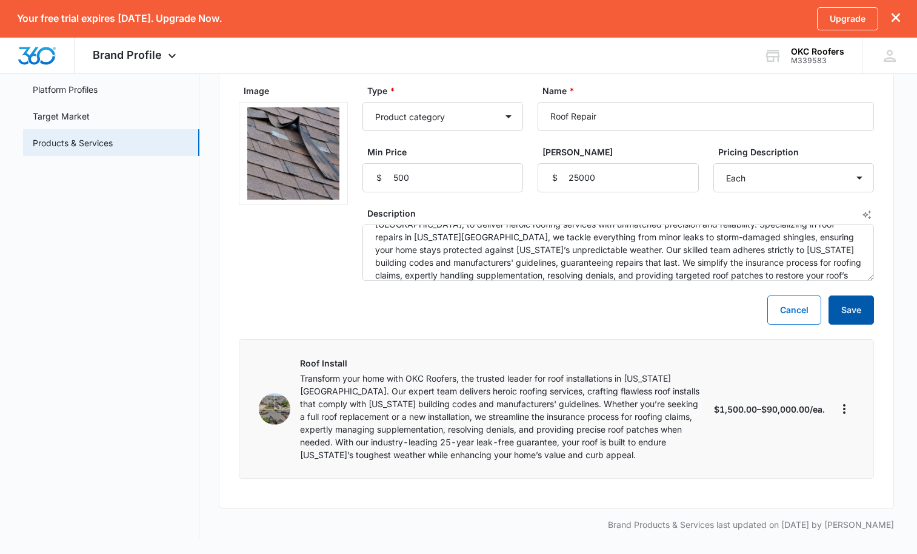
click at [856, 311] on button "Save" at bounding box center [851, 309] width 45 height 29
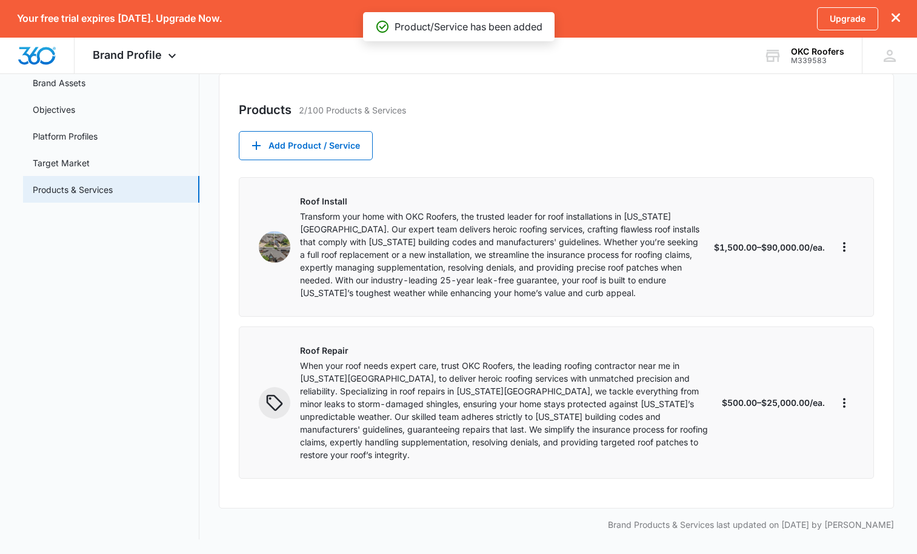
scroll to position [111, 0]
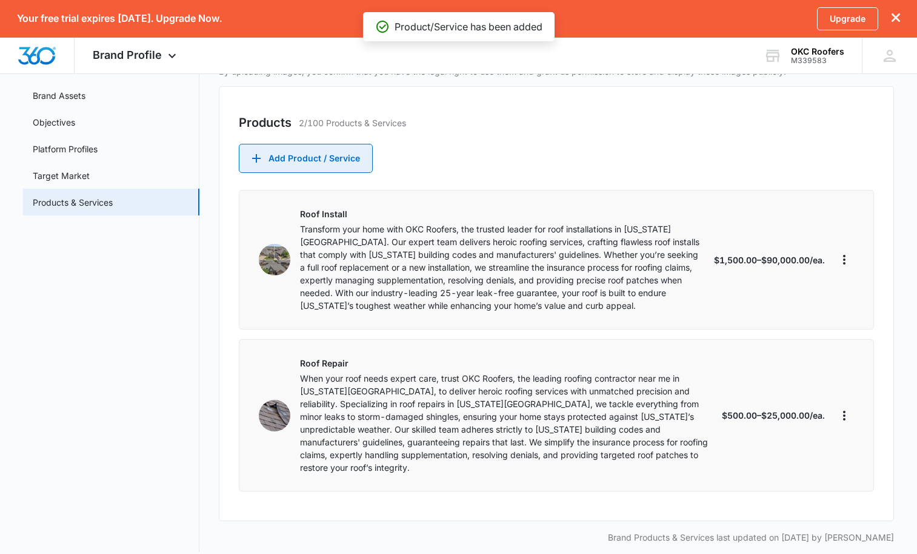
click at [324, 156] on button "Add Product / Service" at bounding box center [306, 158] width 134 height 29
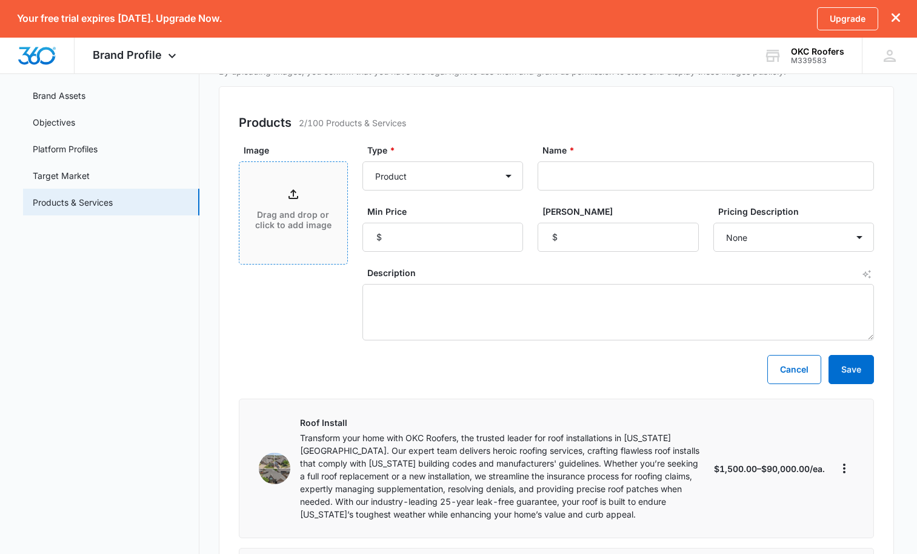
click at [295, 215] on p "Drag and drop or click to add image" at bounding box center [294, 220] width 84 height 21
click at [272, 320] on div "Image Drag and drop or click to add image" at bounding box center [293, 242] width 109 height 196
click at [315, 183] on div "Drag and drop or click to add image" at bounding box center [293, 213] width 108 height 82
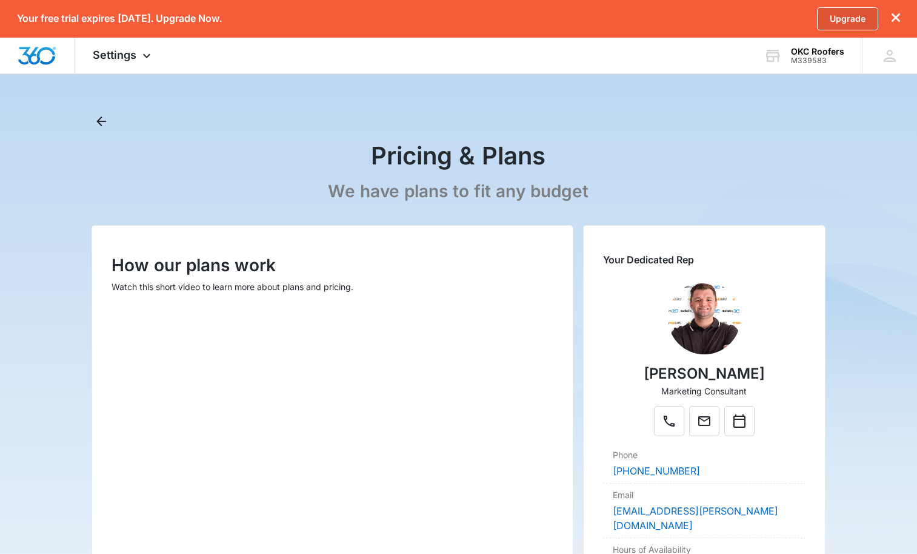
click at [848, 21] on link "Upgrade" at bounding box center [847, 18] width 61 height 23
click at [897, 19] on icon "dismiss this dialog" at bounding box center [896, 17] width 8 height 8
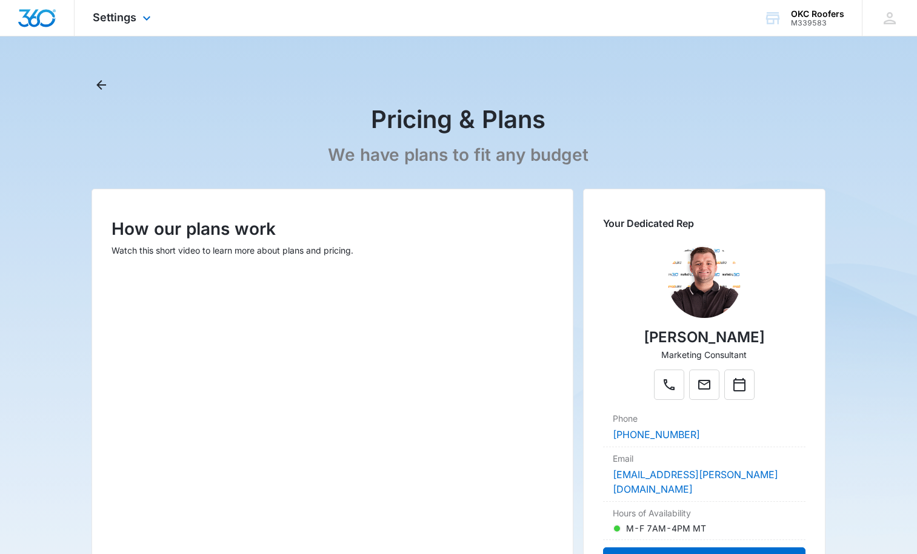
click at [122, 25] on div "Settings Apps Reputation Websites Forms CRM Email Shop Payments POS Ads Intelli…" at bounding box center [124, 18] width 98 height 36
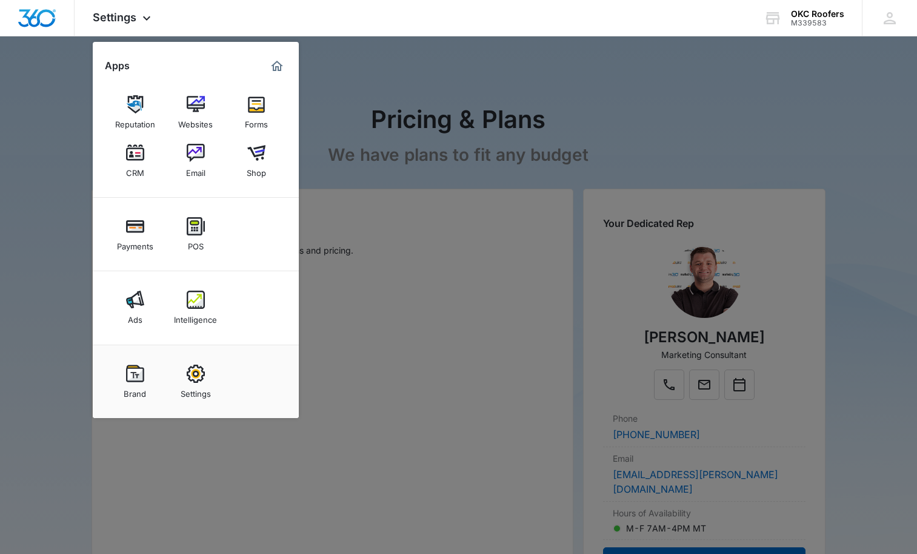
click at [50, 81] on div at bounding box center [458, 277] width 917 height 554
